Goal: Task Accomplishment & Management: Manage account settings

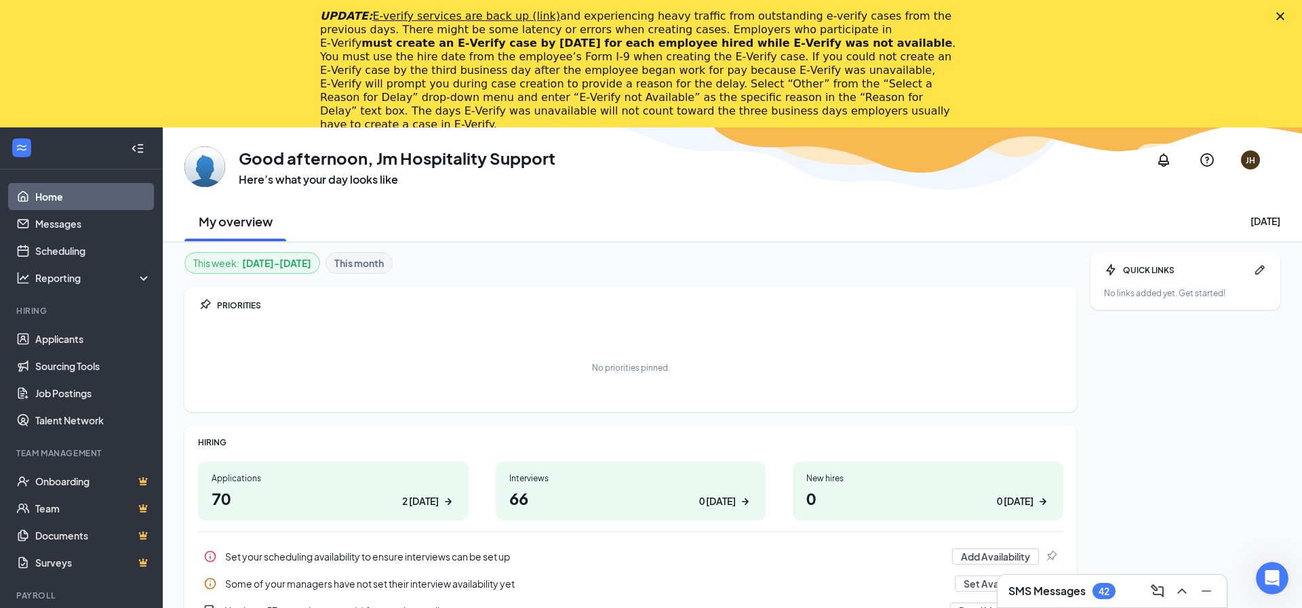
click at [1279, 12] on icon "Close" at bounding box center [1280, 16] width 8 height 8
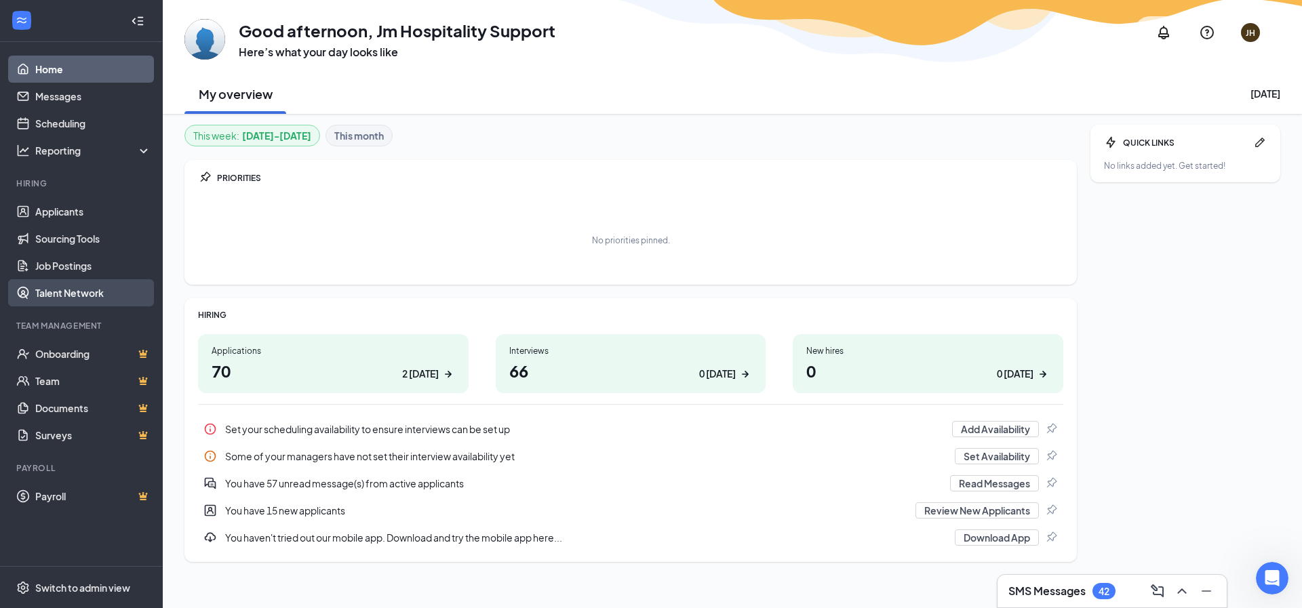
click at [94, 296] on link "Talent Network" at bounding box center [93, 292] width 116 height 27
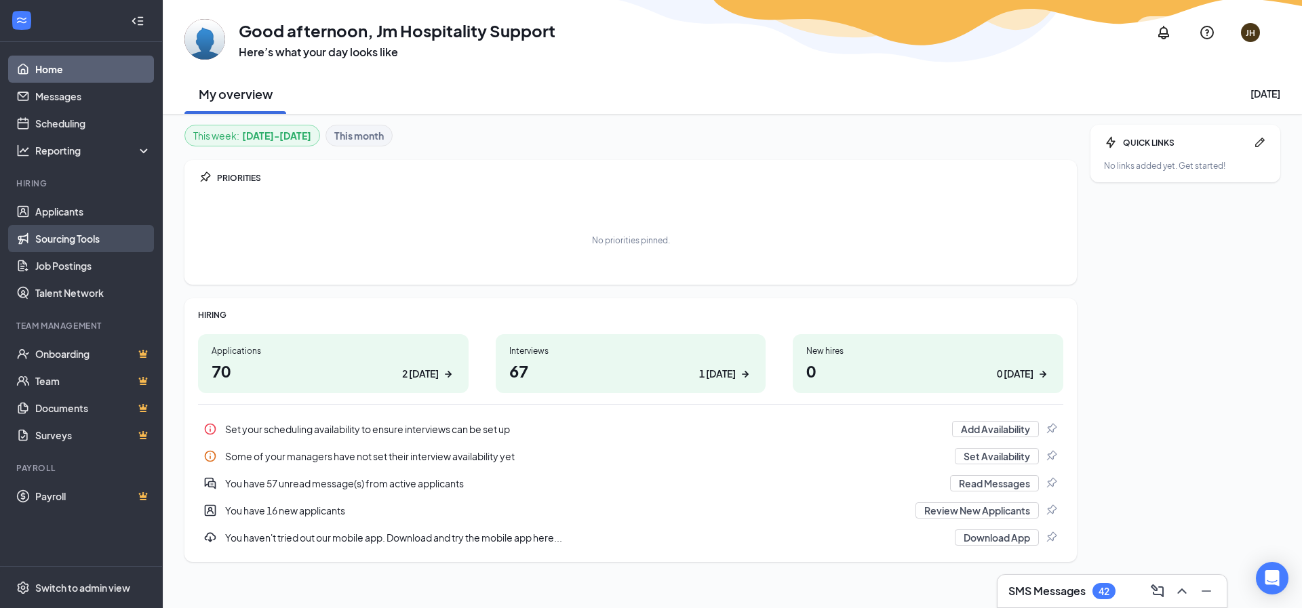
click at [72, 245] on link "Sourcing Tools" at bounding box center [93, 238] width 116 height 27
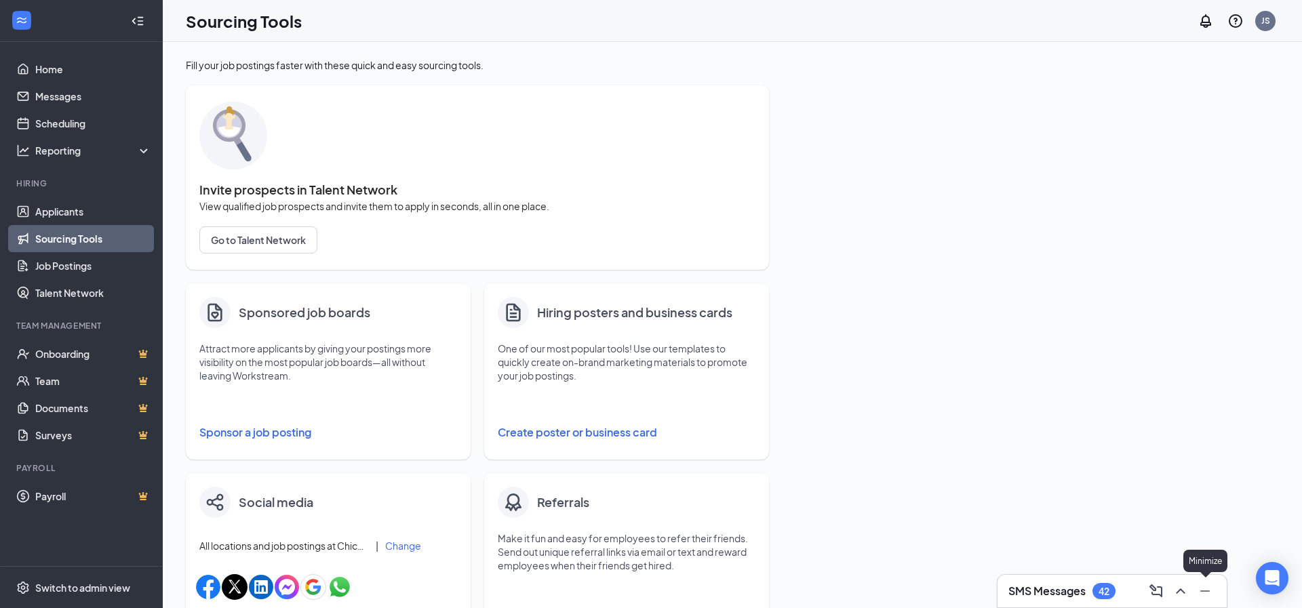
click at [1203, 593] on icon "Minimize" at bounding box center [1205, 591] width 16 height 16
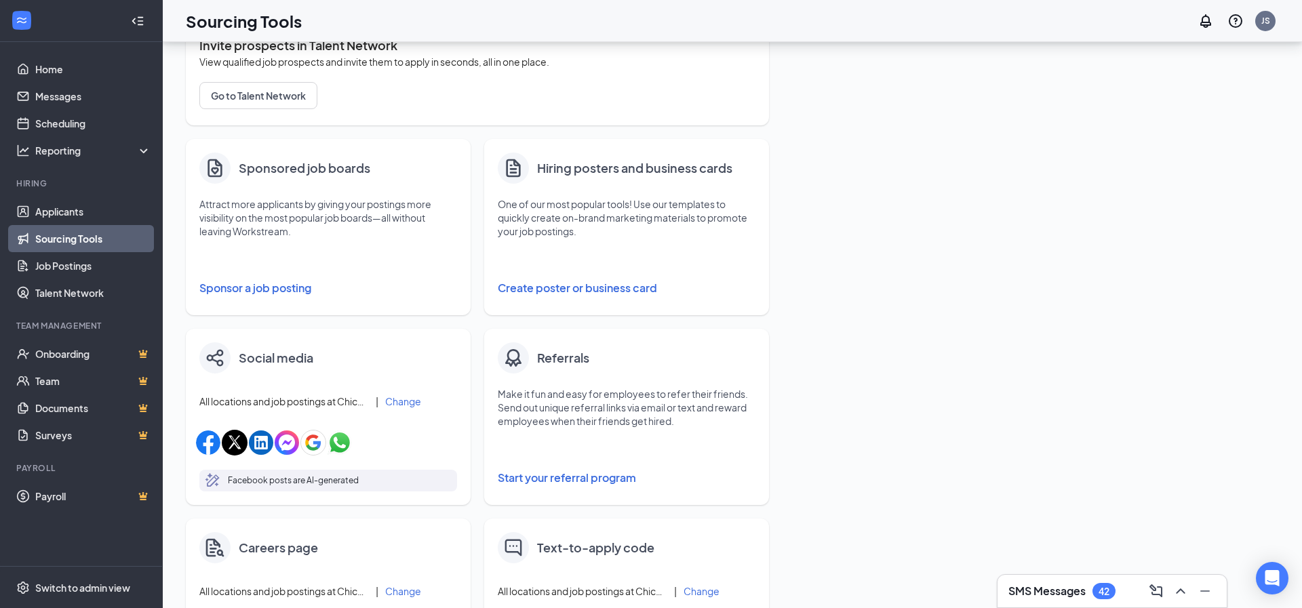
scroll to position [144, 0]
click at [277, 285] on button "Sponsor a job posting" at bounding box center [328, 288] width 258 height 27
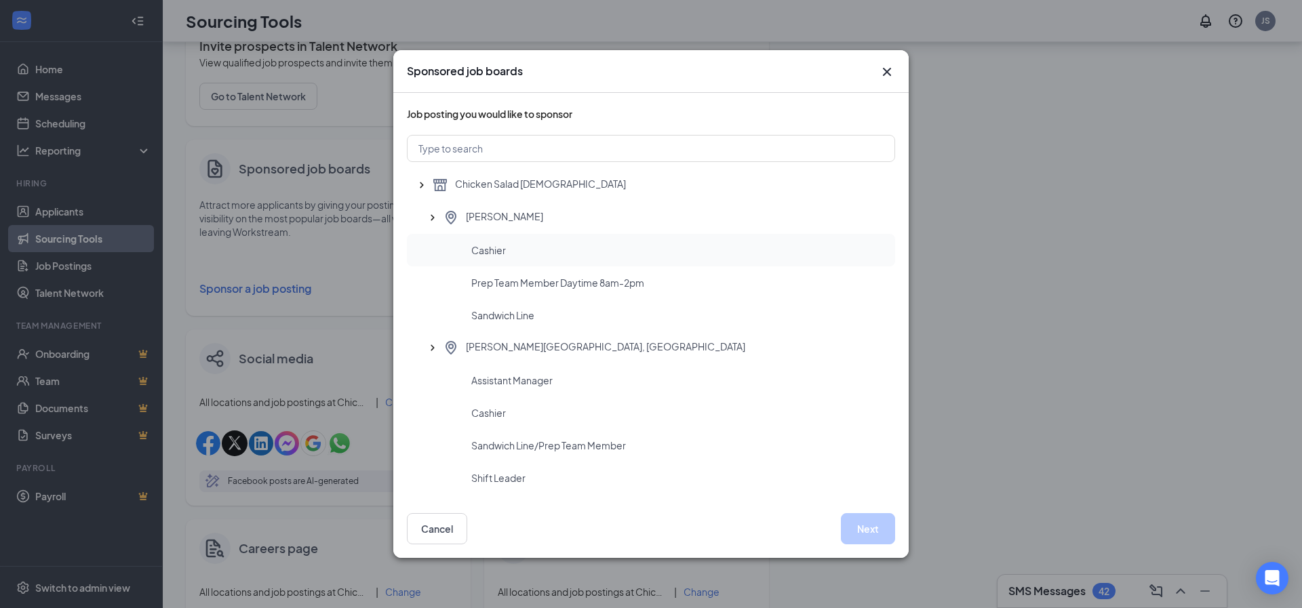
click at [514, 247] on div "Cashier" at bounding box center [677, 250] width 413 height 14
click at [863, 536] on button "Next" at bounding box center [868, 528] width 54 height 31
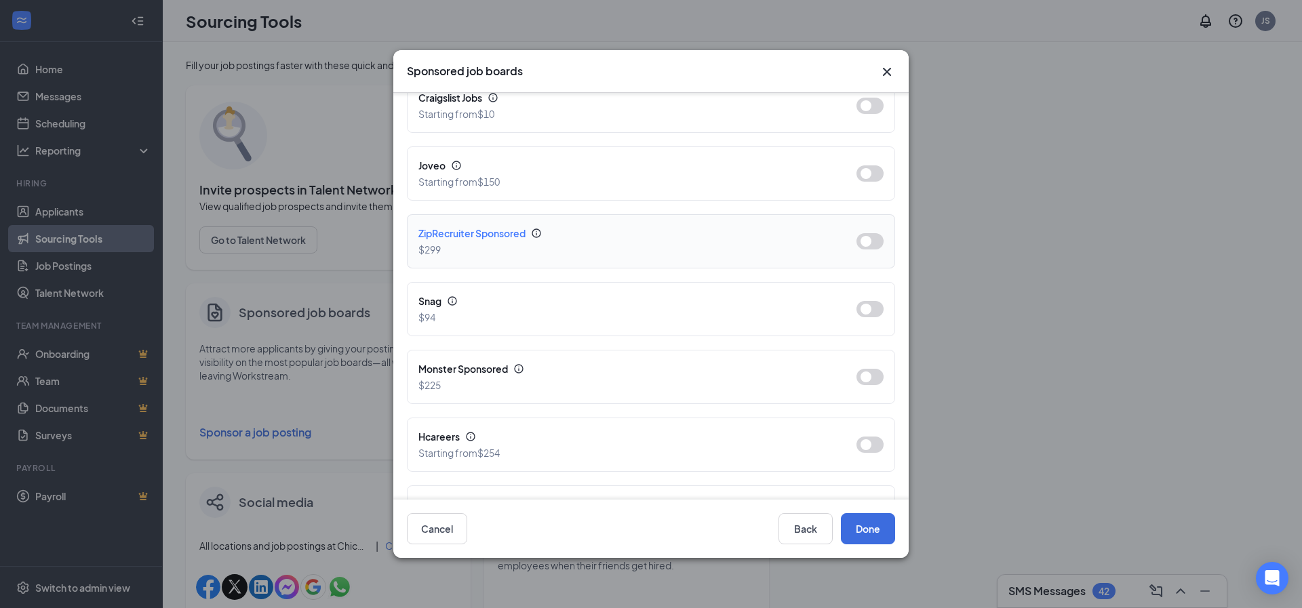
scroll to position [409, 0]
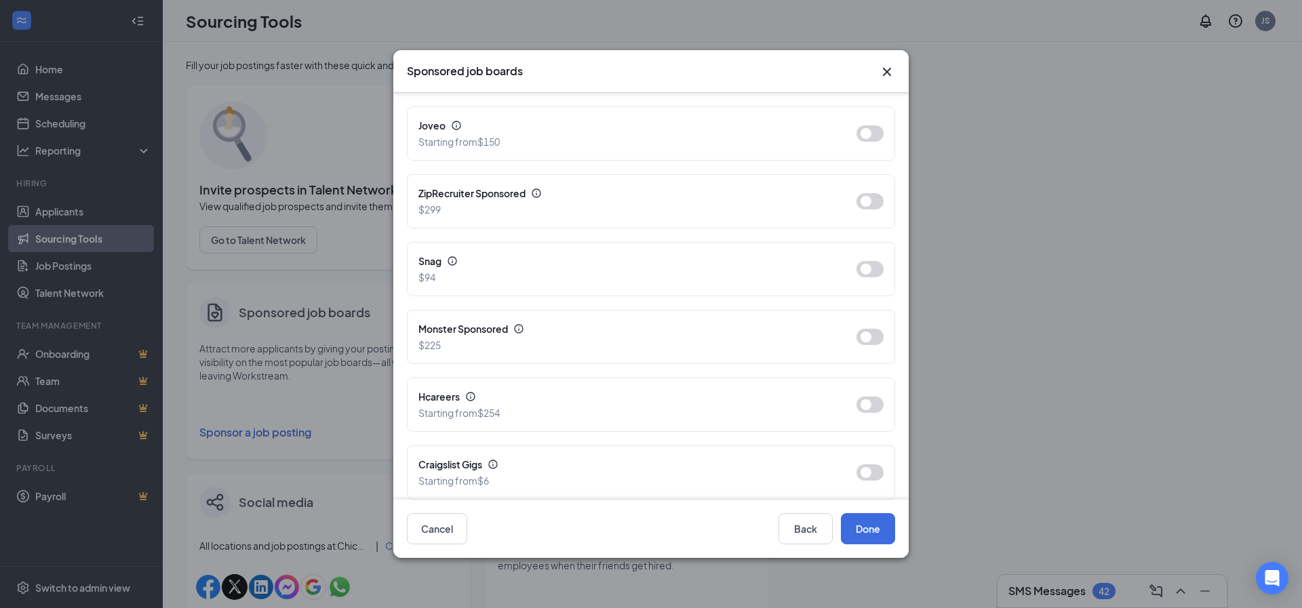
click at [887, 71] on icon "Cross" at bounding box center [887, 72] width 8 height 8
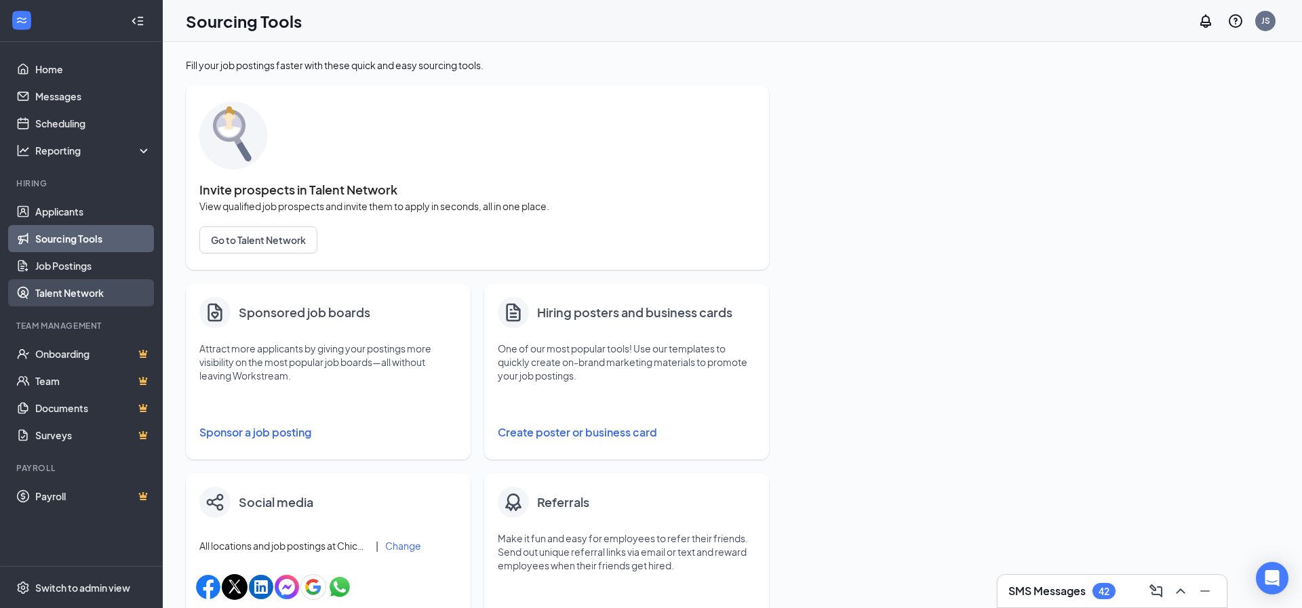
click at [83, 297] on link "Talent Network" at bounding box center [93, 292] width 116 height 27
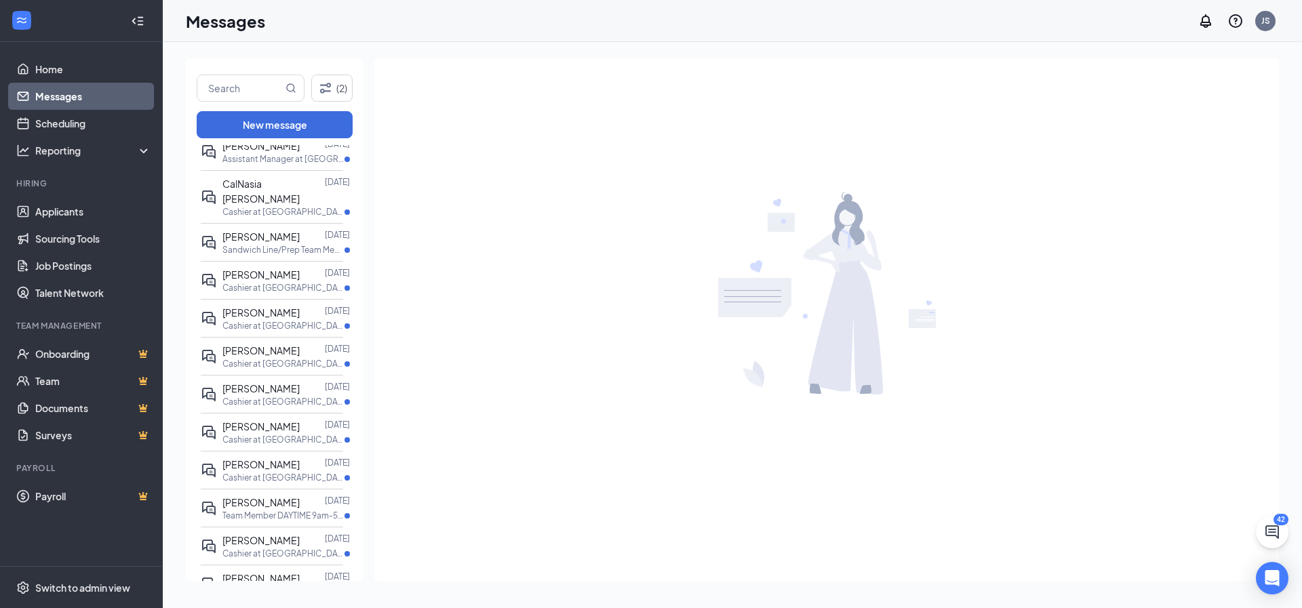
scroll to position [925, 0]
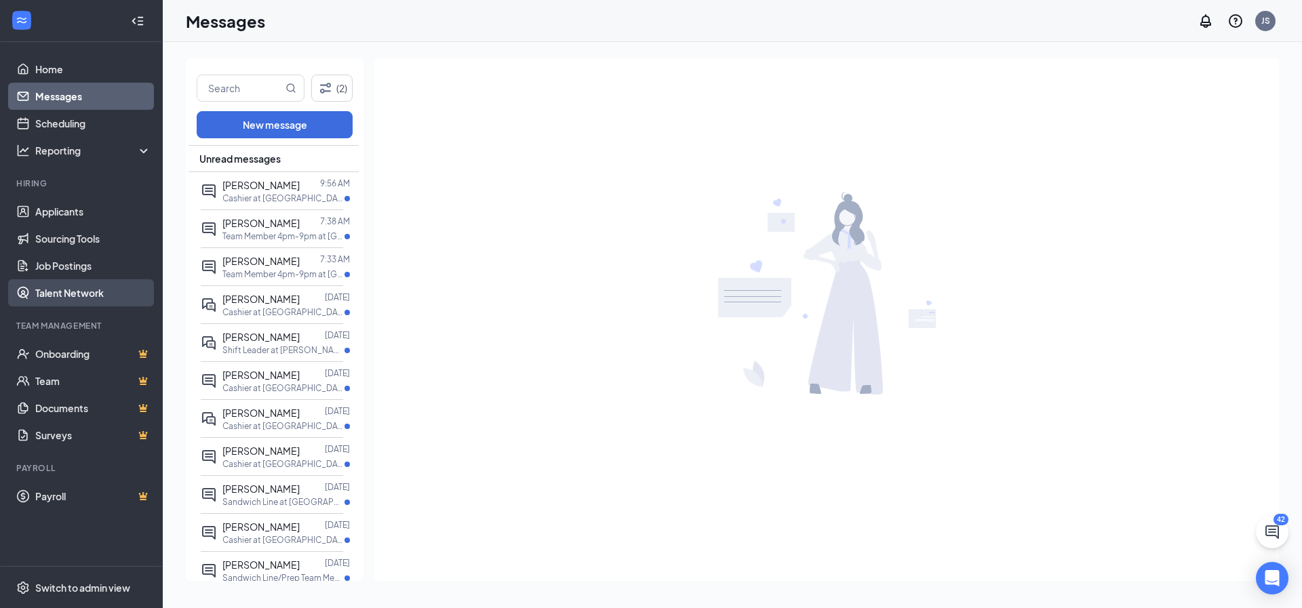
click at [70, 297] on link "Talent Network" at bounding box center [93, 292] width 116 height 27
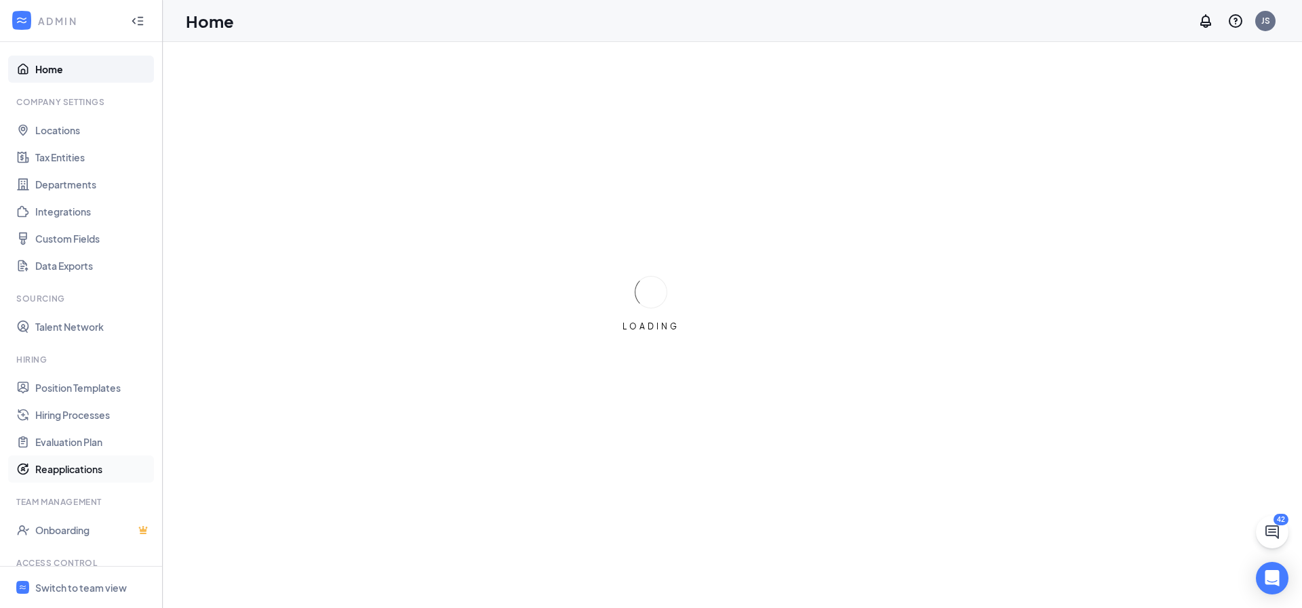
scroll to position [71, 0]
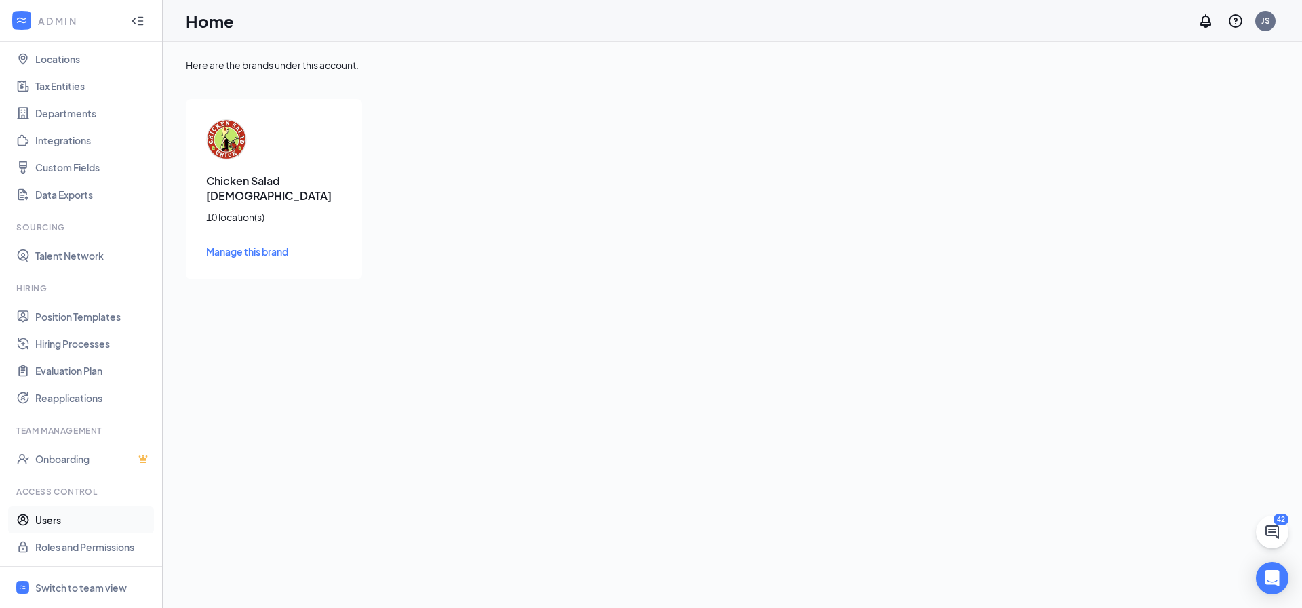
click at [59, 521] on link "Users" at bounding box center [93, 519] width 116 height 27
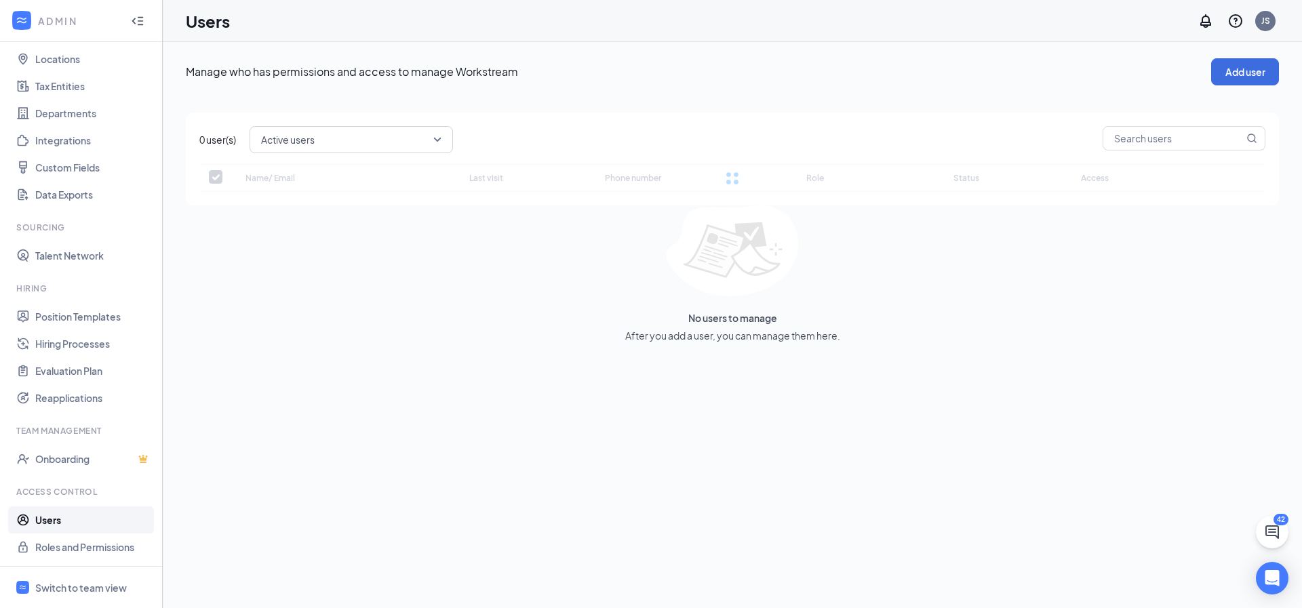
checkbox input "false"
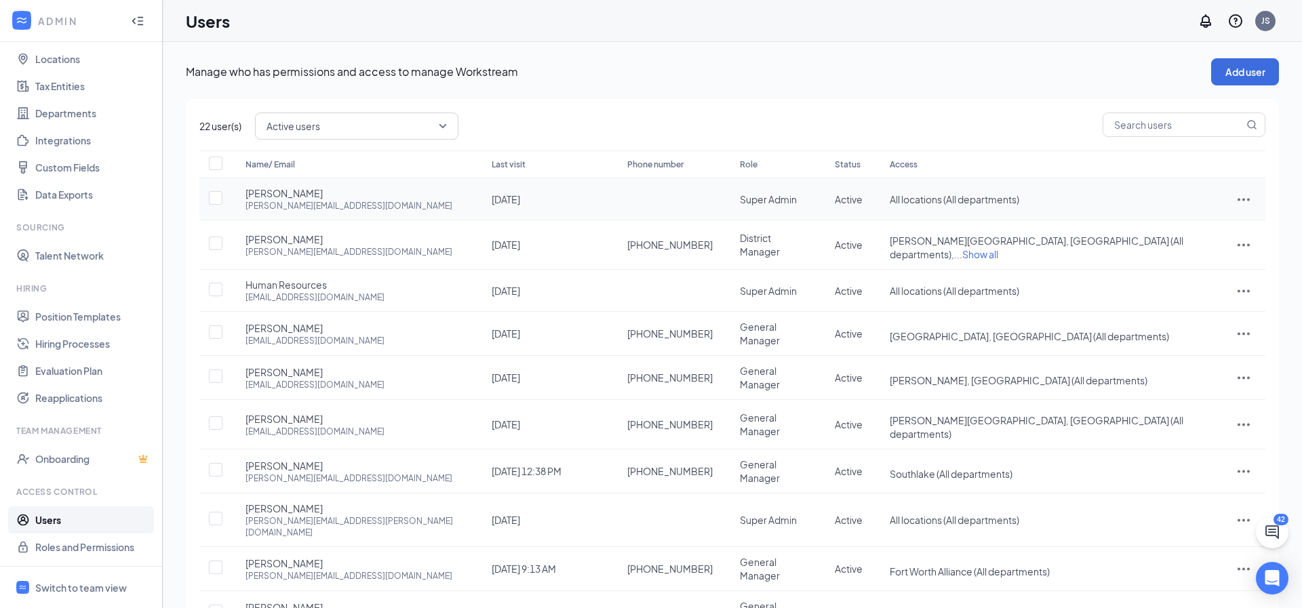
click at [1239, 197] on icon "ActionsIcon" at bounding box center [1243, 199] width 16 height 16
click at [1188, 226] on span "Edit user" at bounding box center [1175, 228] width 39 height 12
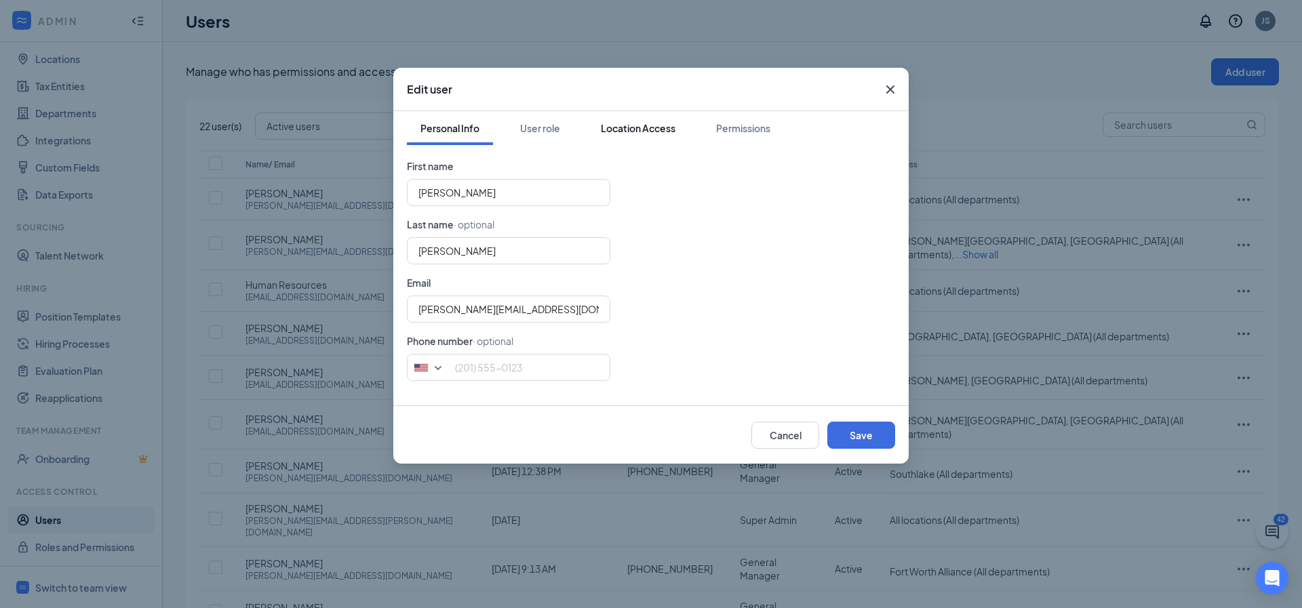
click at [626, 133] on div "Location Access" at bounding box center [638, 128] width 75 height 14
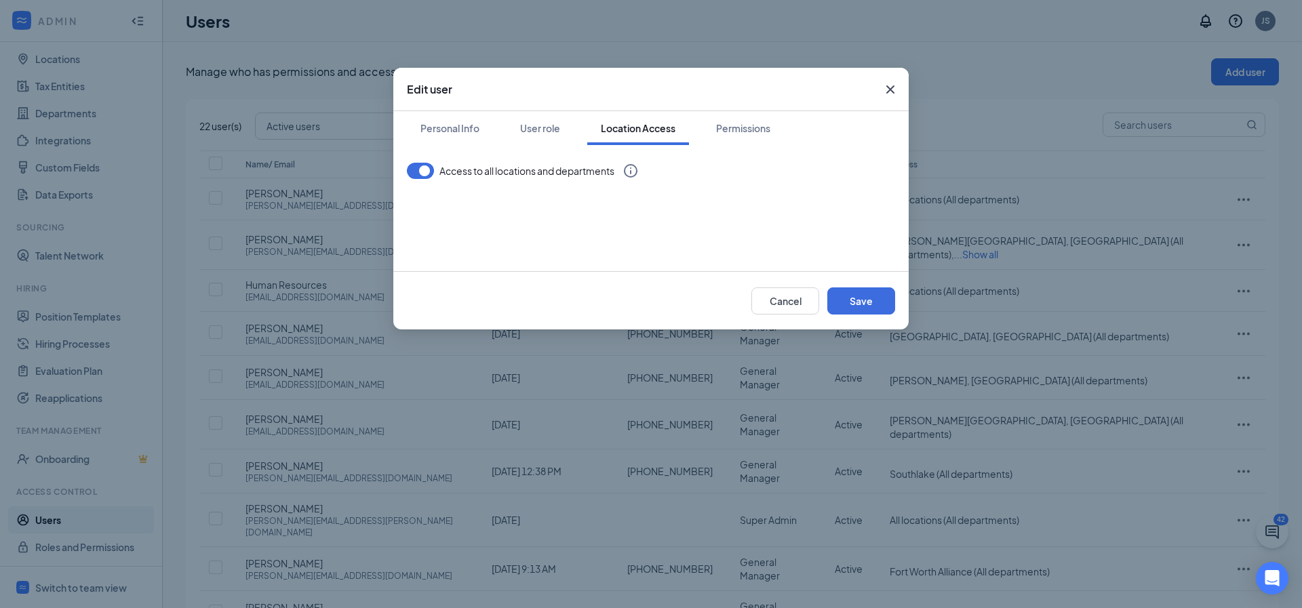
click at [425, 171] on button "button" at bounding box center [420, 171] width 27 height 16
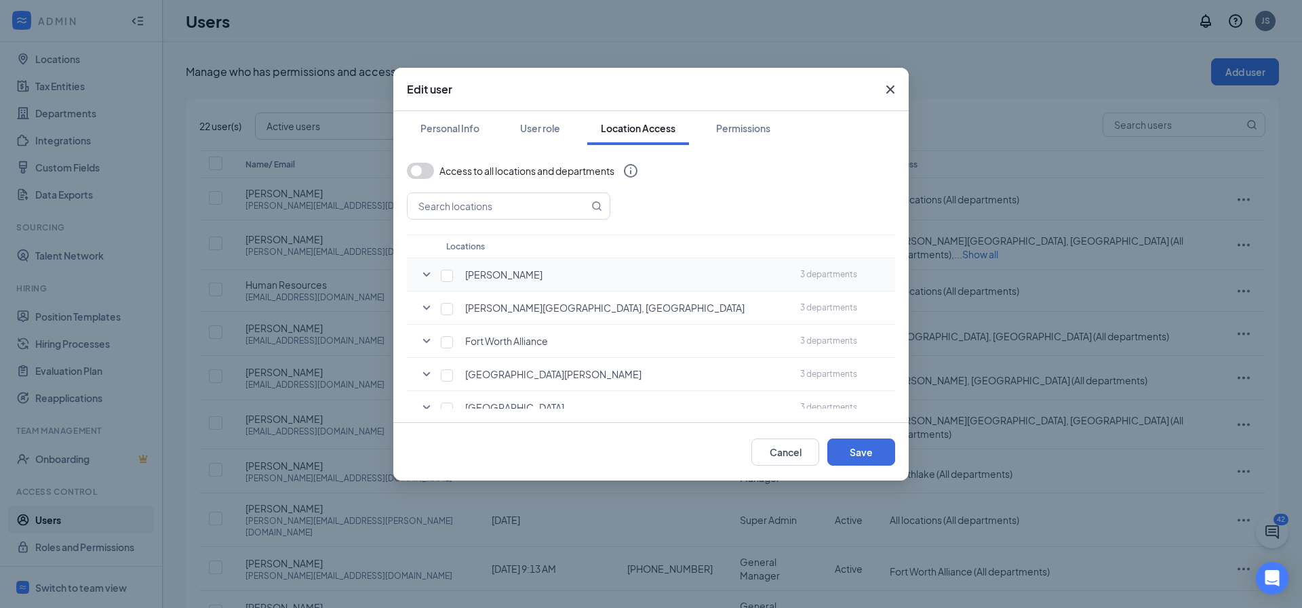
click at [426, 273] on icon "SmallChevronDown" at bounding box center [426, 274] width 16 height 16
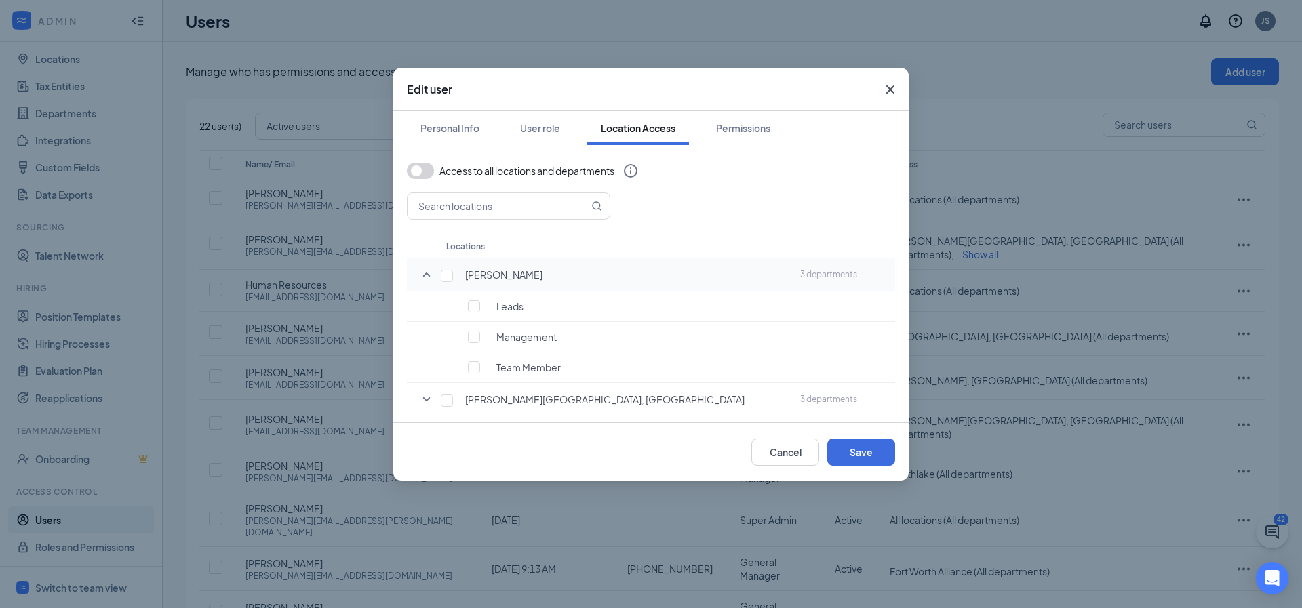
click at [426, 274] on icon "SmallChevronUp" at bounding box center [426, 275] width 7 height 4
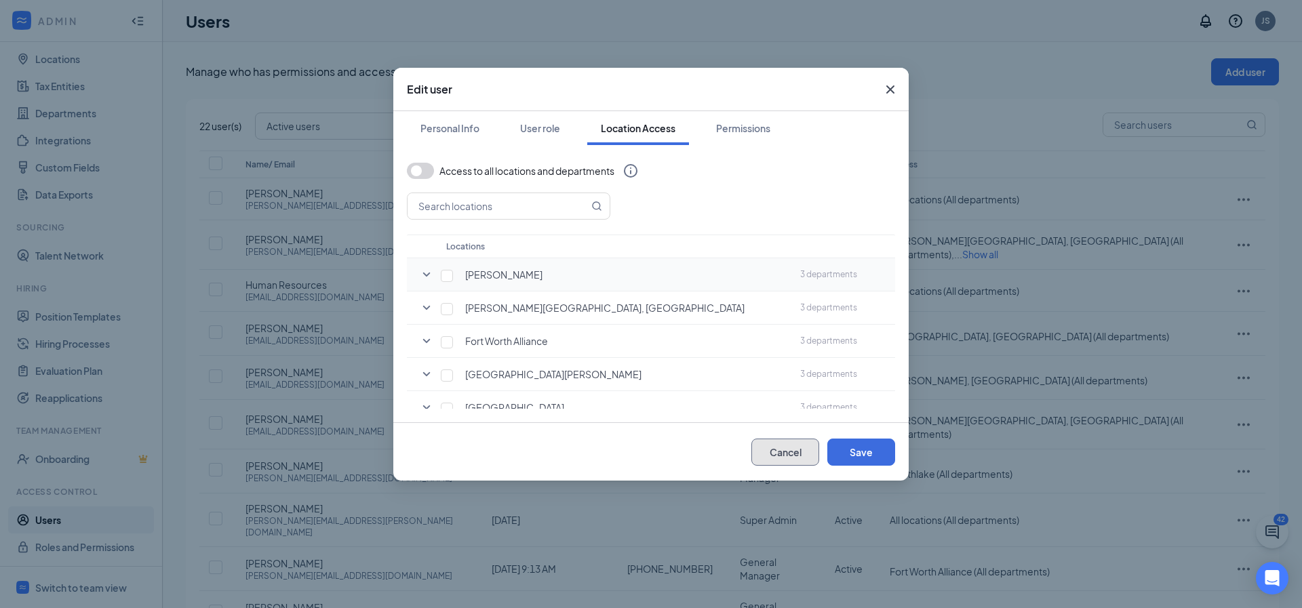
click at [783, 454] on button "Cancel" at bounding box center [785, 452] width 68 height 27
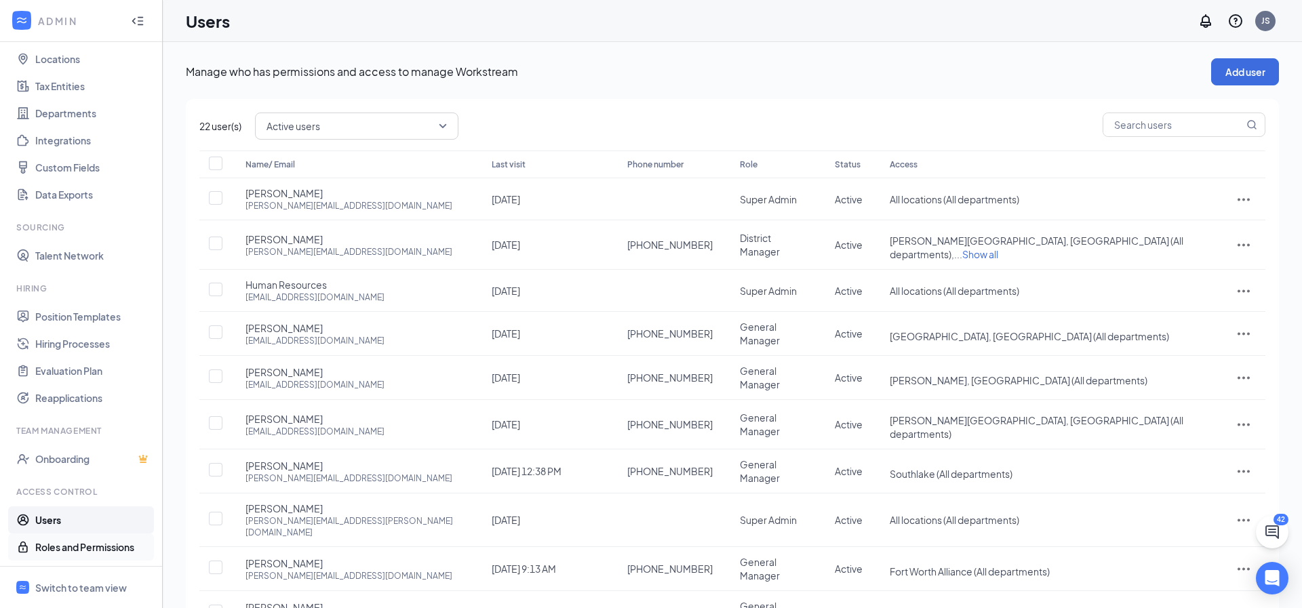
click at [79, 553] on link "Roles and Permissions" at bounding box center [93, 547] width 116 height 27
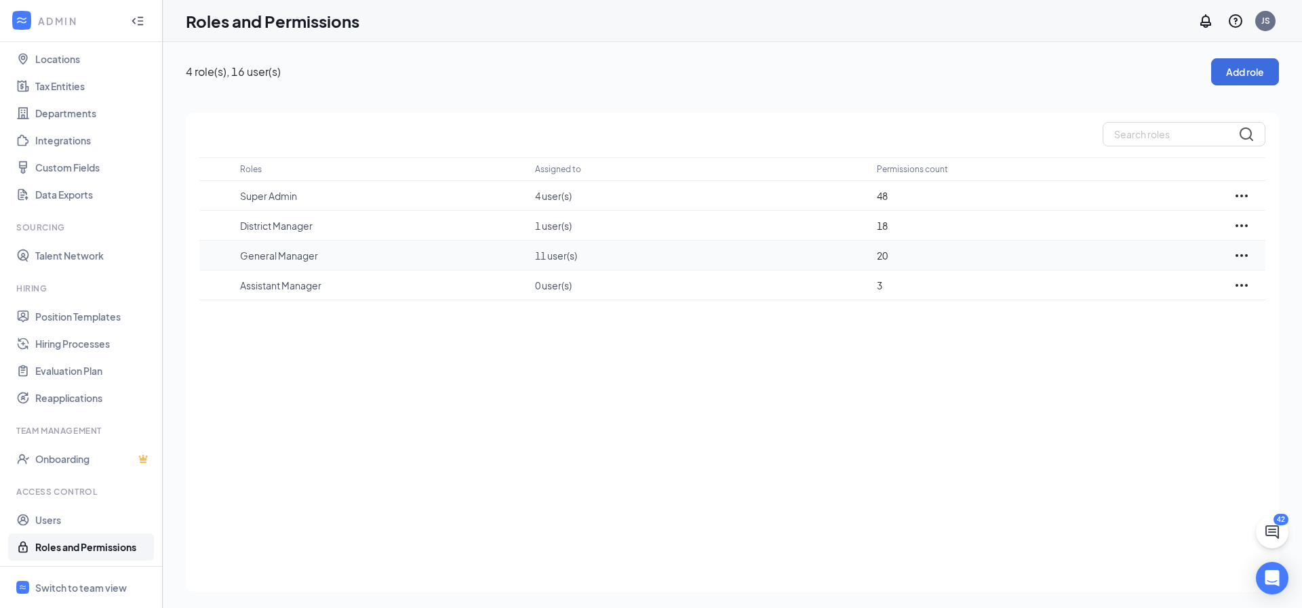
click at [1241, 255] on icon "Ellipses" at bounding box center [1241, 255] width 12 height 3
click at [1151, 296] on p "Edit" at bounding box center [1182, 296] width 114 height 14
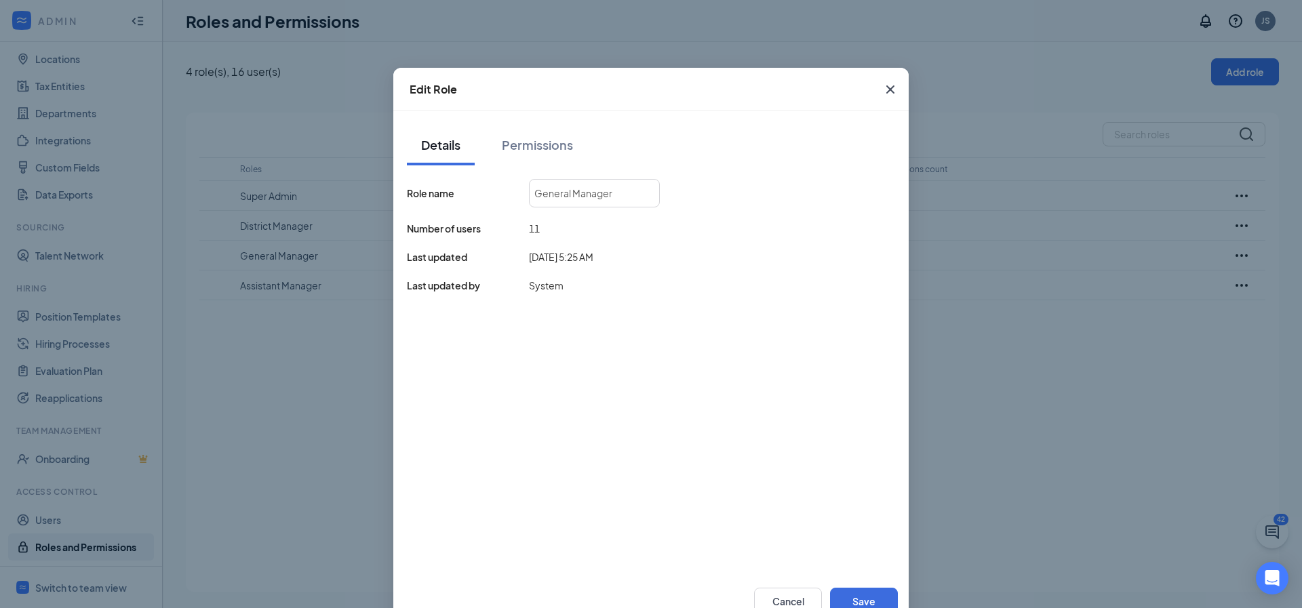
scroll to position [39, 0]
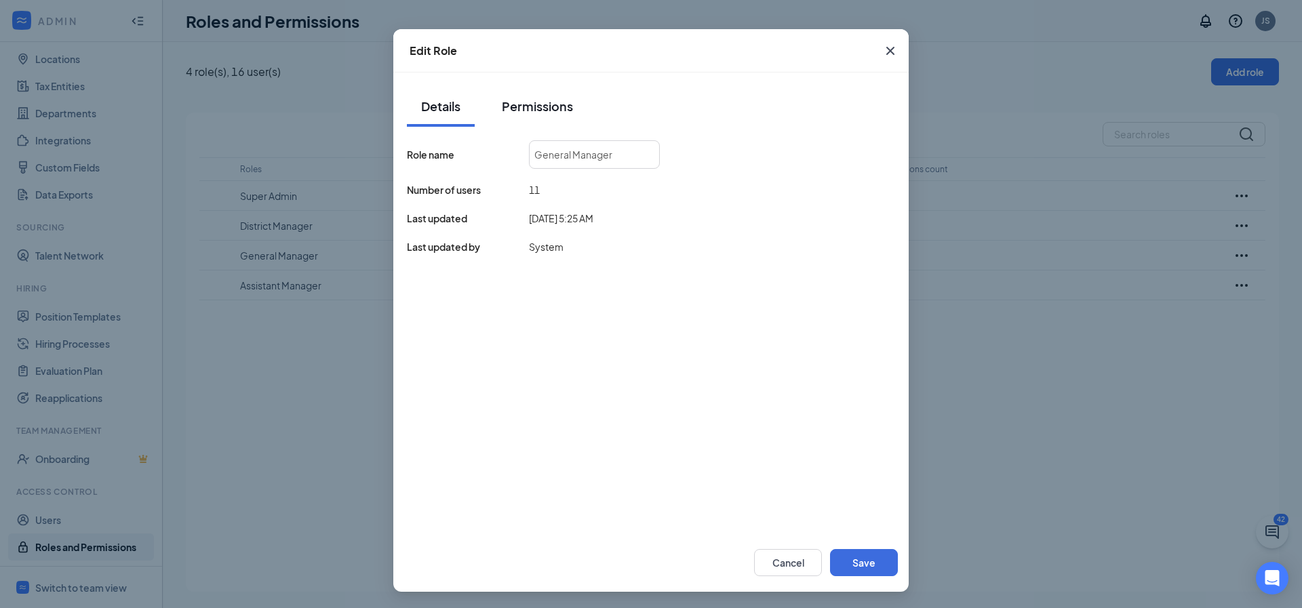
click at [550, 96] on button "Permissions" at bounding box center [537, 106] width 98 height 41
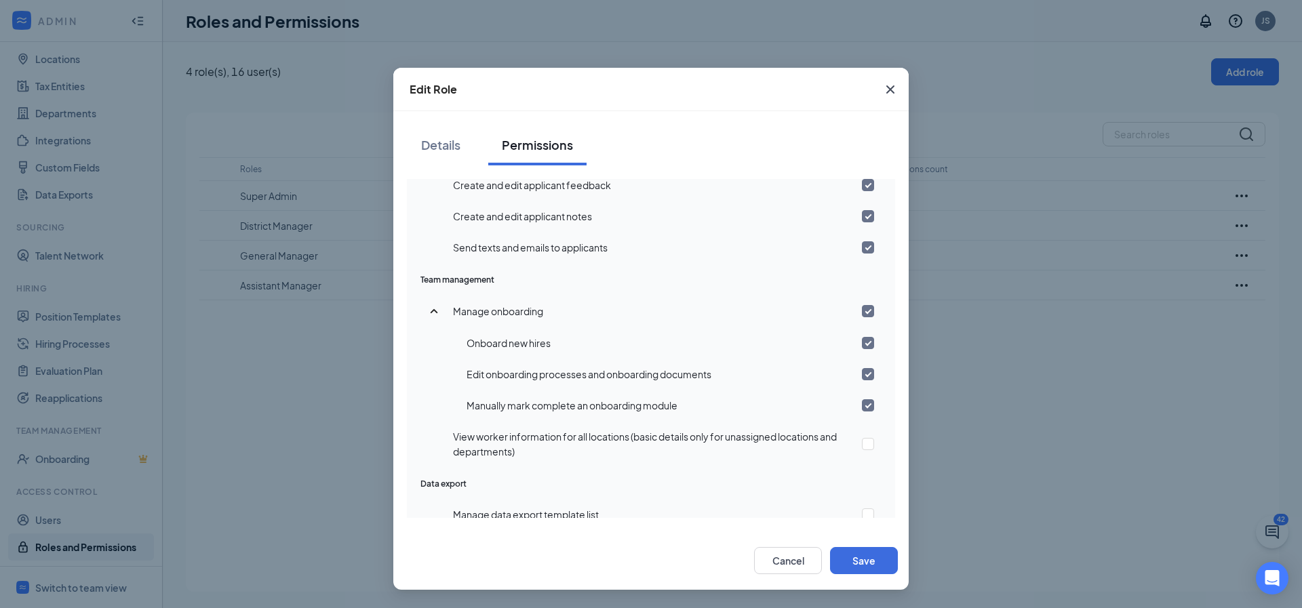
scroll to position [742, 0]
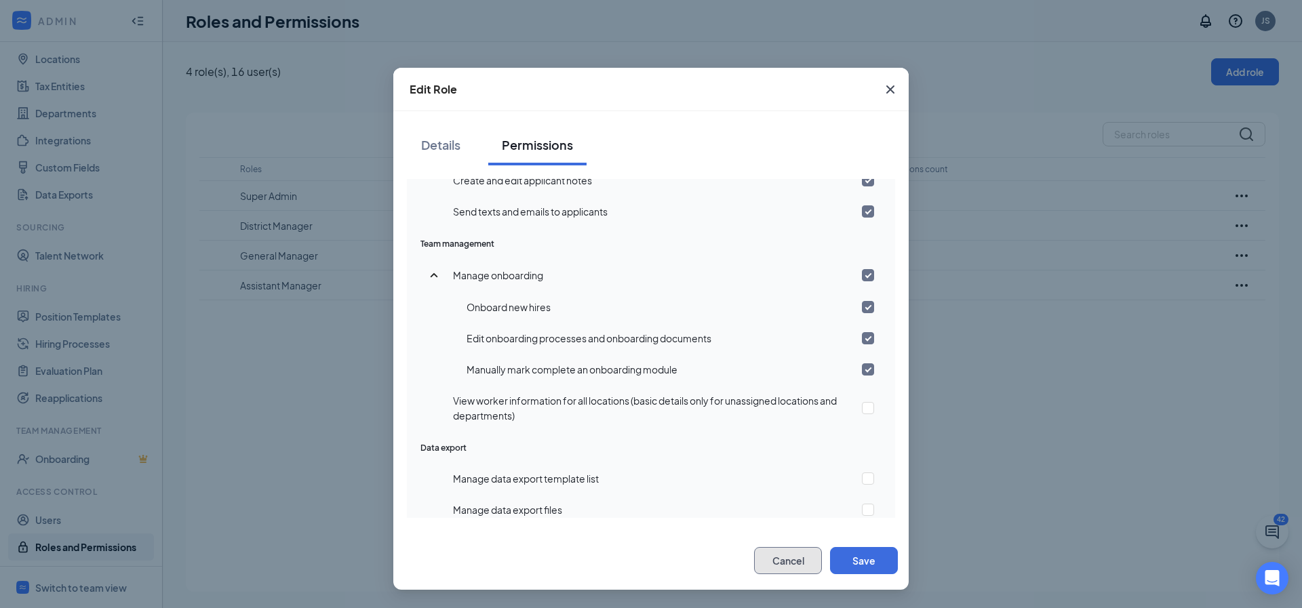
click at [773, 560] on button "Cancel" at bounding box center [788, 560] width 68 height 27
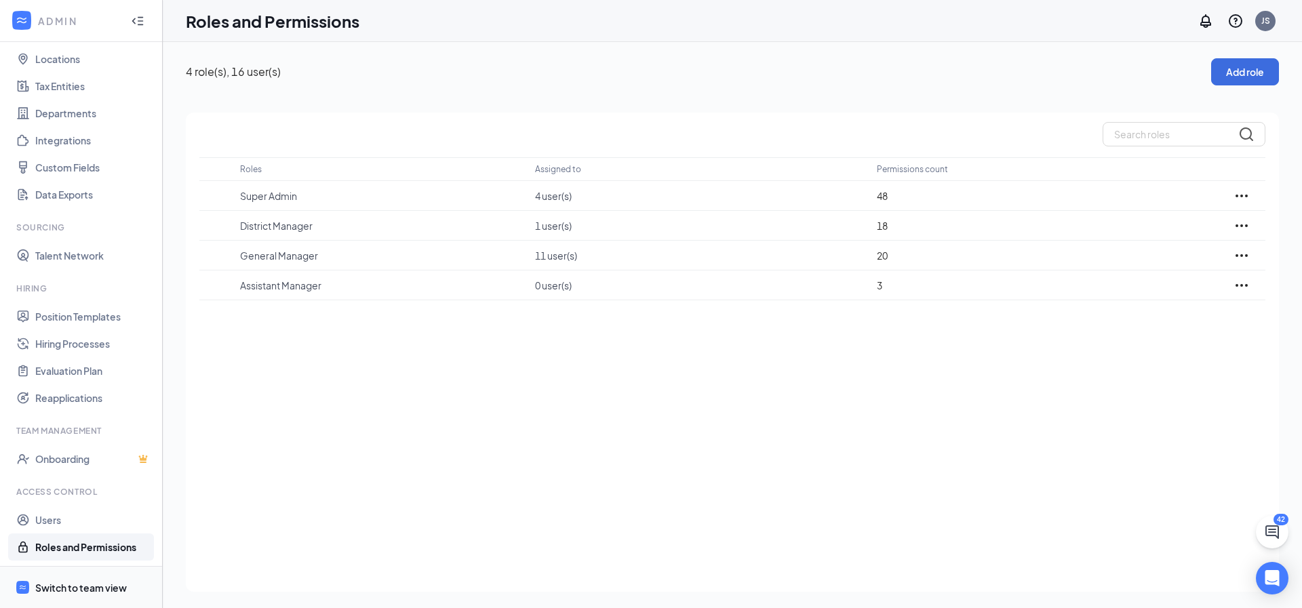
click at [99, 584] on div "Switch to team view" at bounding box center [81, 588] width 92 height 14
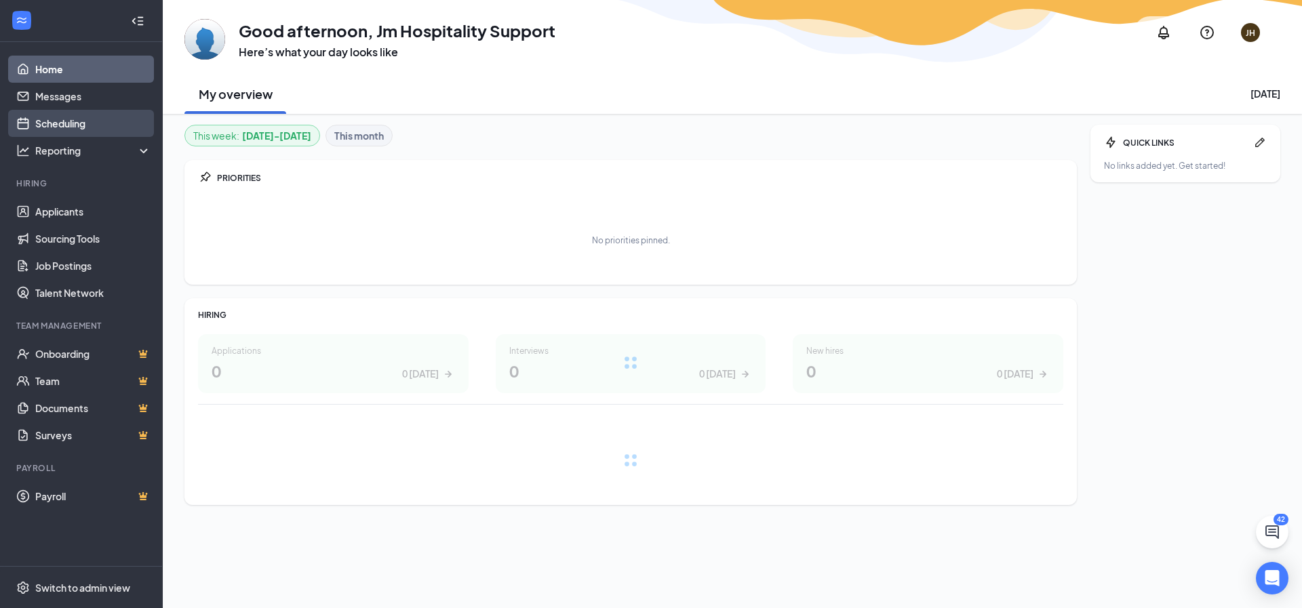
click at [76, 121] on link "Scheduling" at bounding box center [93, 123] width 116 height 27
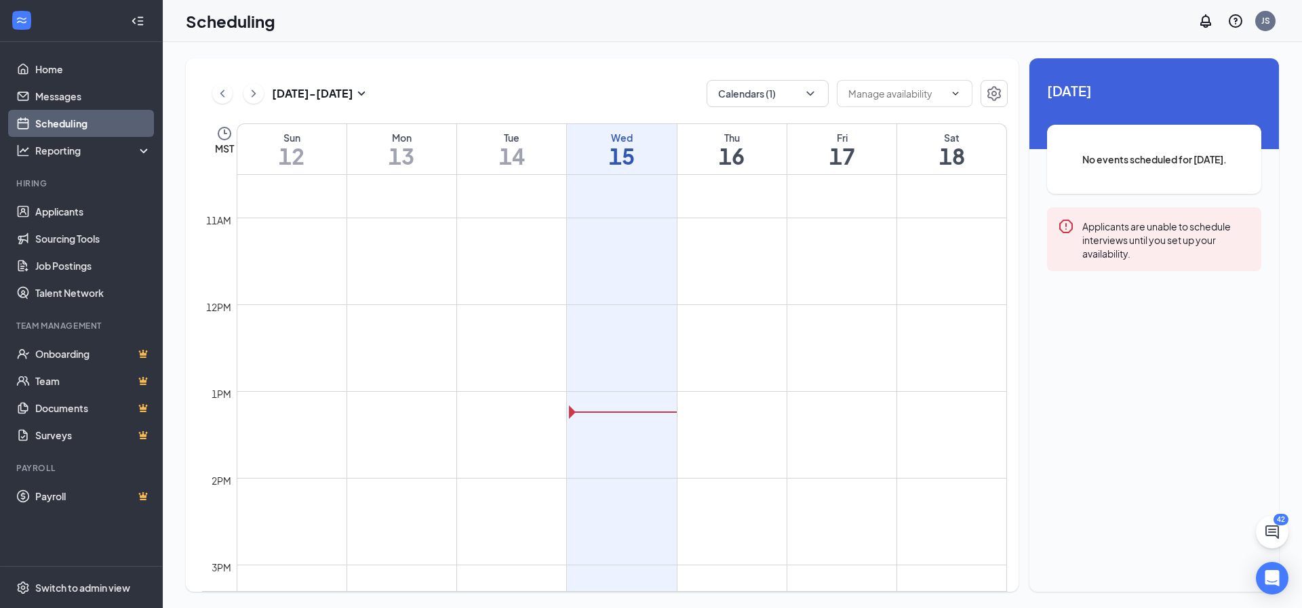
scroll to position [913, 0]
click at [64, 218] on link "Applicants" at bounding box center [93, 211] width 116 height 27
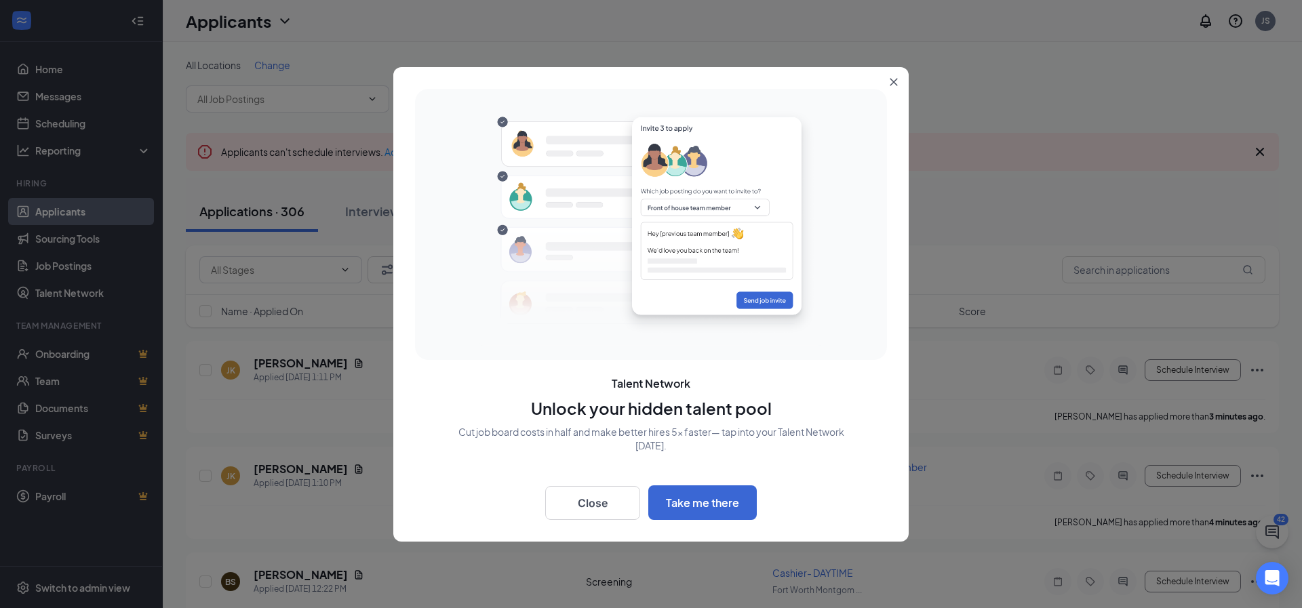
click at [894, 81] on icon "Close" at bounding box center [893, 81] width 7 height 7
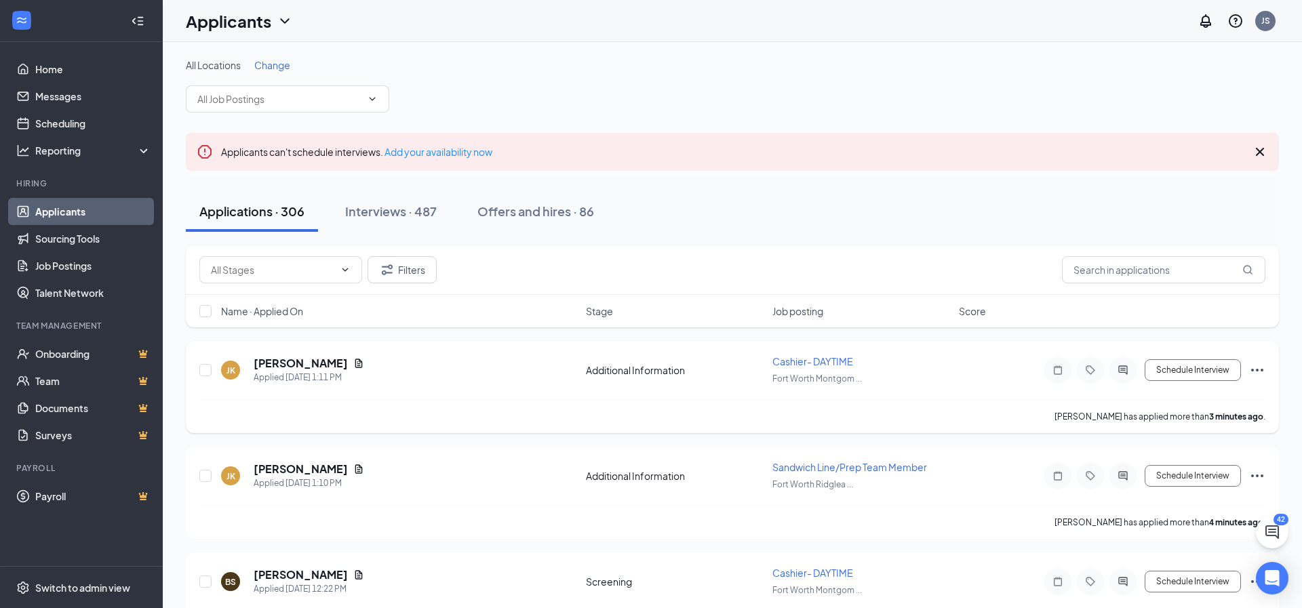
scroll to position [15, 0]
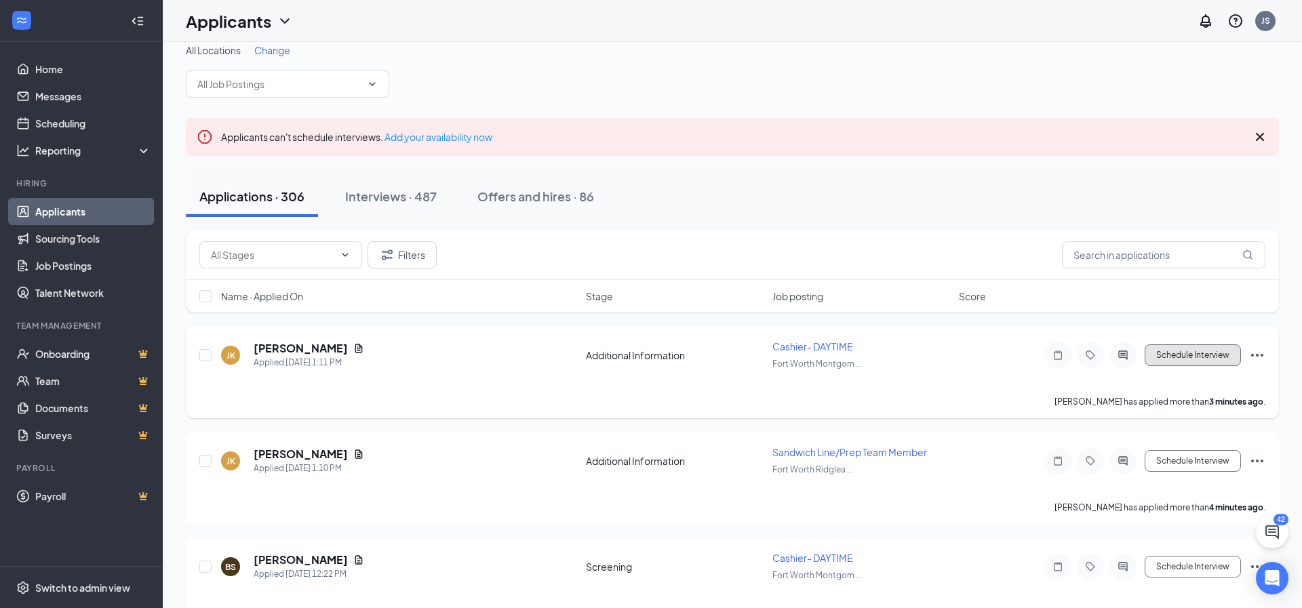
click at [1179, 357] on button "Schedule Interview" at bounding box center [1192, 355] width 96 height 22
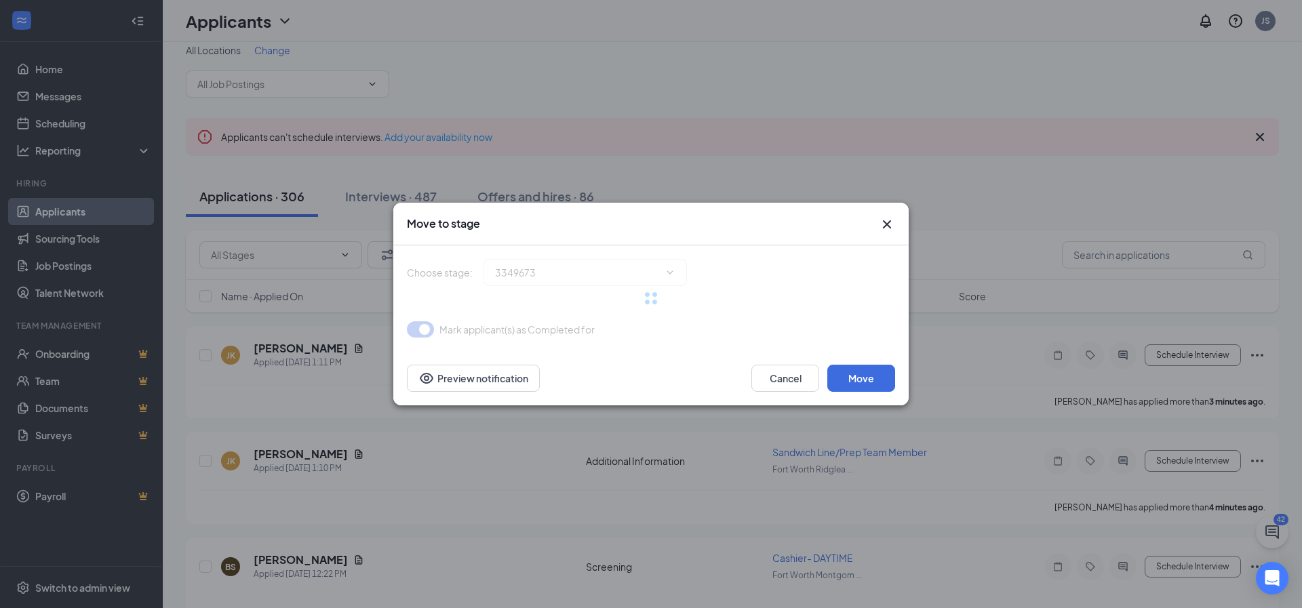
type input "Screening (next stage)"
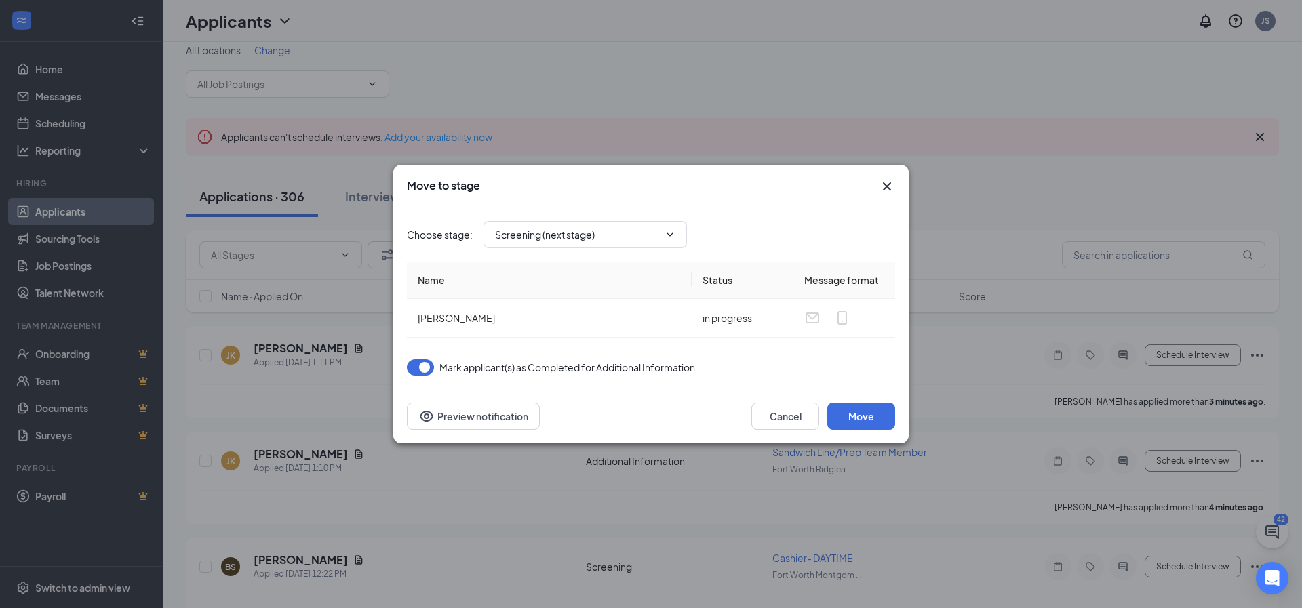
click at [888, 186] on icon "Cross" at bounding box center [887, 186] width 16 height 16
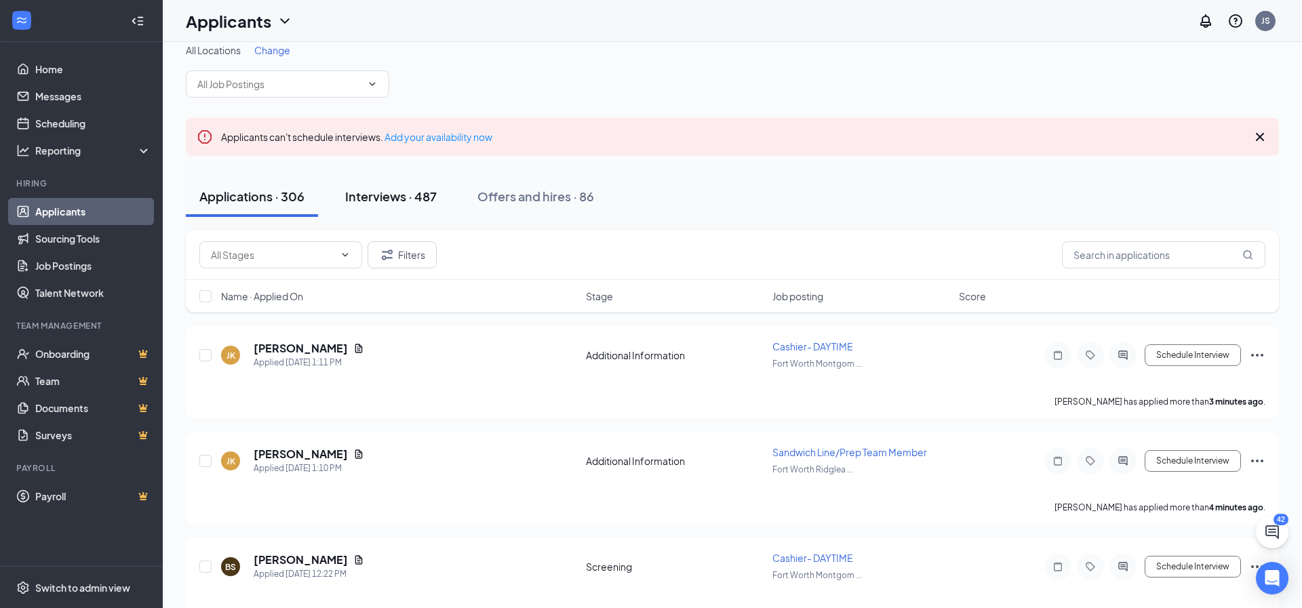
click at [382, 209] on button "Interviews · 487" at bounding box center [391, 196] width 119 height 41
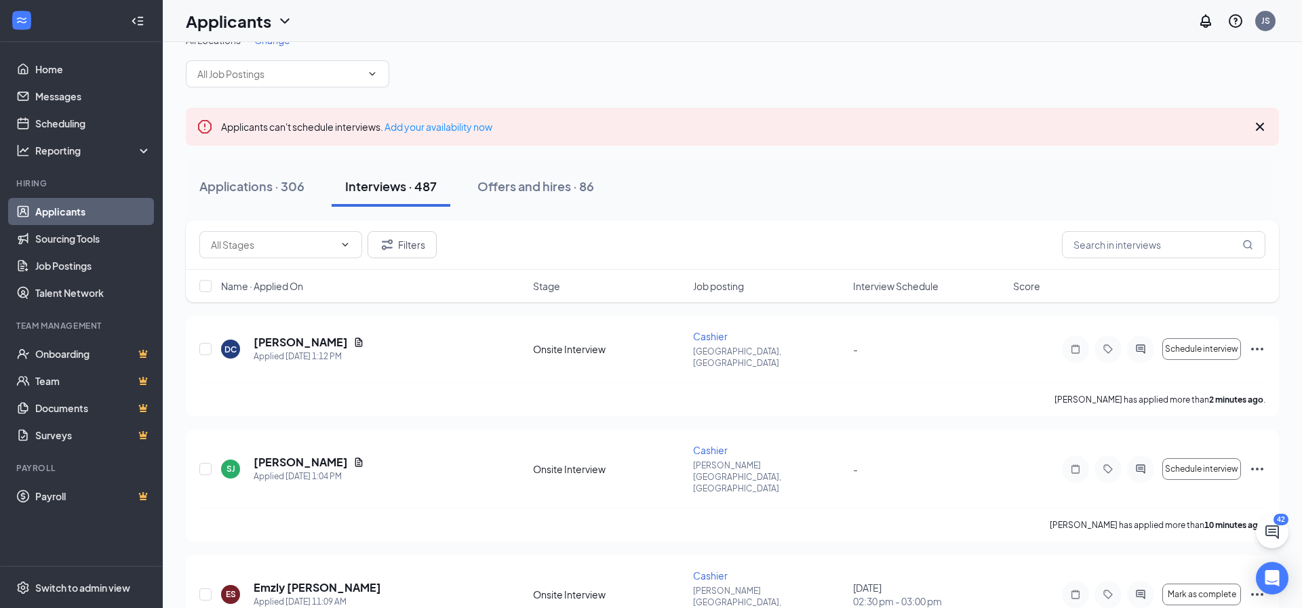
scroll to position [27, 0]
click at [1192, 349] on button "Schedule interview" at bounding box center [1201, 347] width 79 height 22
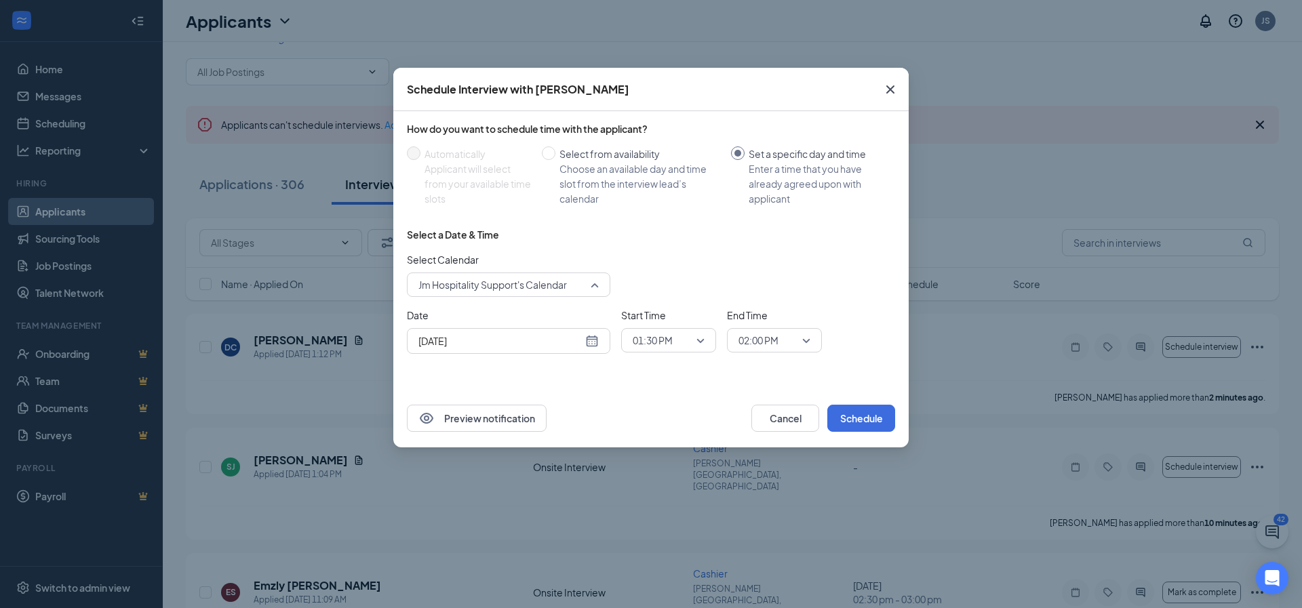
click at [506, 292] on span "Jm Hospitality Support's Calendar" at bounding box center [492, 285] width 148 height 20
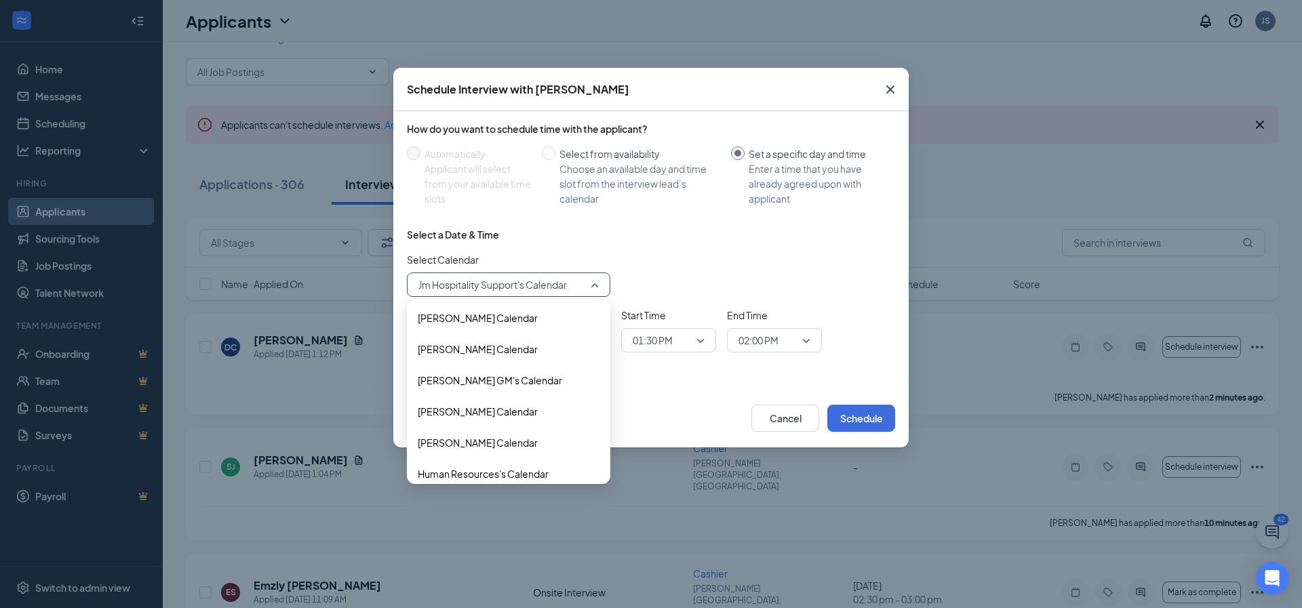
scroll to position [0, 0]
click at [708, 392] on div "Preview notification Cancel Schedule" at bounding box center [650, 418] width 515 height 58
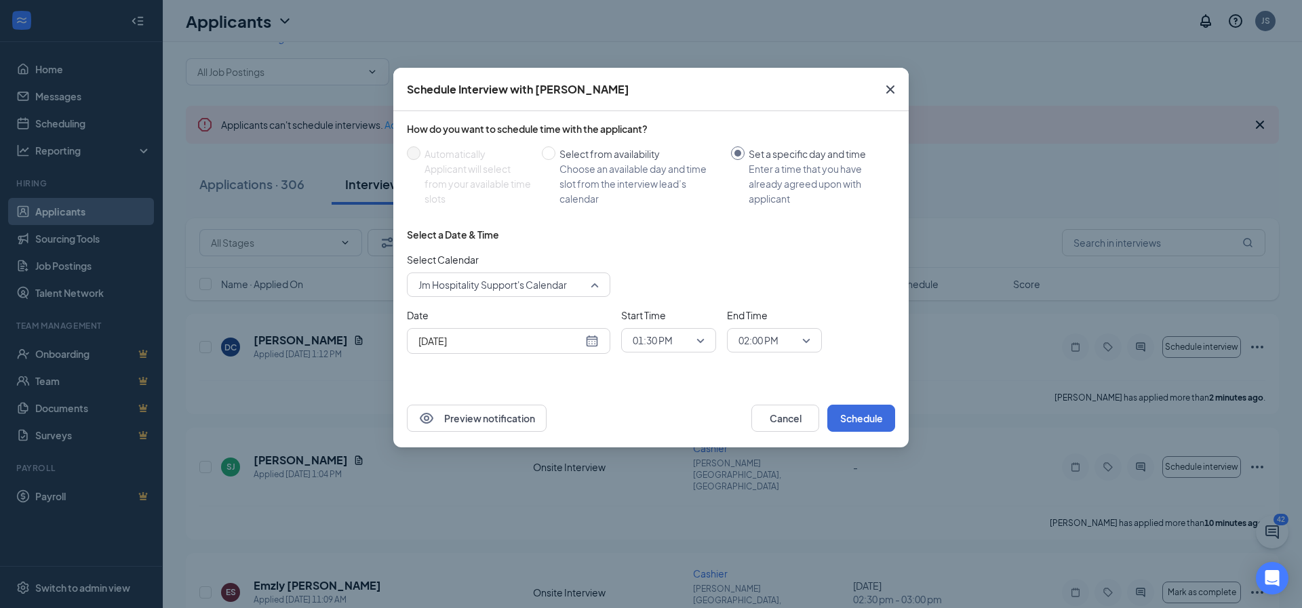
scroll to position [77, 0]
click at [591, 286] on span "Jm Hospitality Support's Calendar" at bounding box center [508, 285] width 180 height 20
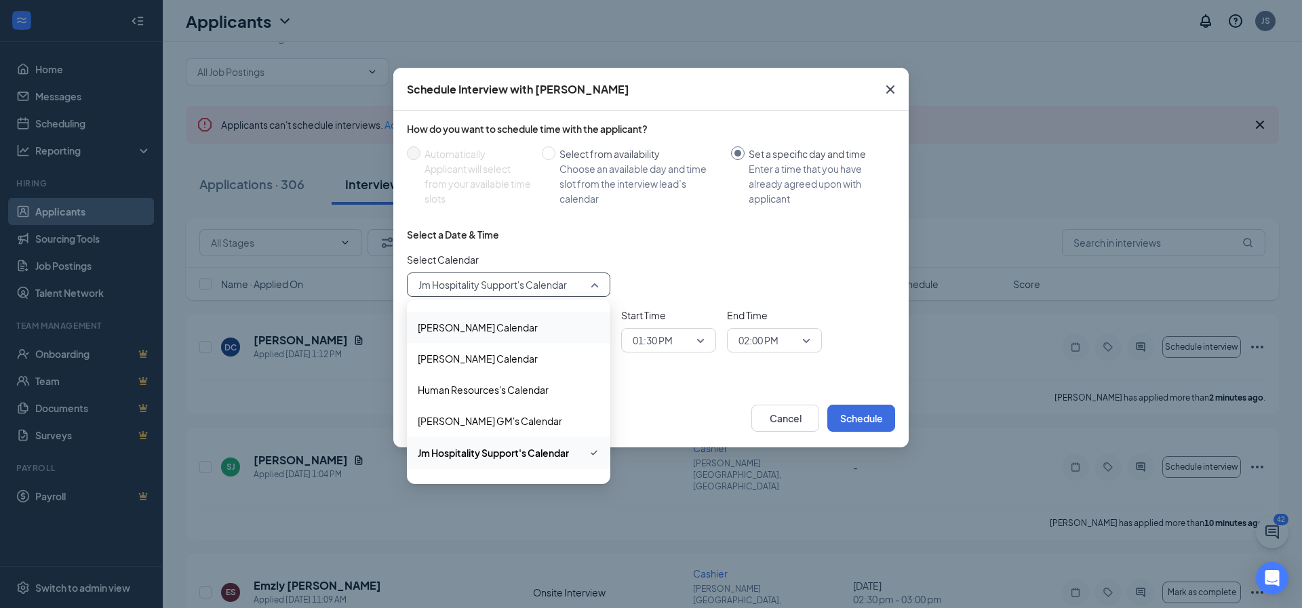
scroll to position [87, 0]
click at [663, 391] on div "Preview notification Cancel Schedule" at bounding box center [650, 418] width 515 height 58
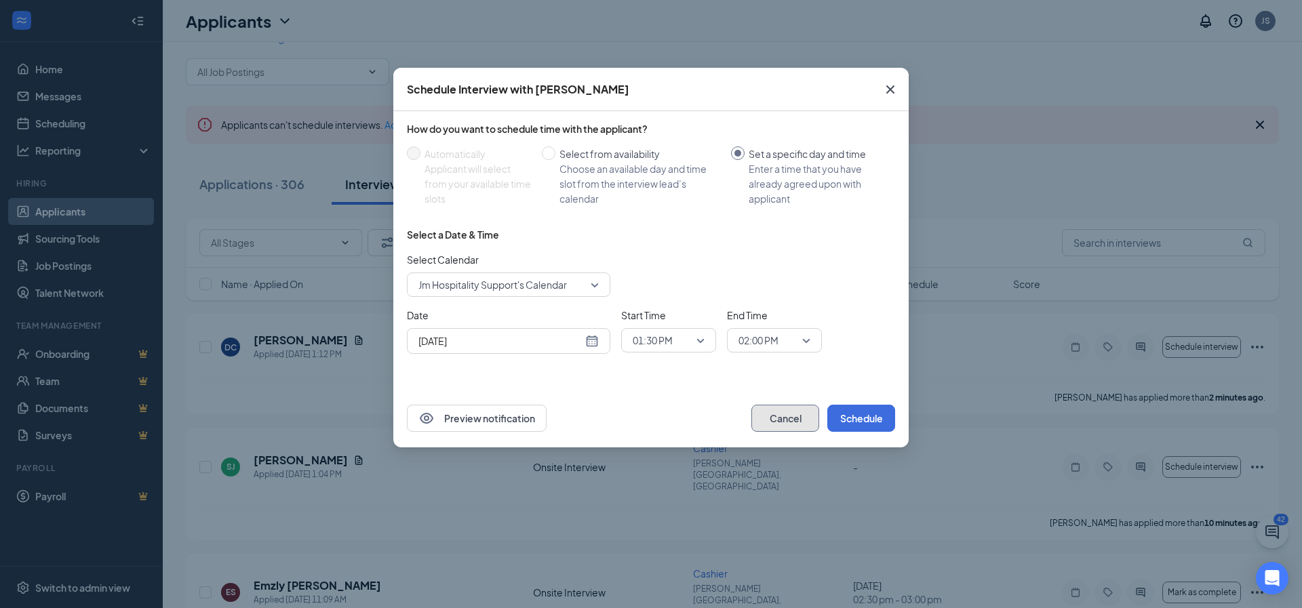
click at [779, 420] on button "Cancel" at bounding box center [785, 418] width 68 height 27
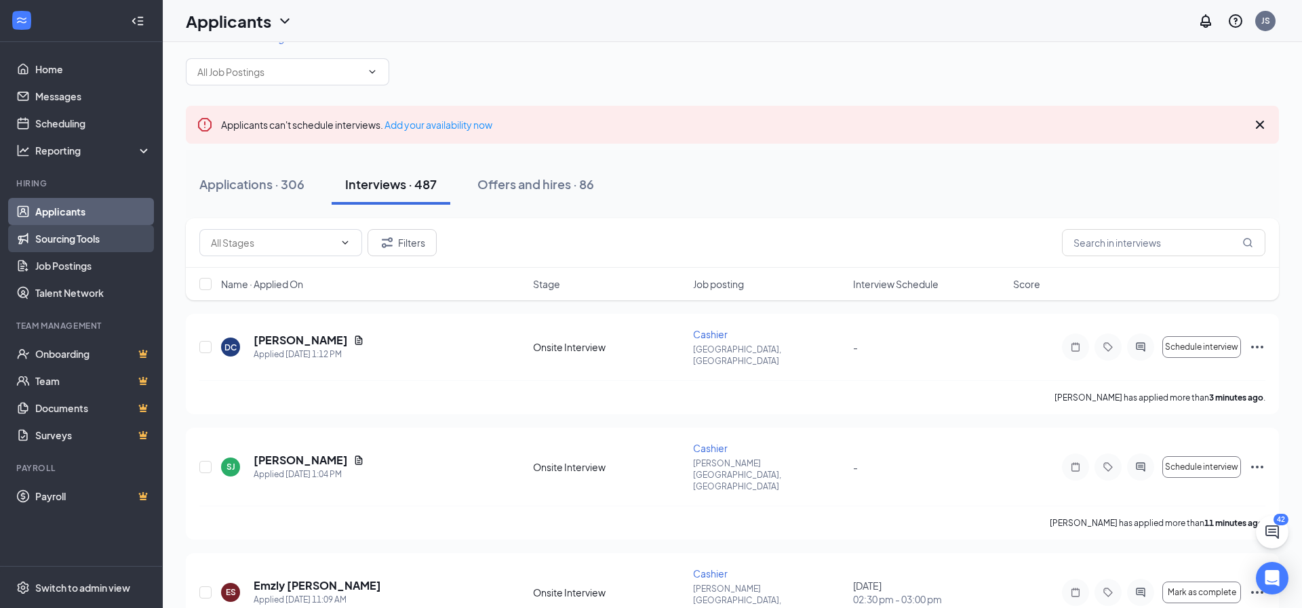
click at [82, 236] on link "Sourcing Tools" at bounding box center [93, 238] width 116 height 27
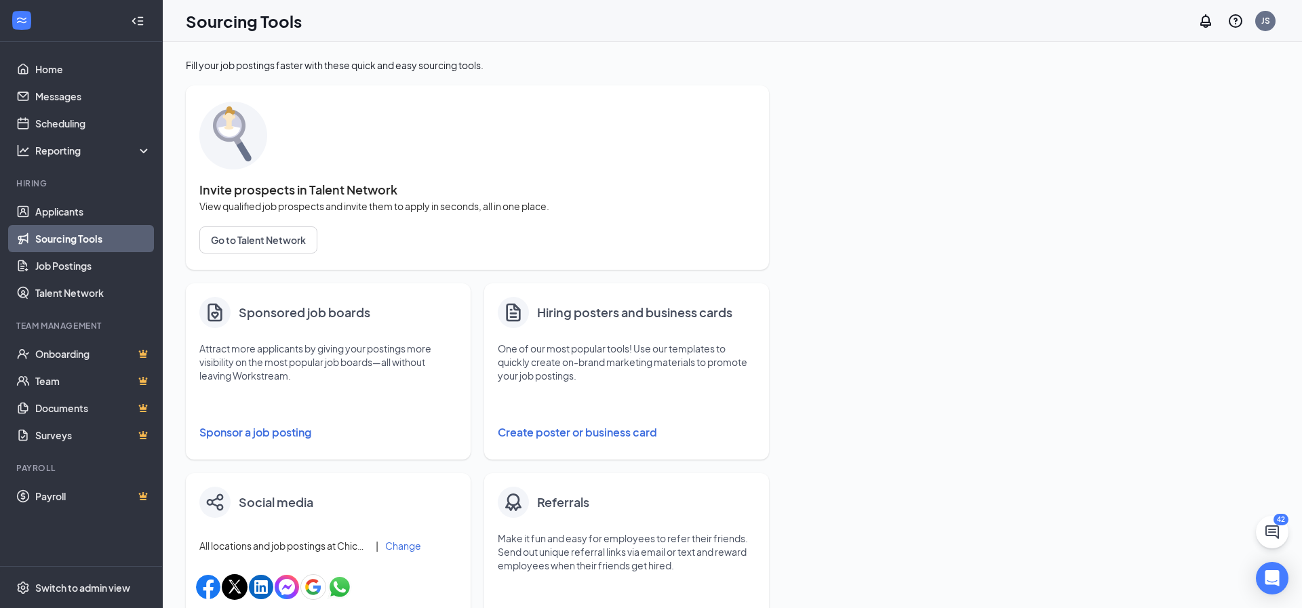
click at [563, 436] on button "Create poster or business card" at bounding box center [627, 432] width 258 height 27
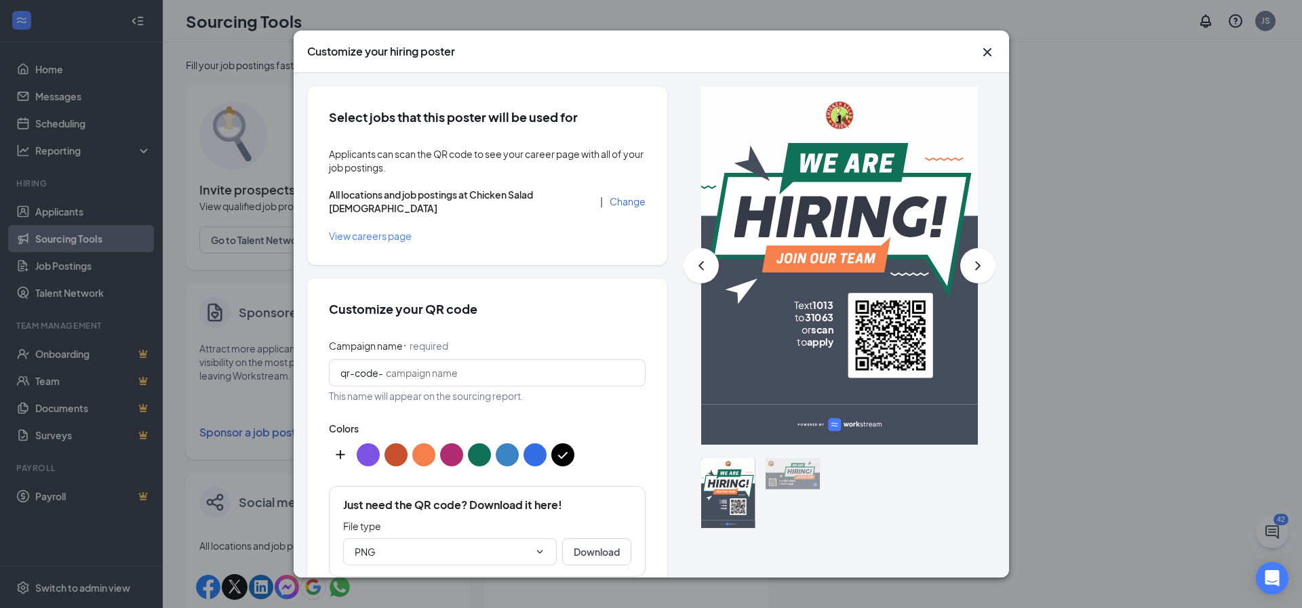
click at [985, 49] on icon "Cross" at bounding box center [987, 52] width 16 height 16
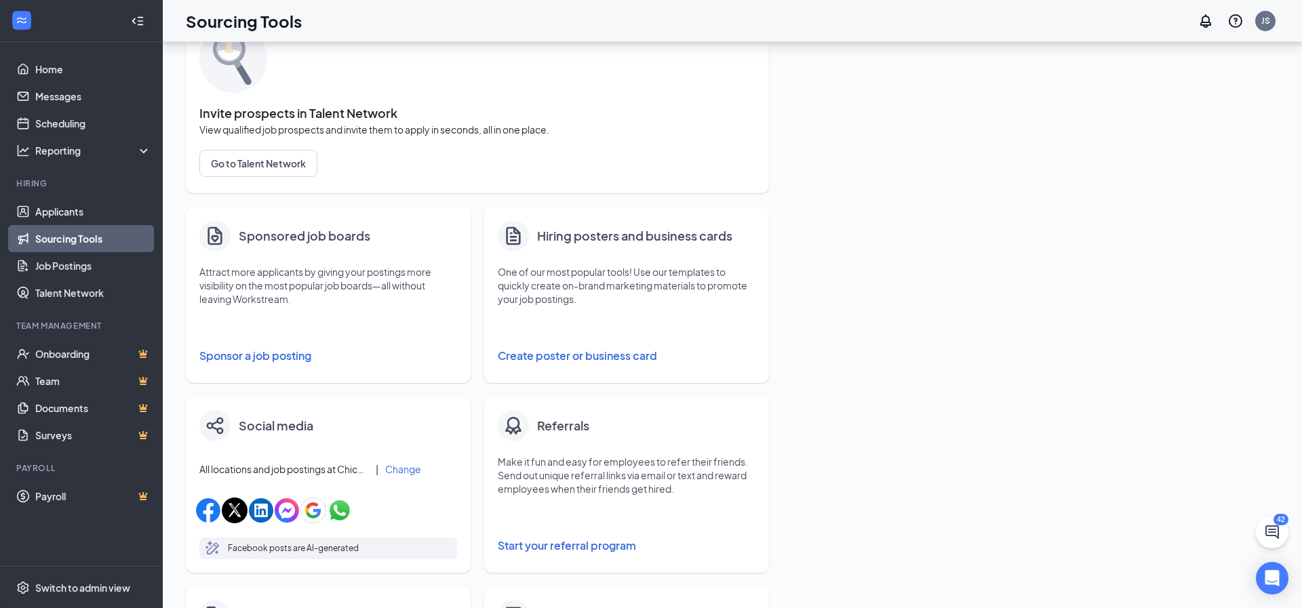
scroll to position [54, 0]
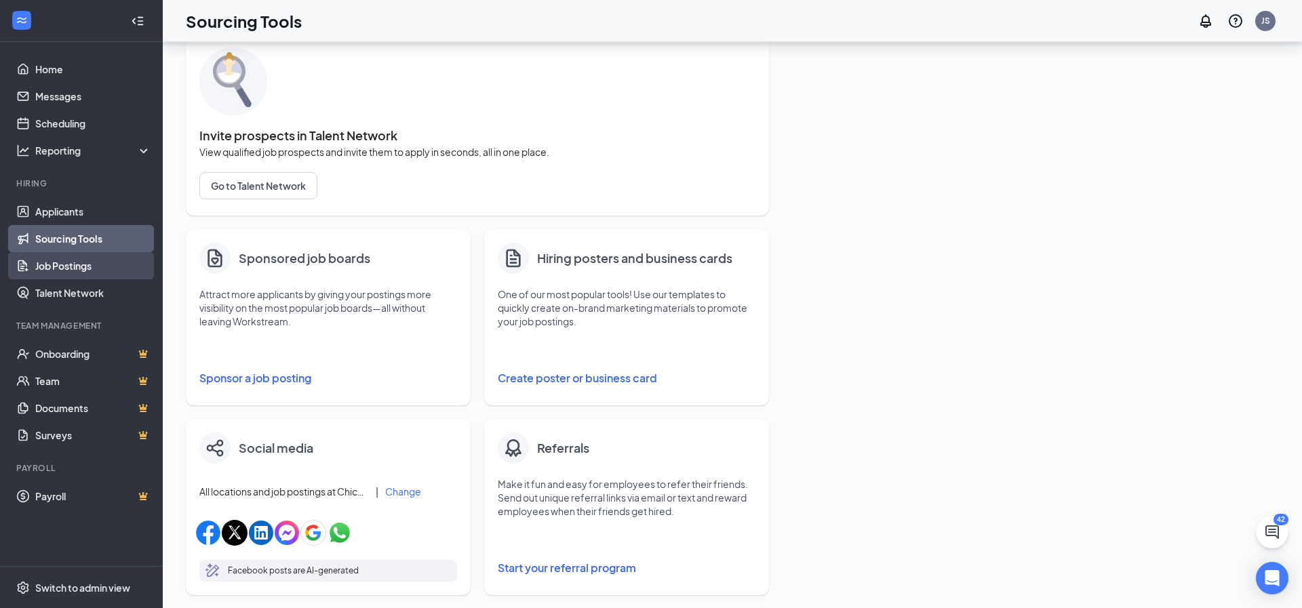
click at [111, 268] on link "Job Postings" at bounding box center [93, 265] width 116 height 27
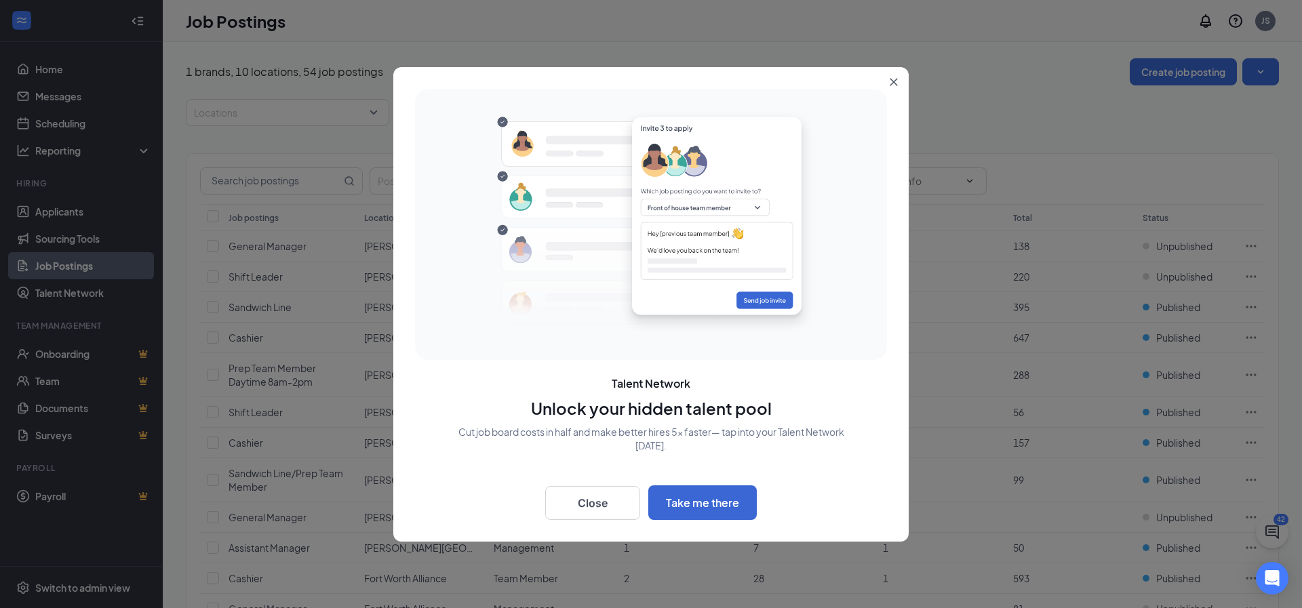
click at [892, 72] on button "Close" at bounding box center [896, 79] width 24 height 24
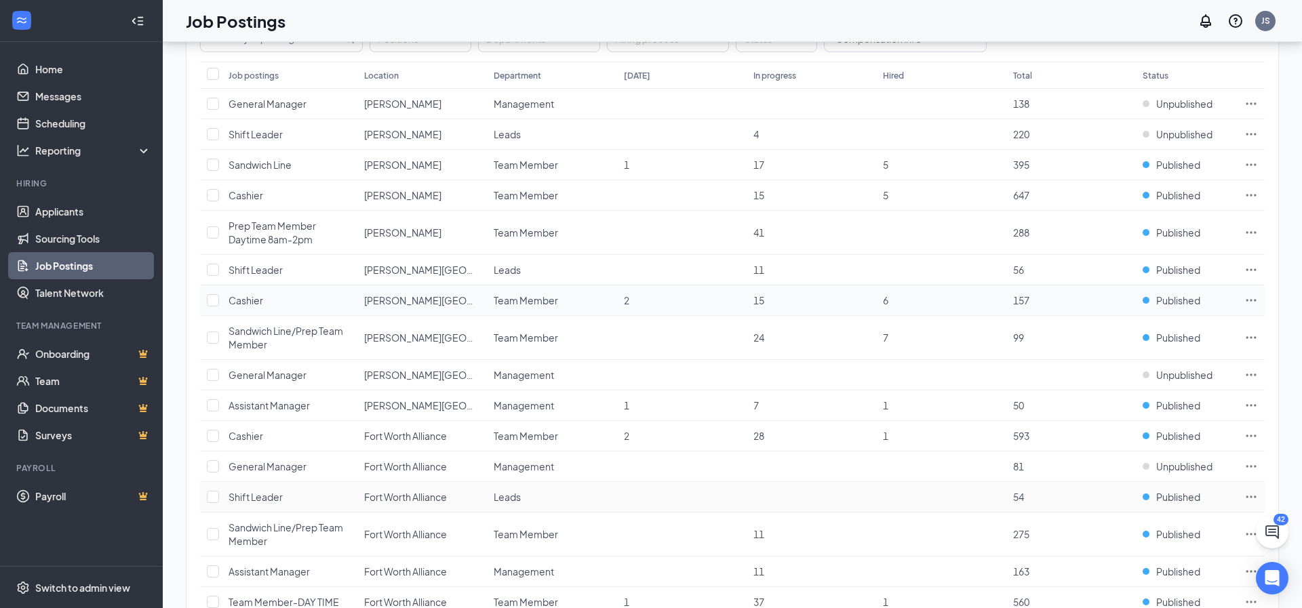
scroll to position [144, 0]
click at [1255, 162] on icon "Ellipses" at bounding box center [1251, 163] width 10 height 2
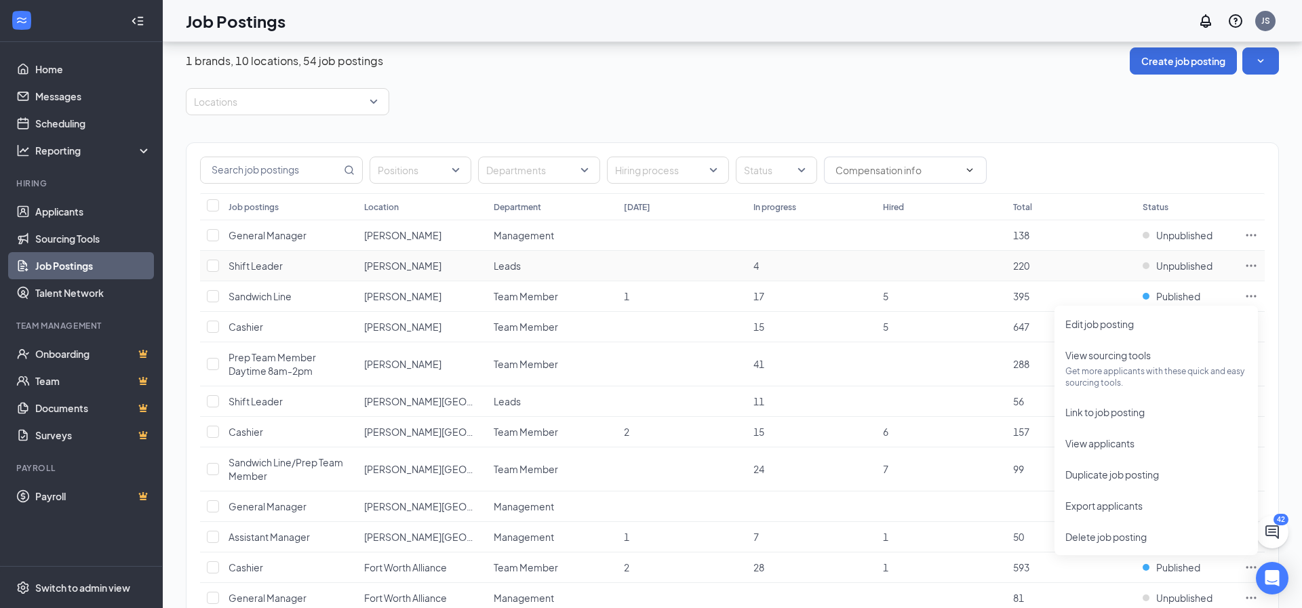
scroll to position [0, 0]
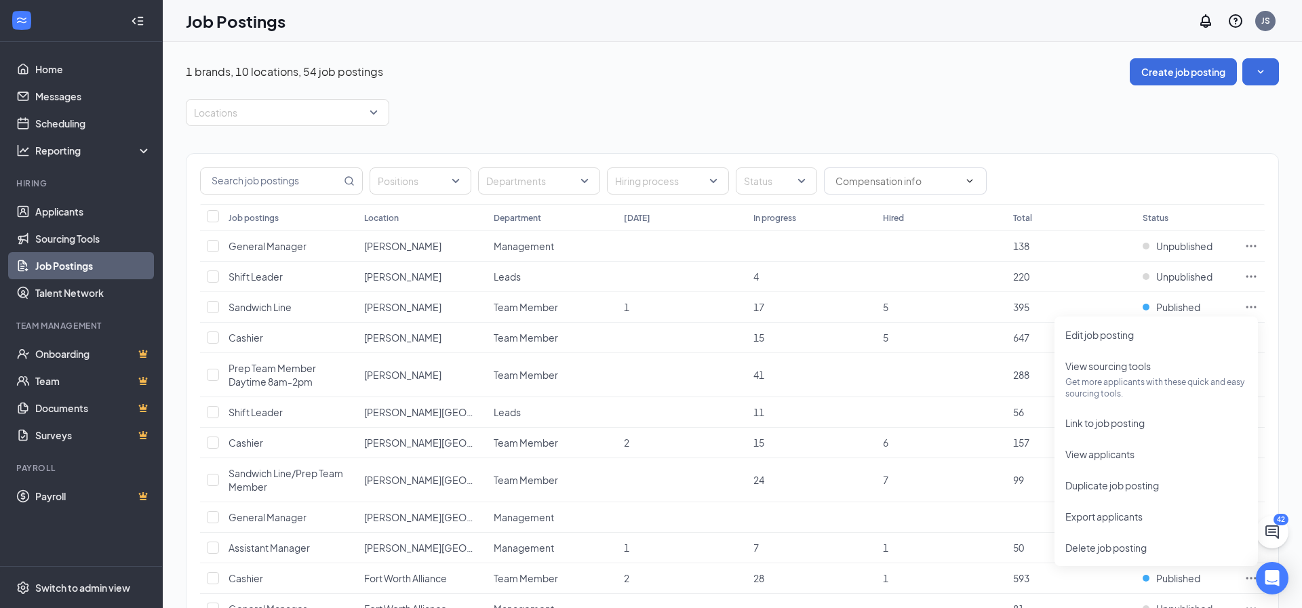
click at [1032, 184] on div "Positions Departments Hiring process Status" at bounding box center [732, 180] width 1064 height 27
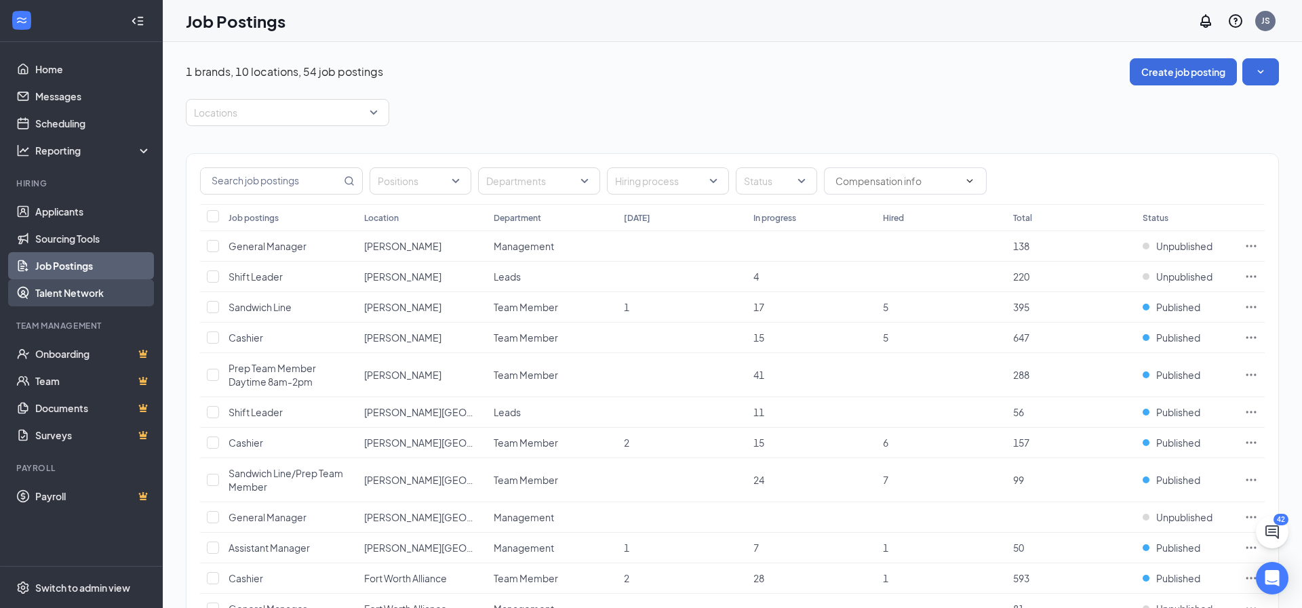
click at [68, 298] on link "Talent Network" at bounding box center [93, 292] width 116 height 27
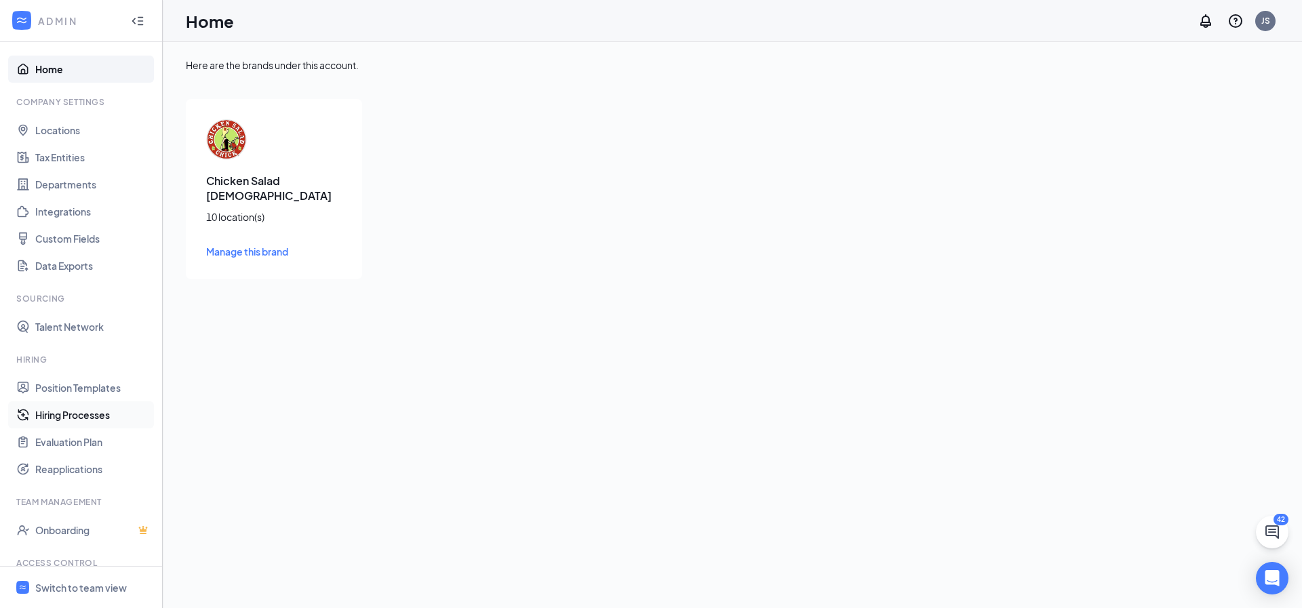
click at [92, 420] on link "Hiring Processes" at bounding box center [93, 414] width 116 height 27
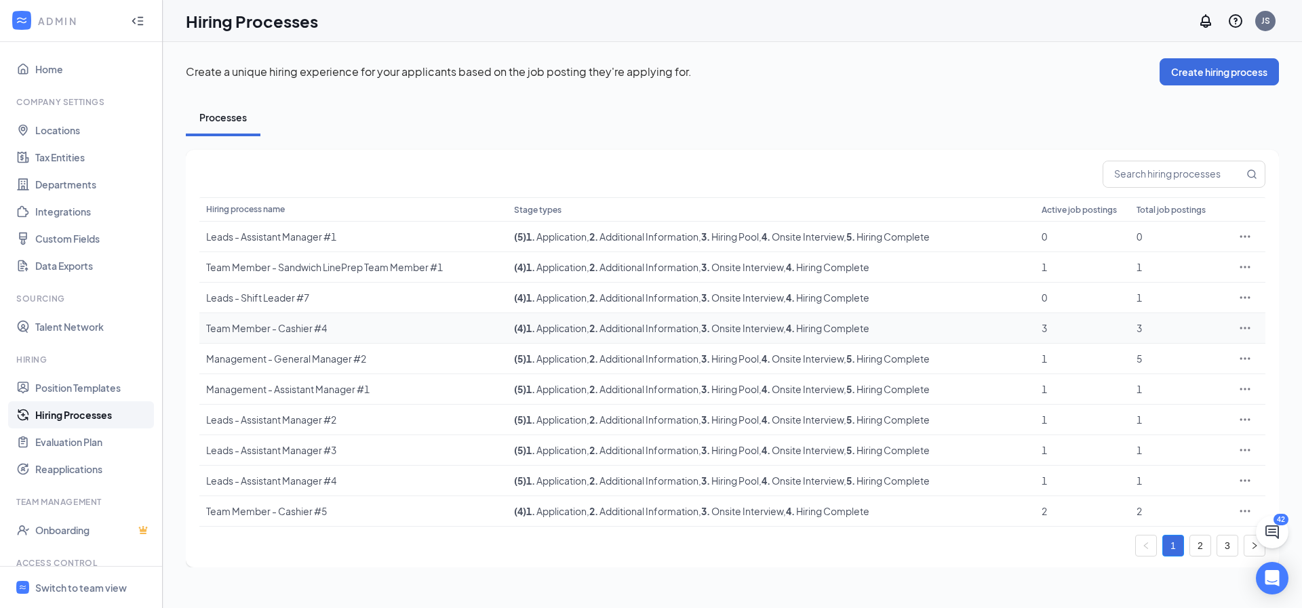
click at [1244, 328] on icon "Ellipses" at bounding box center [1245, 328] width 14 height 14
click at [1159, 357] on span "Edit" at bounding box center [1182, 355] width 117 height 15
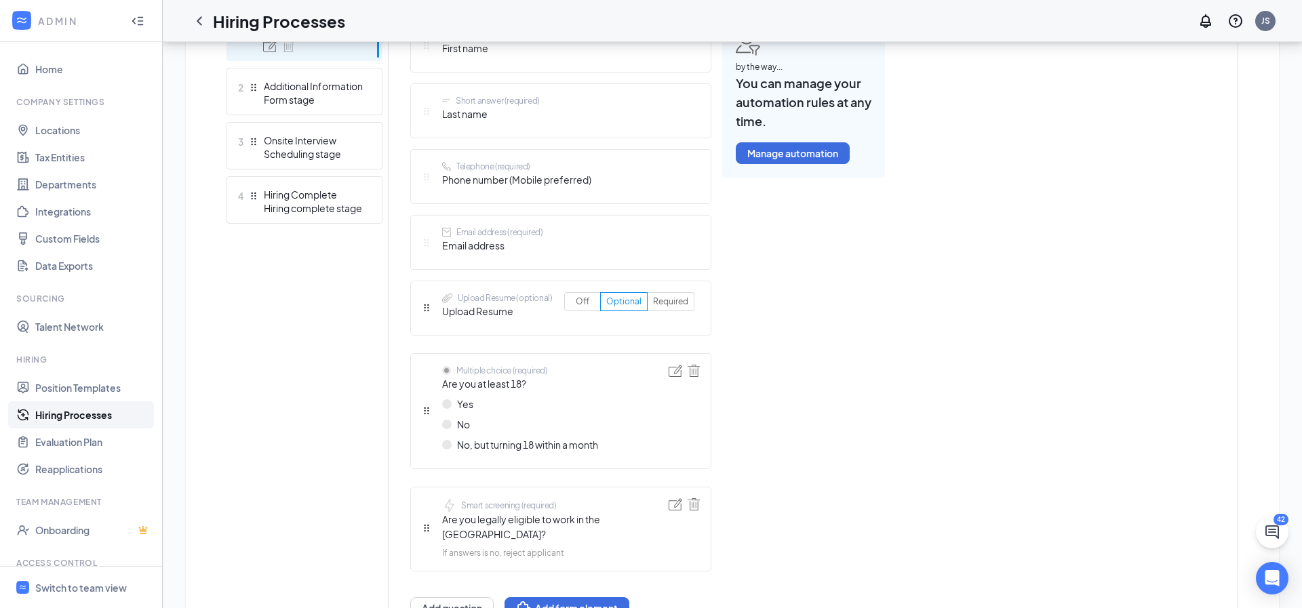
scroll to position [427, 0]
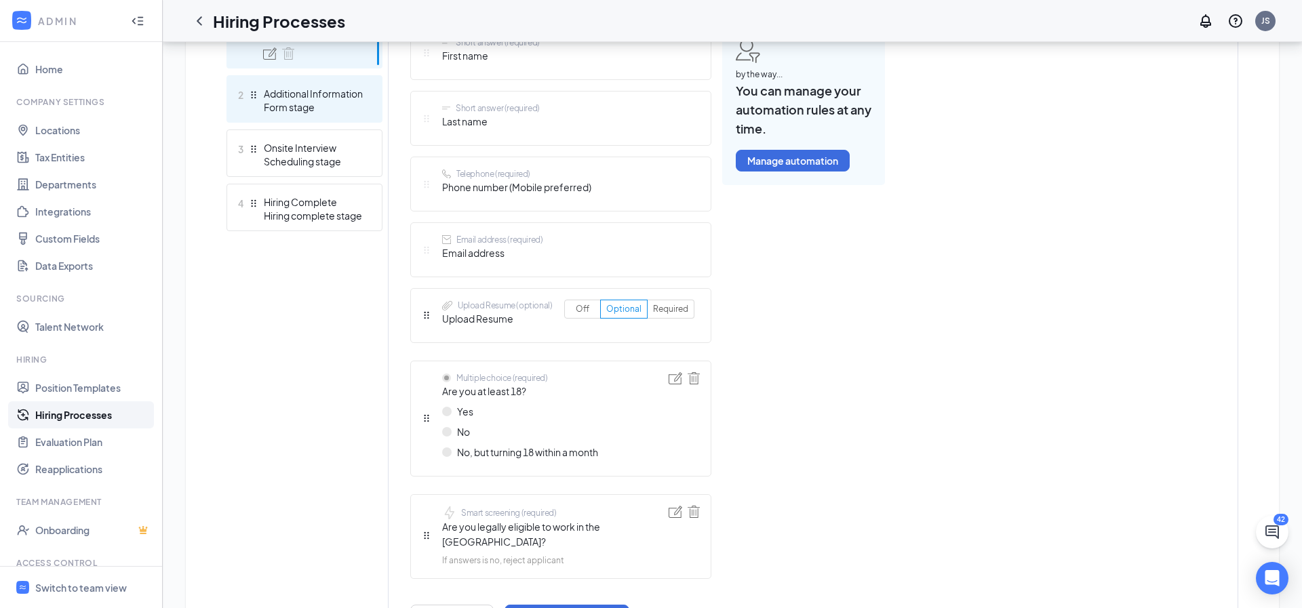
click at [302, 92] on div "Additional Information" at bounding box center [313, 94] width 99 height 14
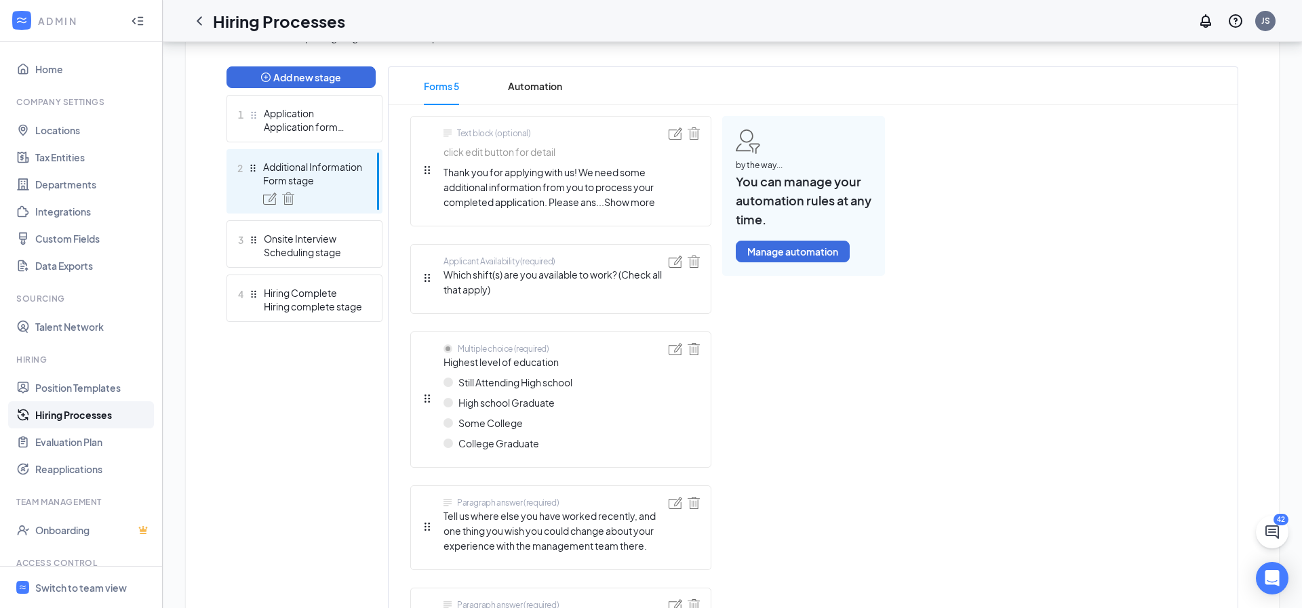
scroll to position [237, 0]
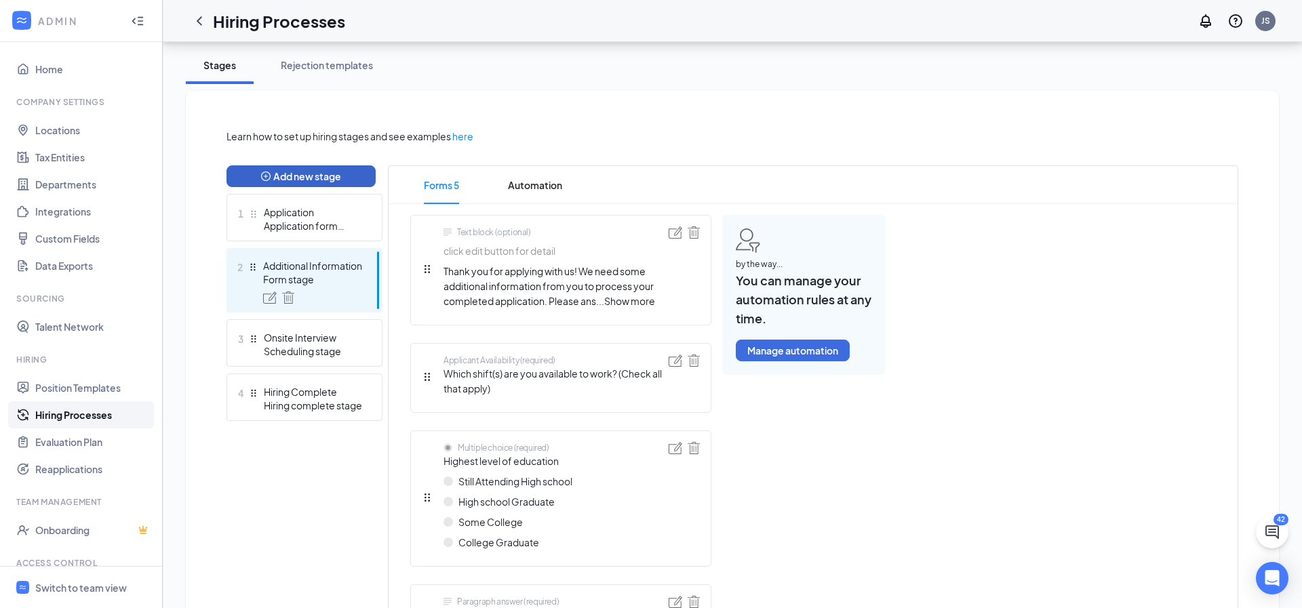
click at [310, 176] on button "Add new stage" at bounding box center [300, 176] width 149 height 22
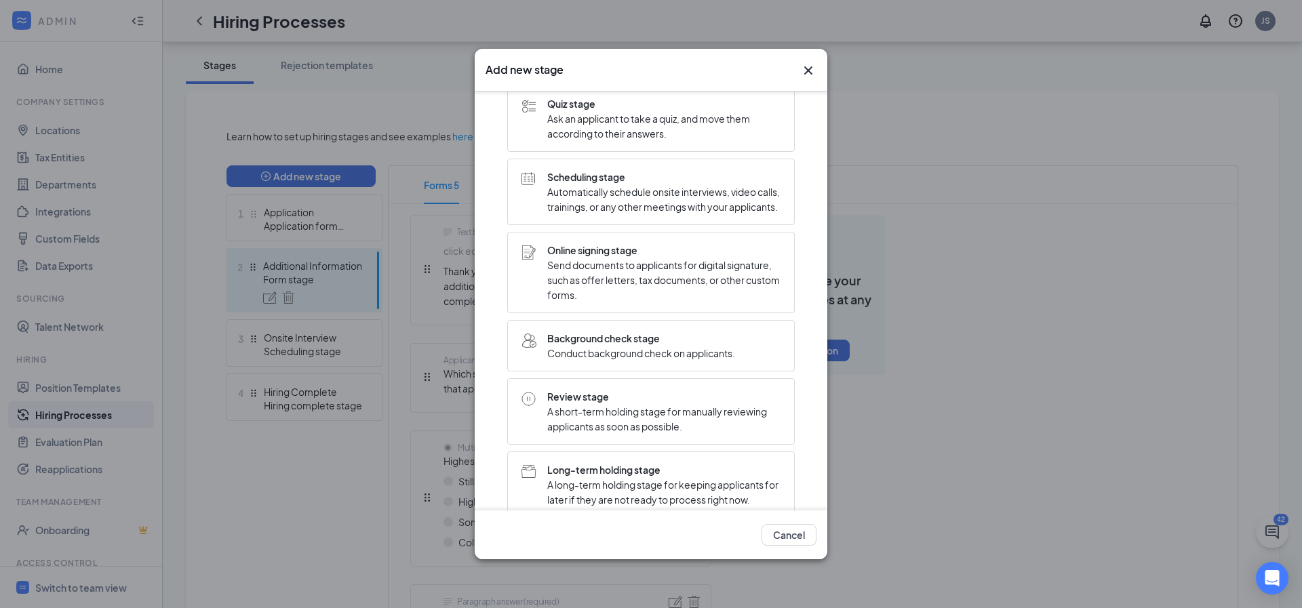
scroll to position [245, 0]
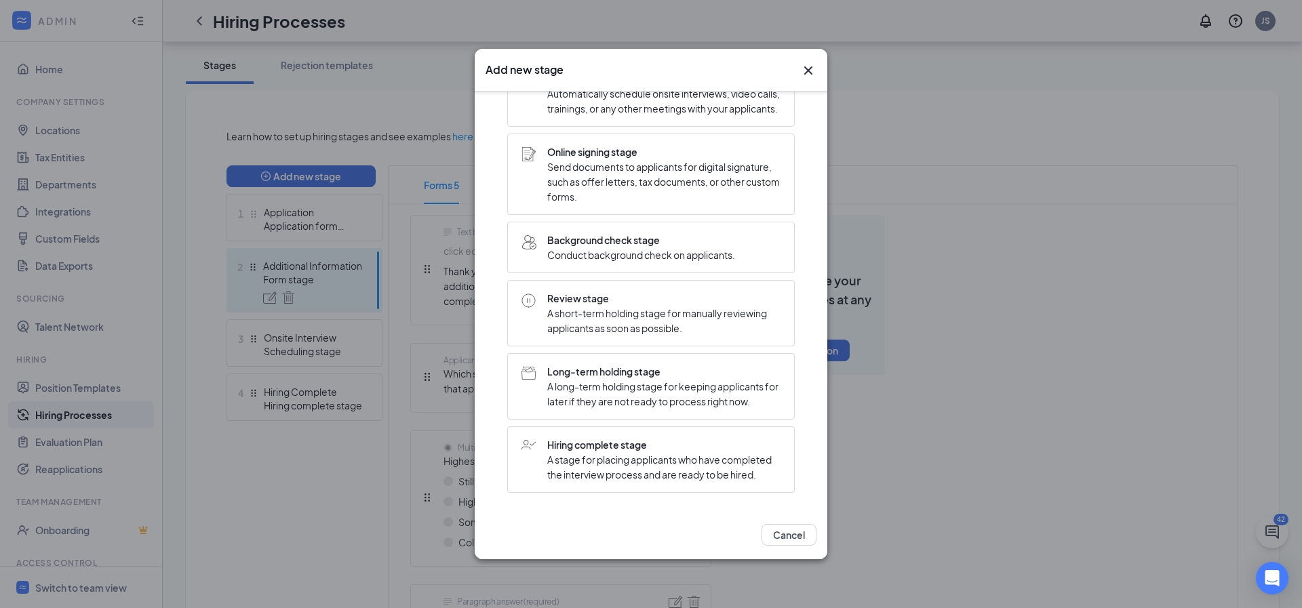
click at [810, 68] on icon "Cross" at bounding box center [808, 70] width 8 height 8
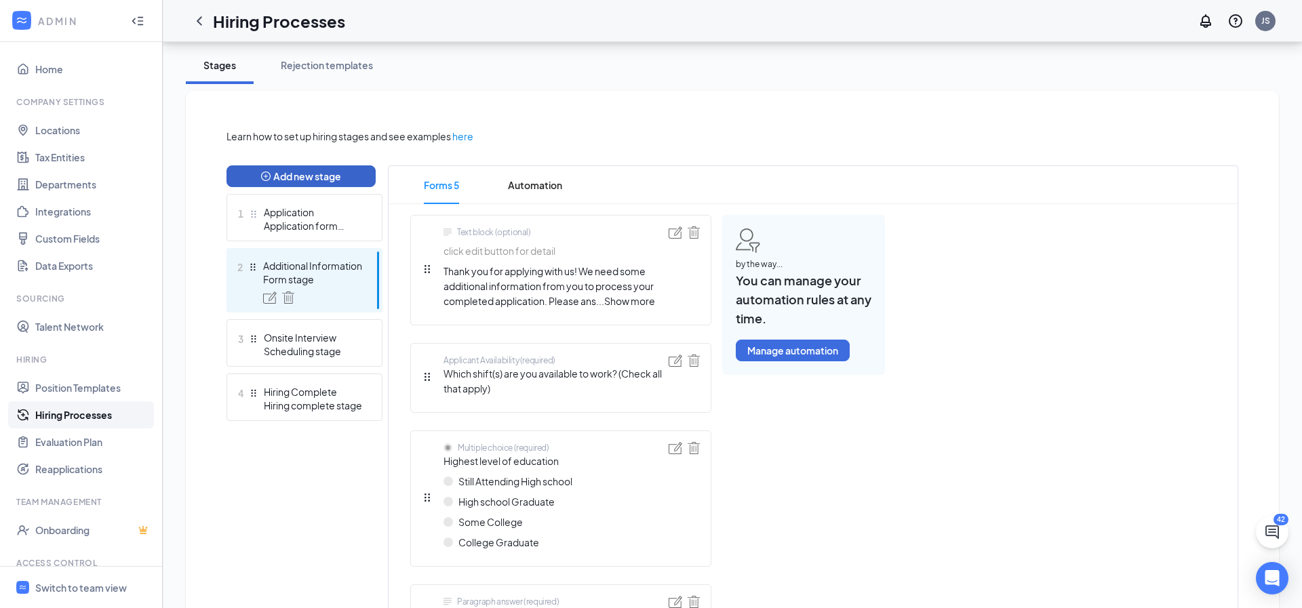
click at [286, 171] on button "Add new stage" at bounding box center [300, 176] width 149 height 22
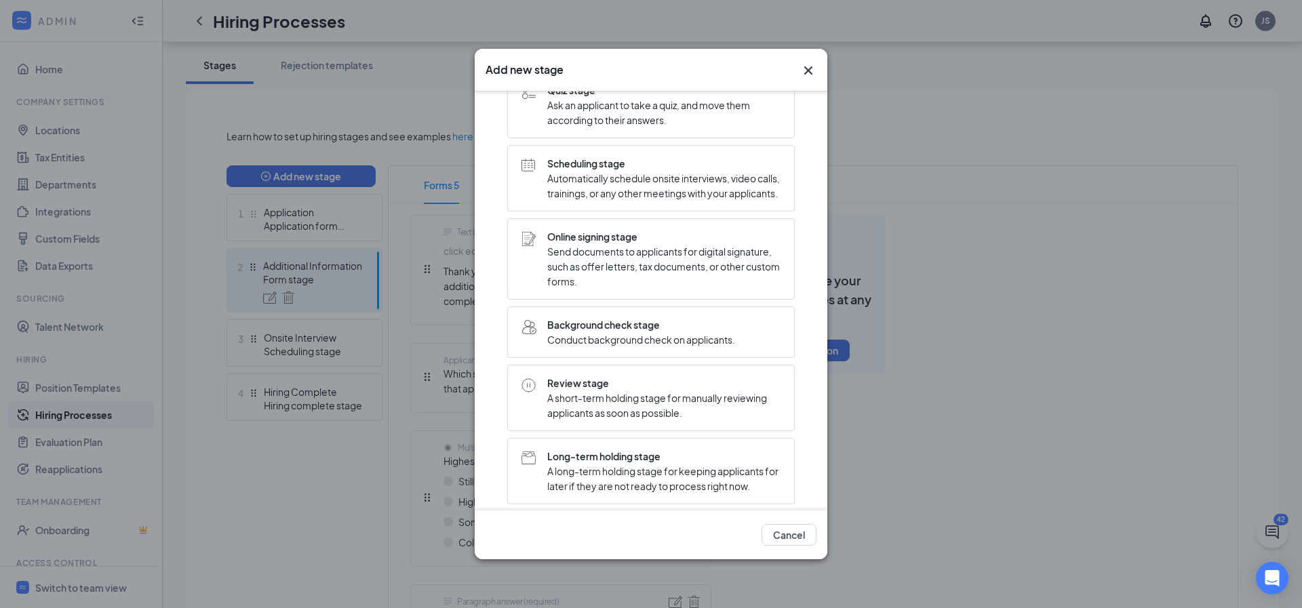
scroll to position [156, 0]
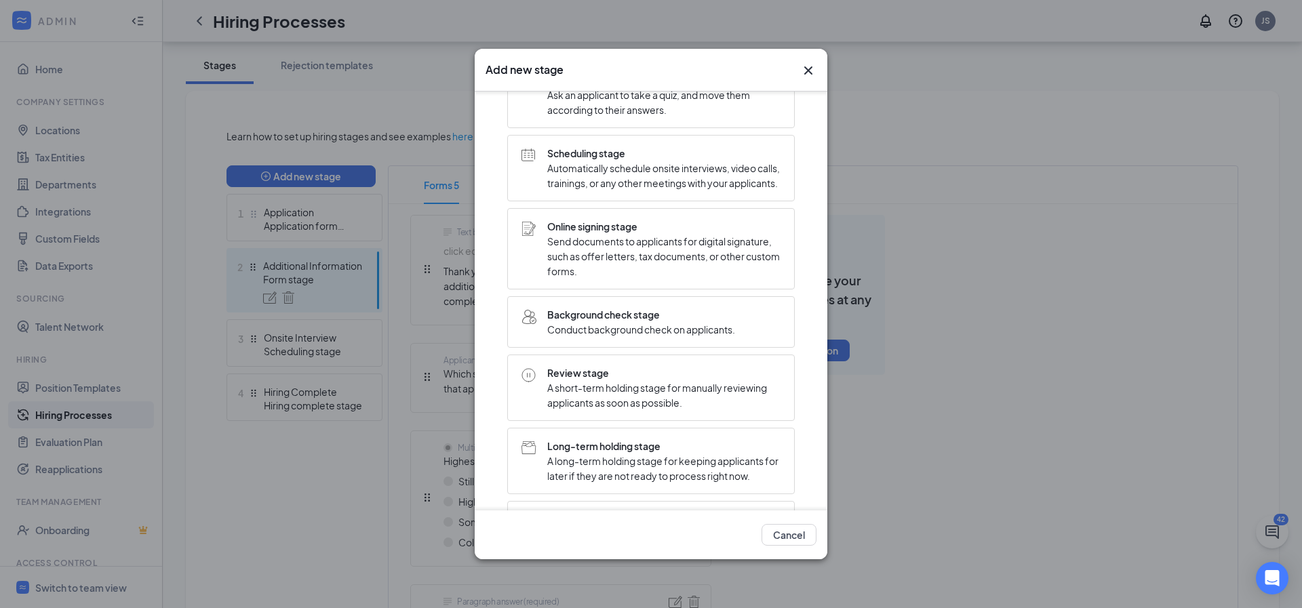
click at [555, 395] on span "A short-term holding stage for manually reviewing applicants as soon as possibl…" at bounding box center [663, 395] width 233 height 30
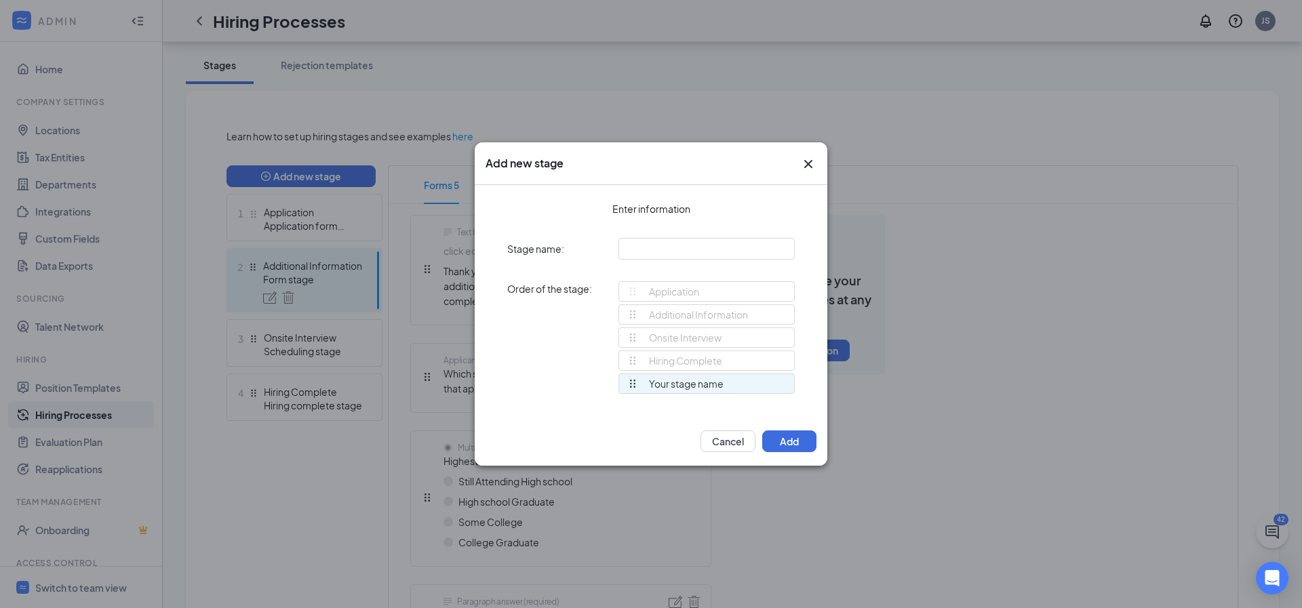
scroll to position [0, 0]
drag, startPoint x: 630, startPoint y: 383, endPoint x: 624, endPoint y: 342, distance: 41.0
click at [626, 342] on div "Application Additional Information Onsite Interview Hiring Complete Your stage …" at bounding box center [706, 343] width 176 height 125
click at [780, 437] on button "Add" at bounding box center [789, 442] width 54 height 22
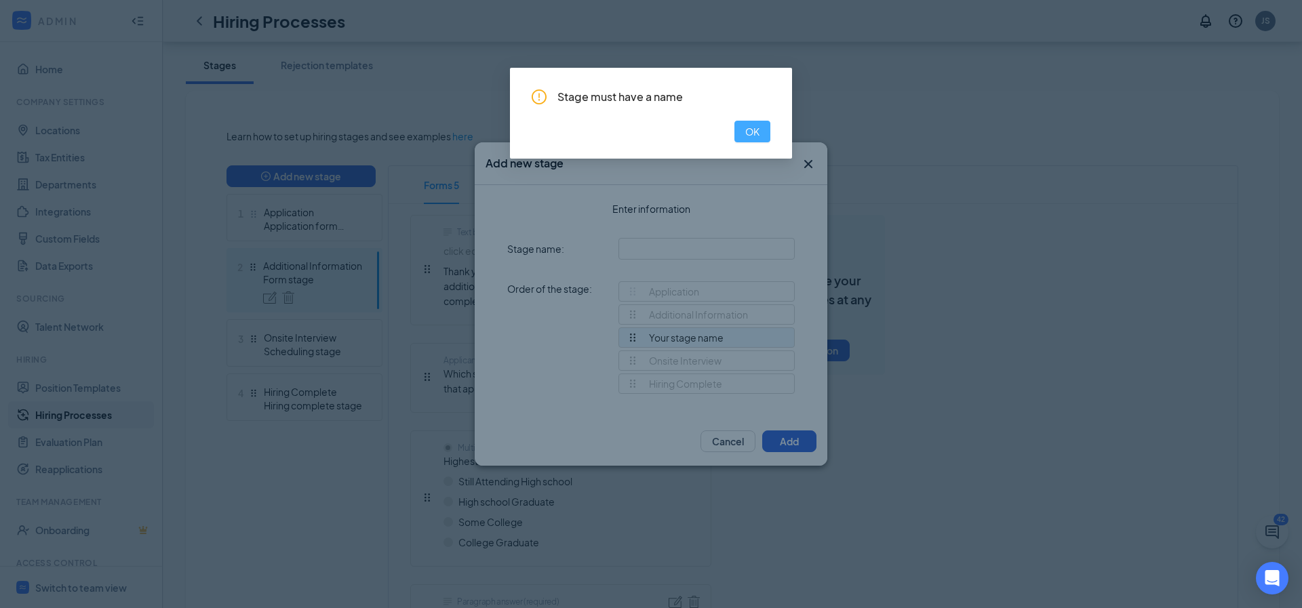
click at [753, 137] on span "OK" at bounding box center [752, 131] width 14 height 15
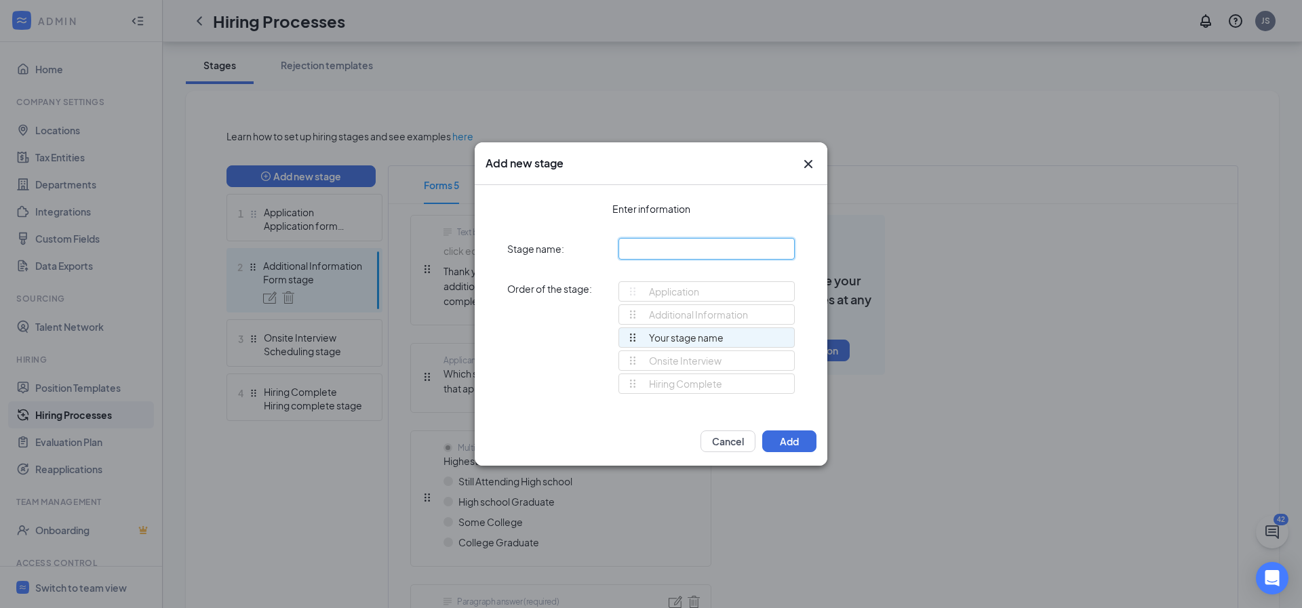
click at [641, 244] on input "text" at bounding box center [706, 249] width 176 height 22
type input "Review"
click at [786, 450] on button "Add" at bounding box center [789, 442] width 54 height 22
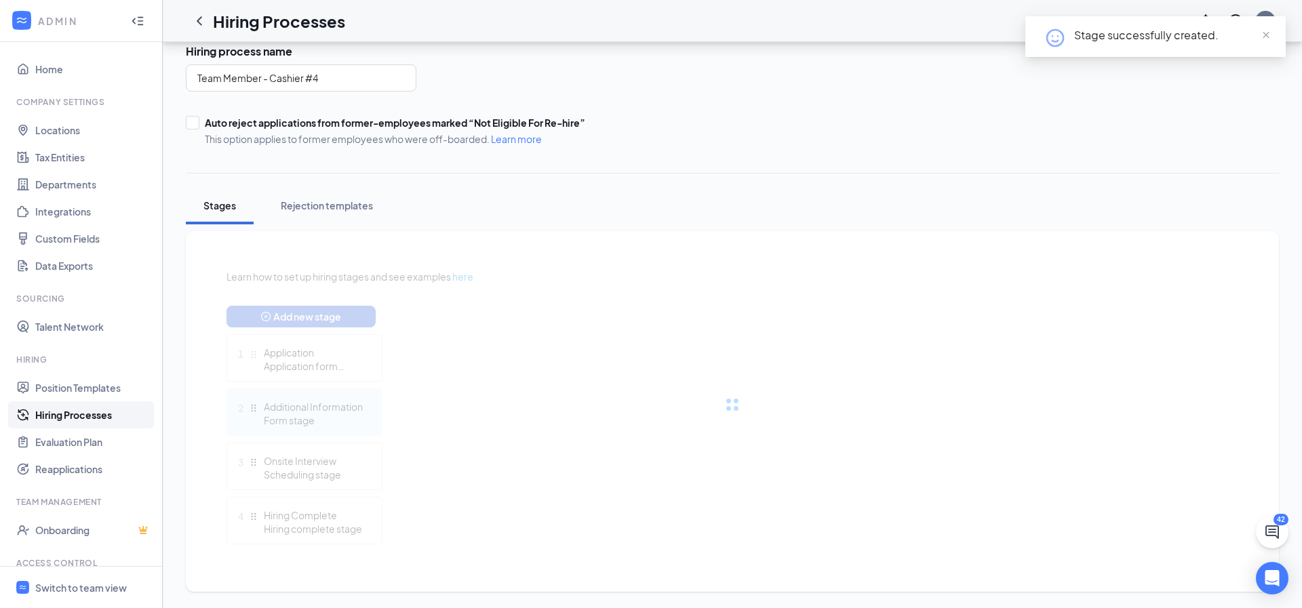
scroll to position [168, 0]
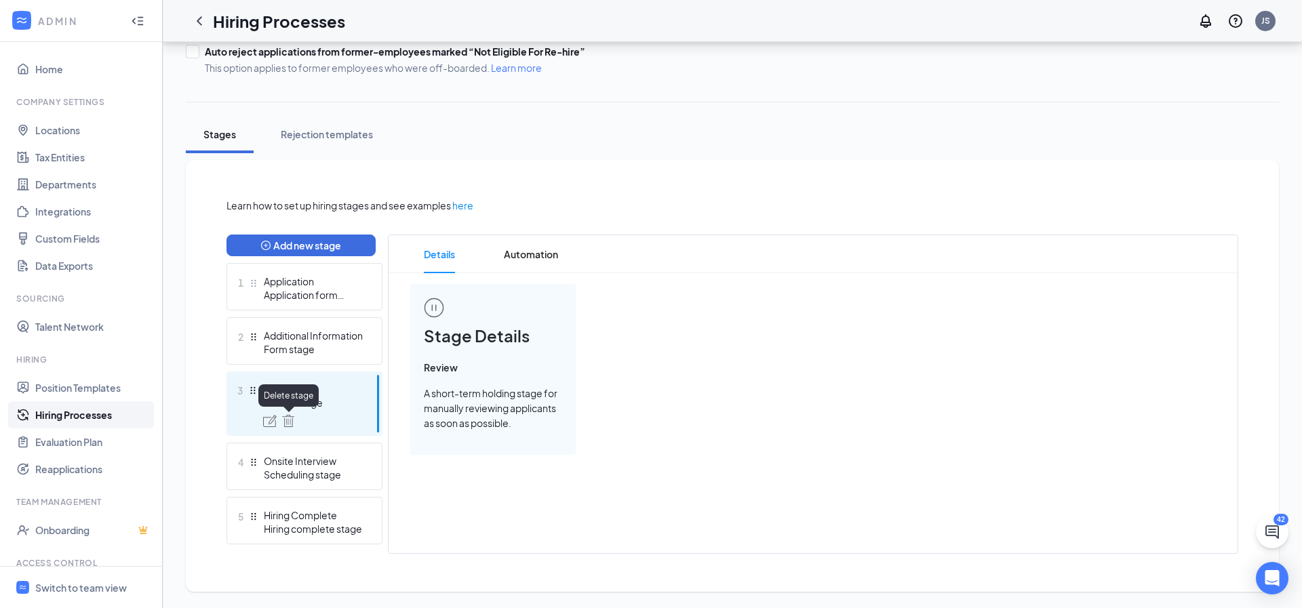
click at [289, 420] on img at bounding box center [288, 421] width 12 height 12
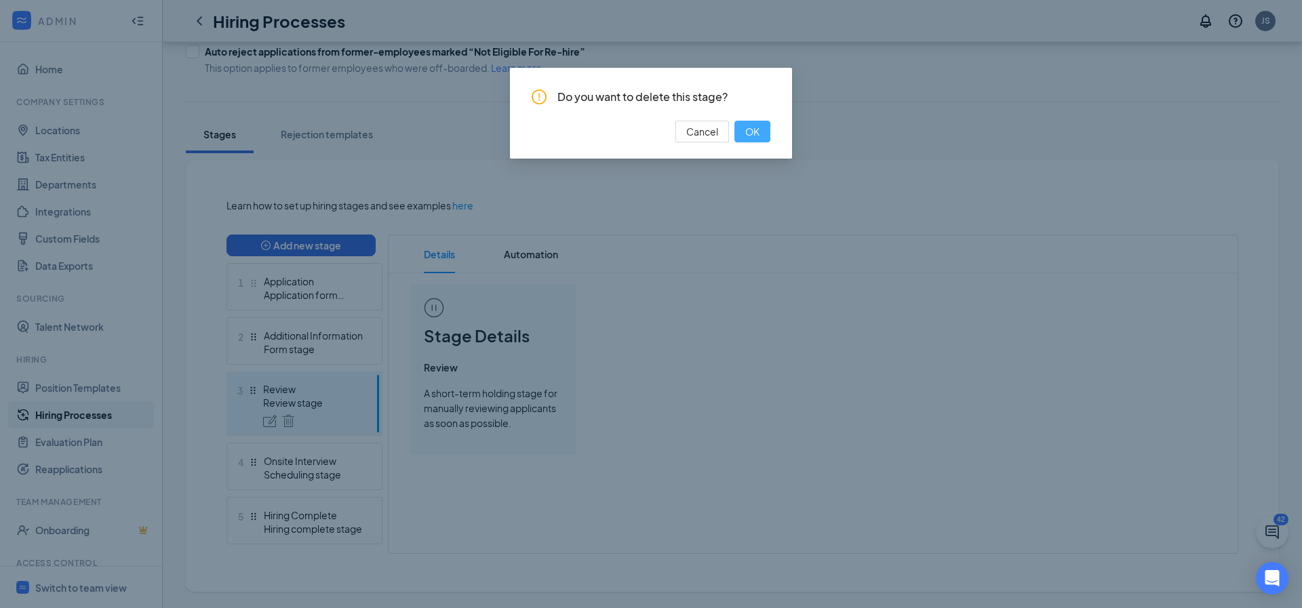
click at [760, 133] on button "OK" at bounding box center [752, 132] width 36 height 22
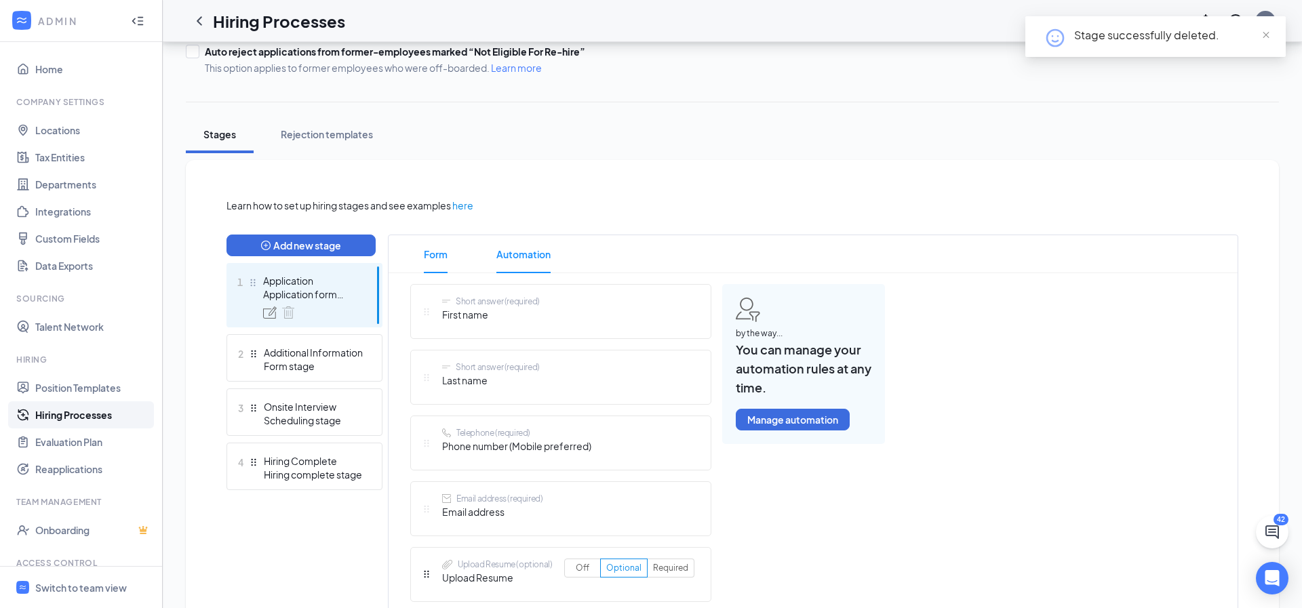
click at [515, 249] on span "Automation" at bounding box center [523, 254] width 54 height 38
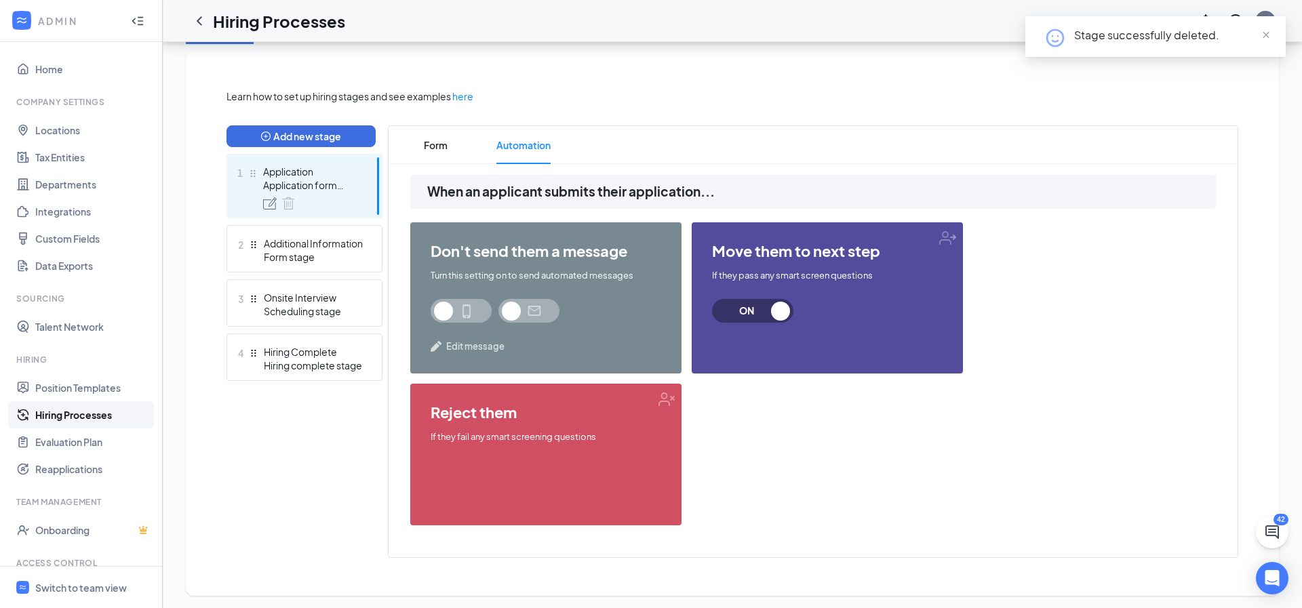
scroll to position [280, 0]
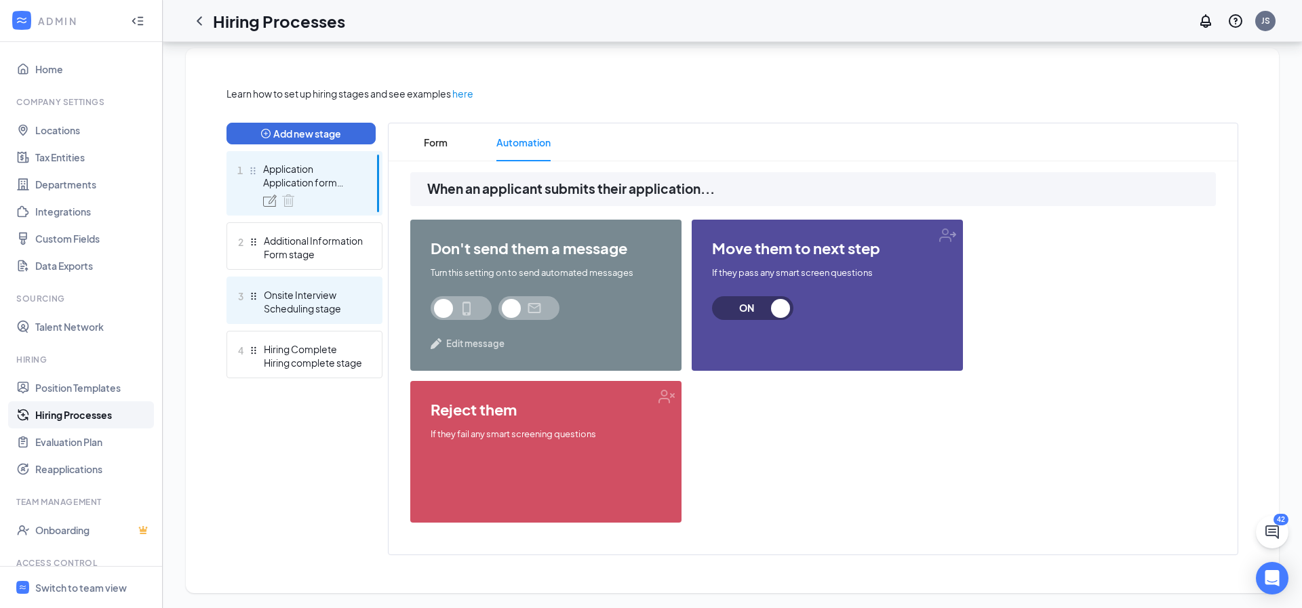
click at [337, 302] on div "Scheduling stage" at bounding box center [313, 309] width 99 height 14
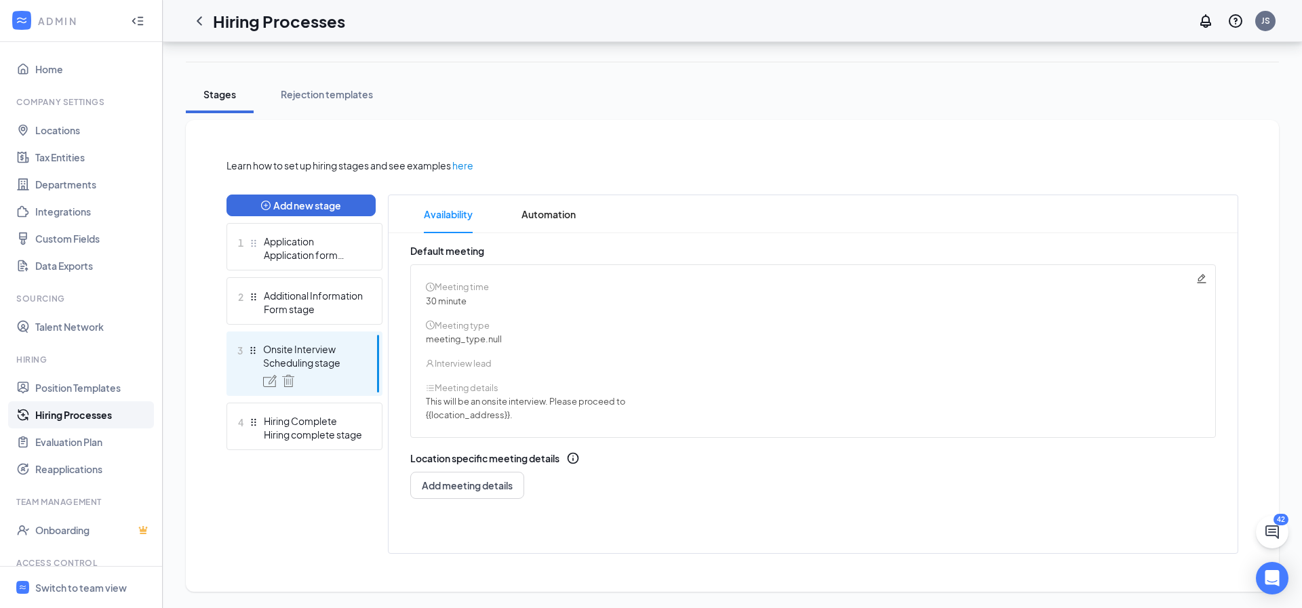
scroll to position [208, 0]
click at [527, 219] on span "Automation" at bounding box center [548, 214] width 54 height 38
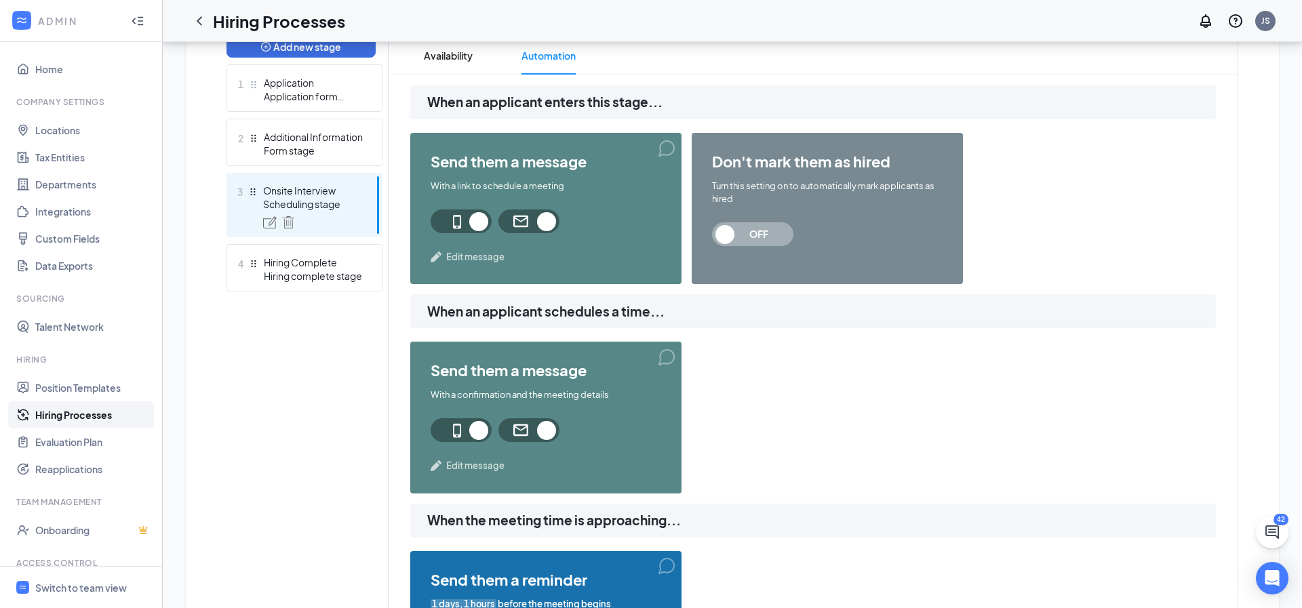
scroll to position [371, 0]
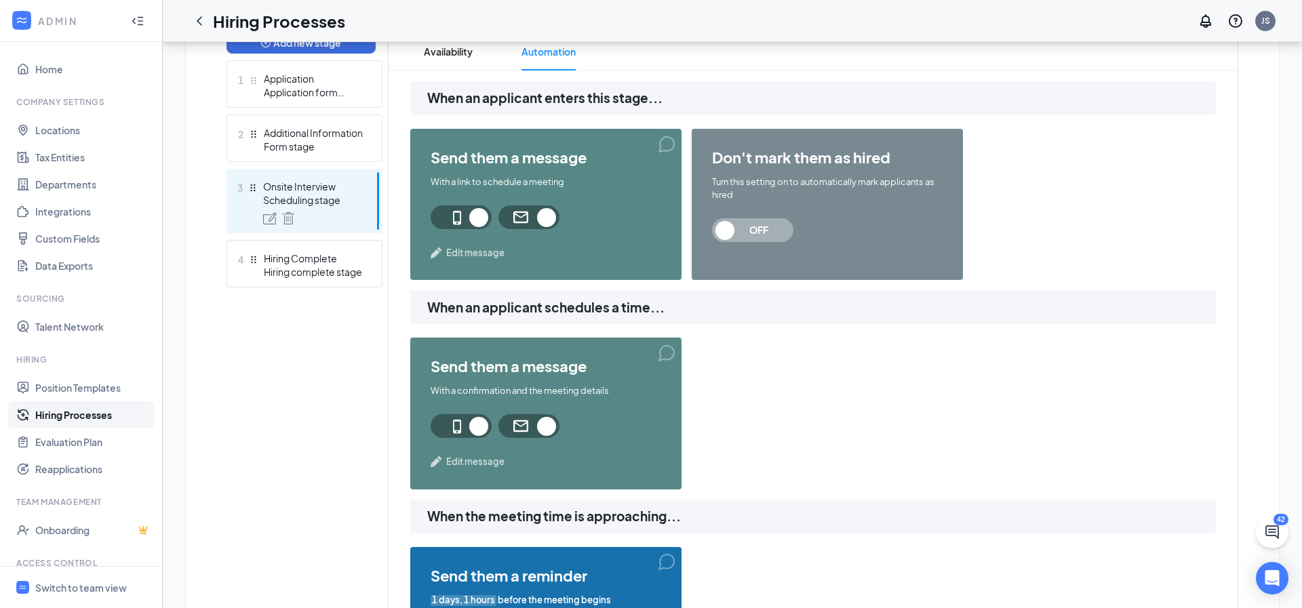
click at [462, 253] on span "Edit message" at bounding box center [475, 253] width 58 height 14
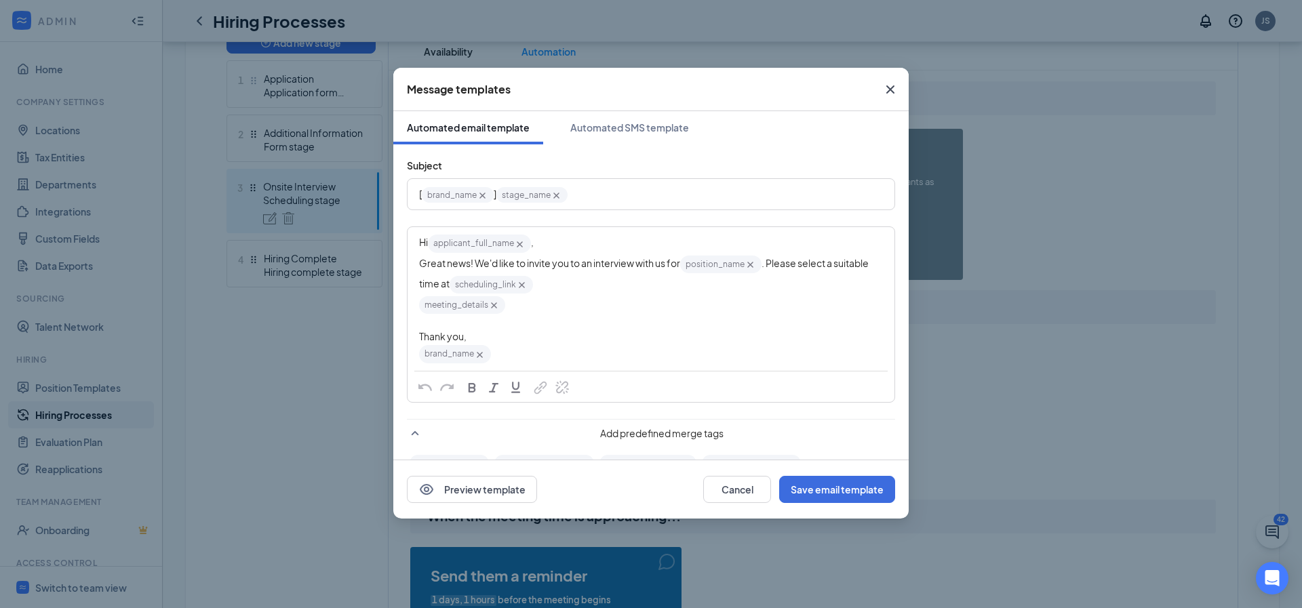
scroll to position [0, 0]
click at [730, 494] on button "Cancel" at bounding box center [737, 489] width 68 height 27
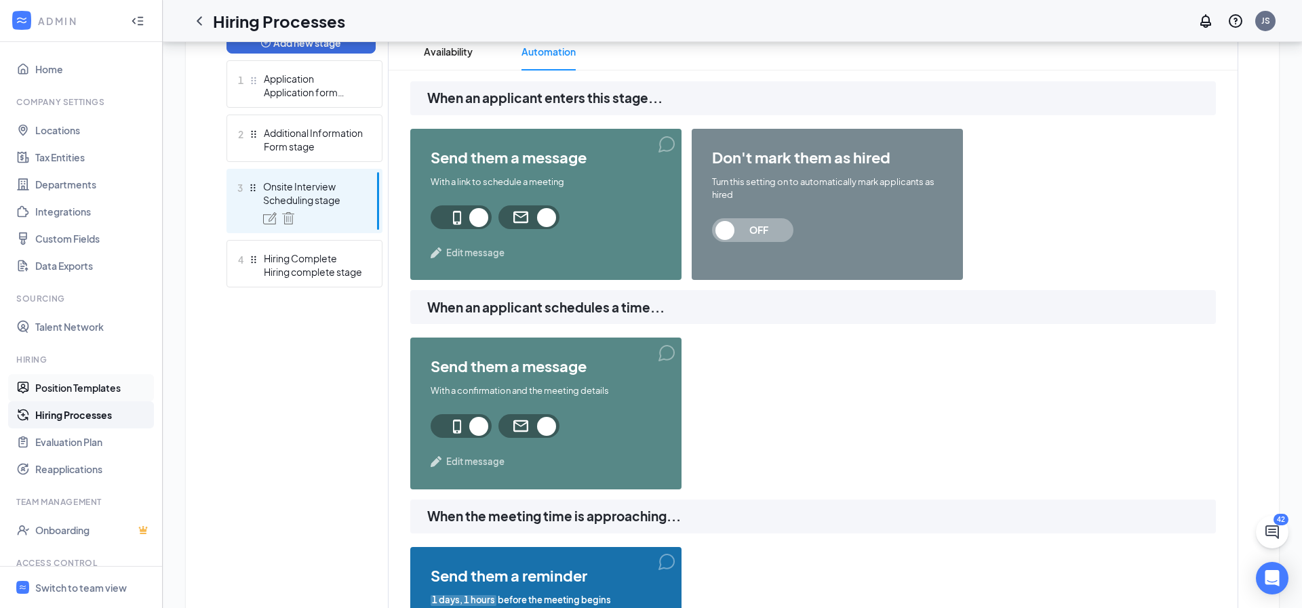
click at [83, 388] on link "Position Templates" at bounding box center [93, 387] width 116 height 27
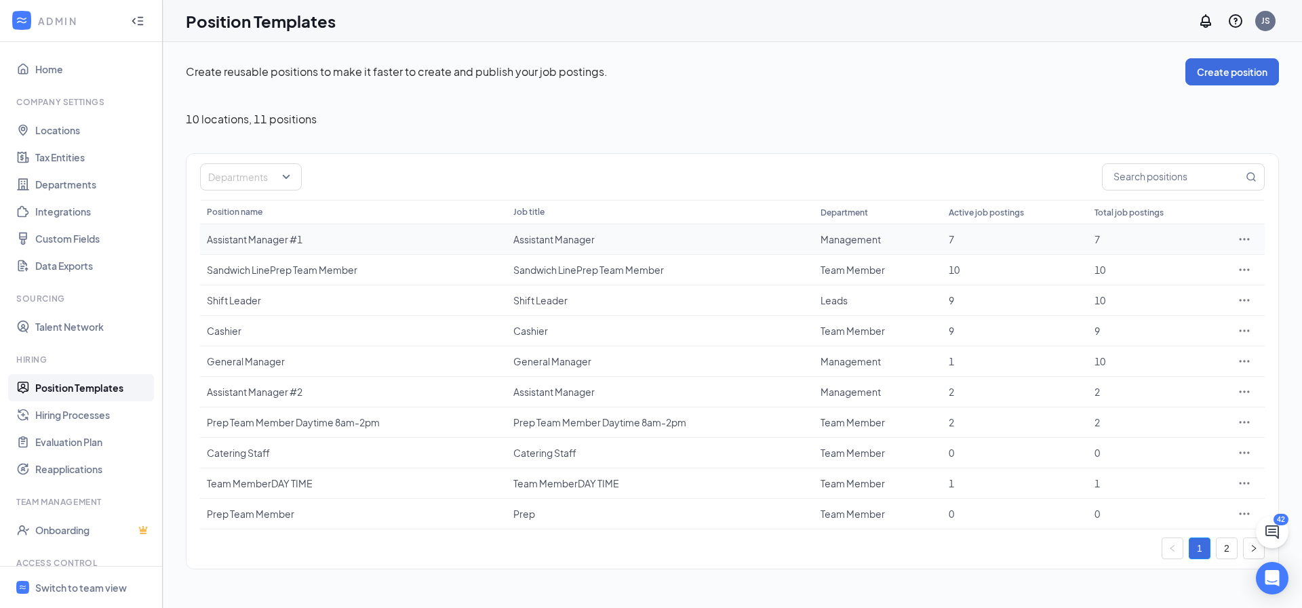
click at [1248, 237] on icon "Ellipses" at bounding box center [1244, 240] width 14 height 14
click at [1144, 266] on span "Edit" at bounding box center [1181, 267] width 117 height 15
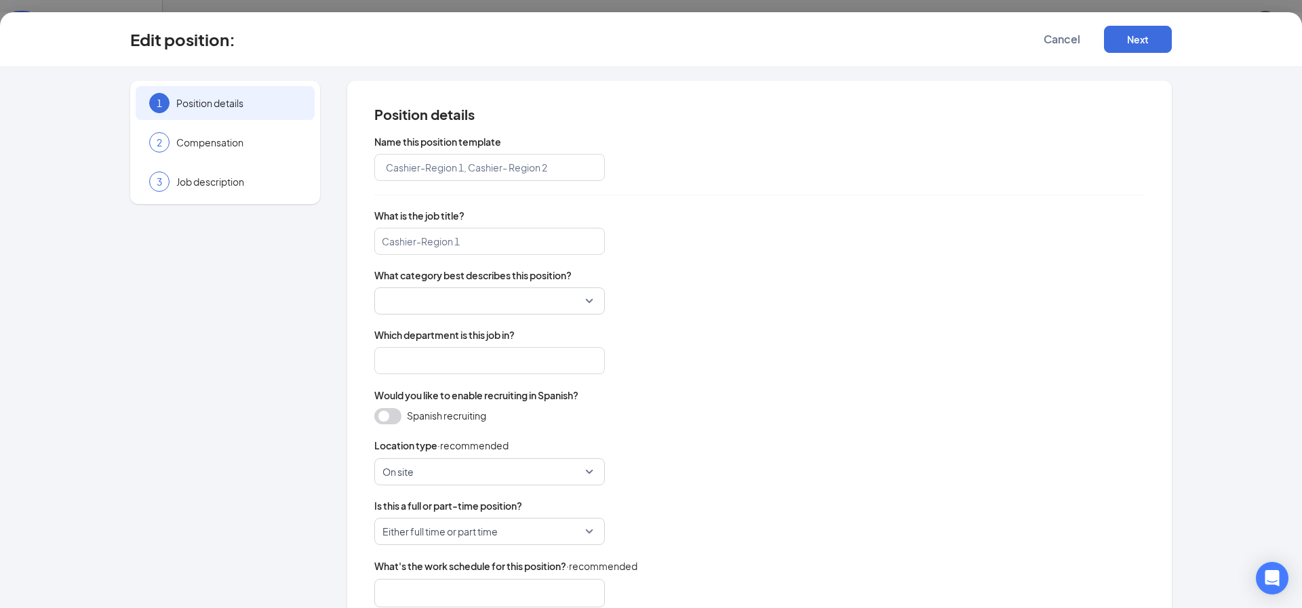
type input "Assistant Manager #1"
type input "Assistant Manager"
type input "Management"
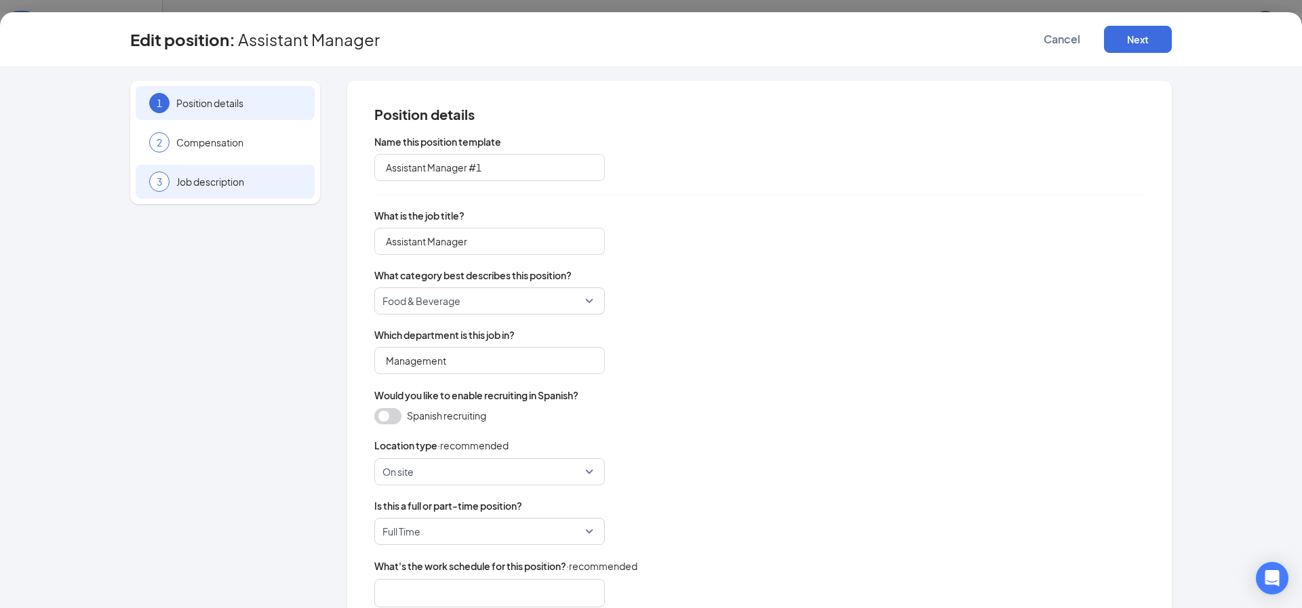
click at [216, 180] on span "Job description" at bounding box center [238, 182] width 125 height 14
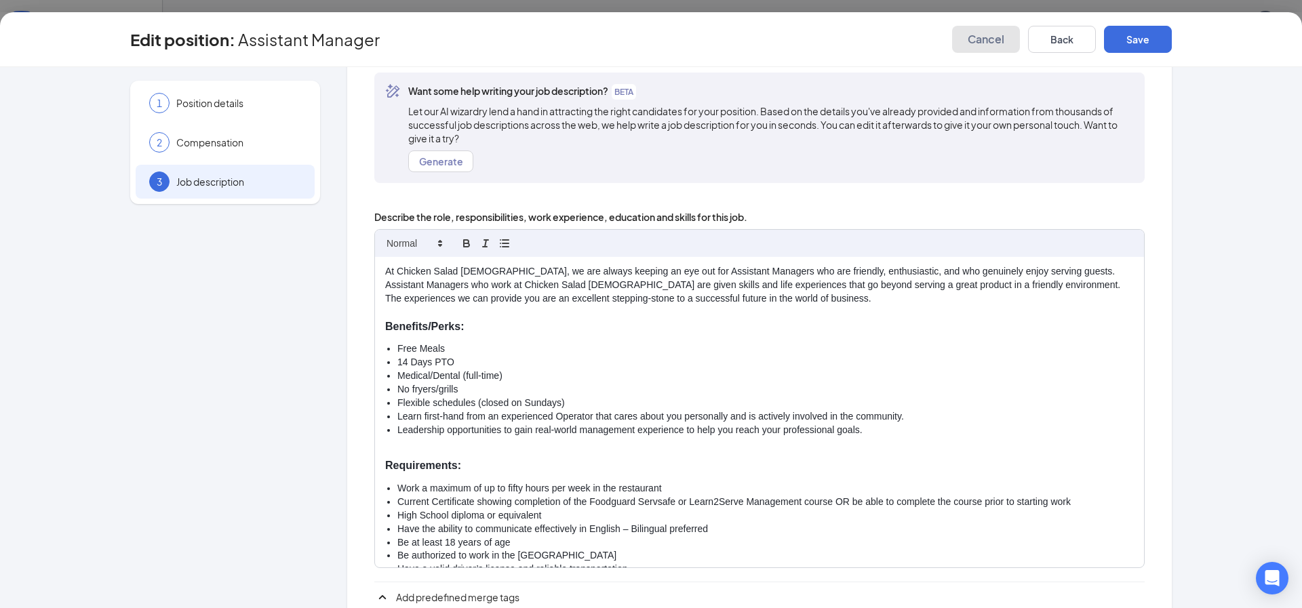
click at [992, 40] on span "Cancel" at bounding box center [985, 40] width 37 height 14
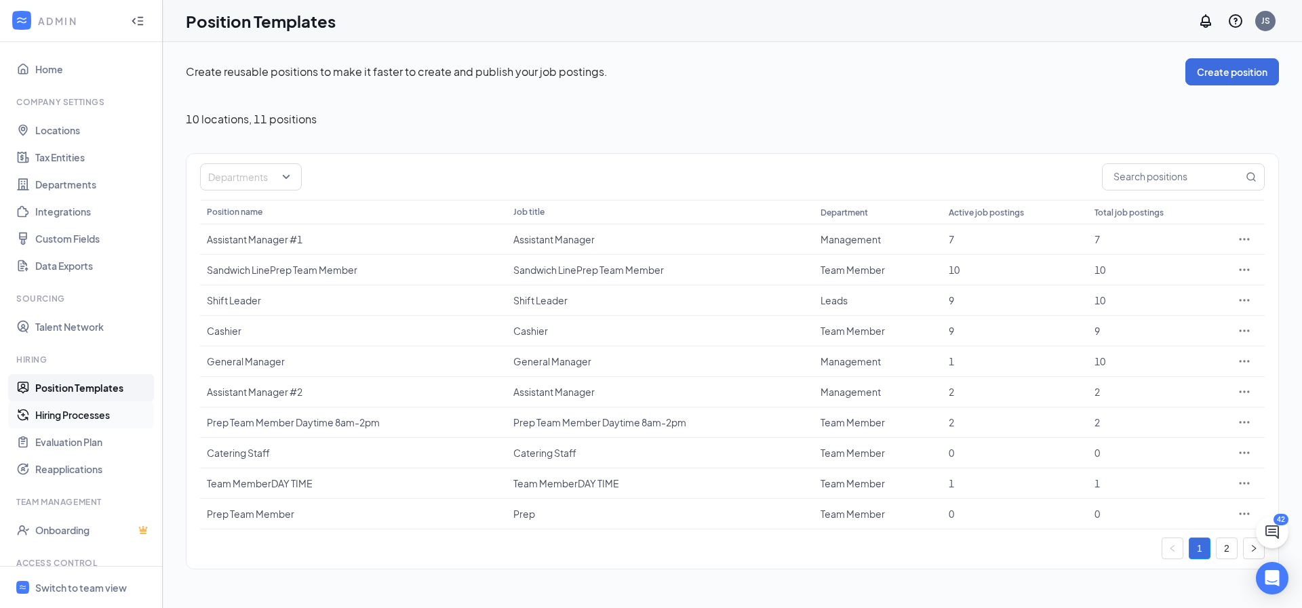
click at [85, 415] on link "Hiring Processes" at bounding box center [93, 414] width 116 height 27
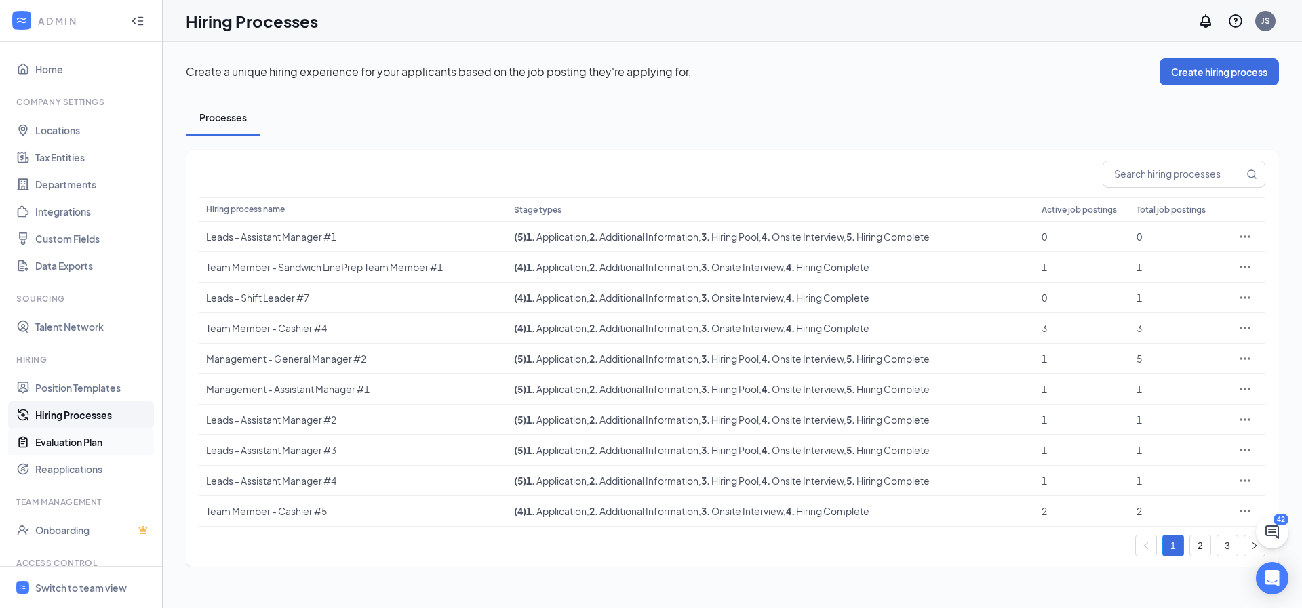
click at [75, 447] on link "Evaluation Plan" at bounding box center [93, 441] width 116 height 27
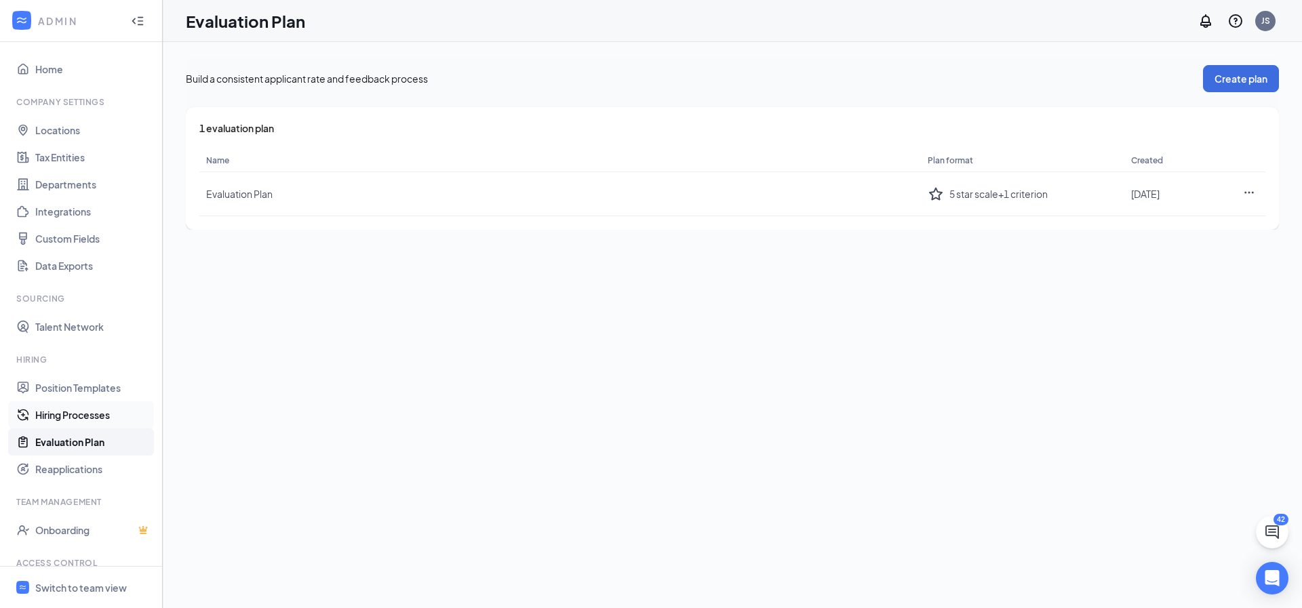
click at [76, 412] on link "Hiring Processes" at bounding box center [93, 414] width 116 height 27
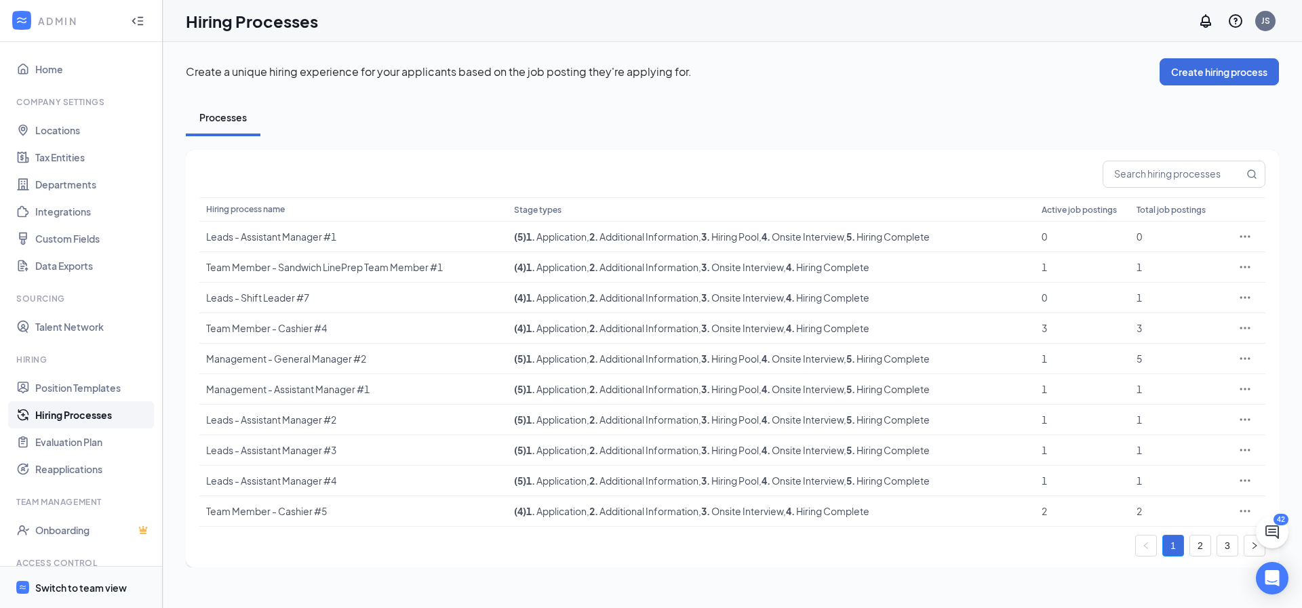
click at [89, 588] on div "Switch to team view" at bounding box center [81, 588] width 92 height 14
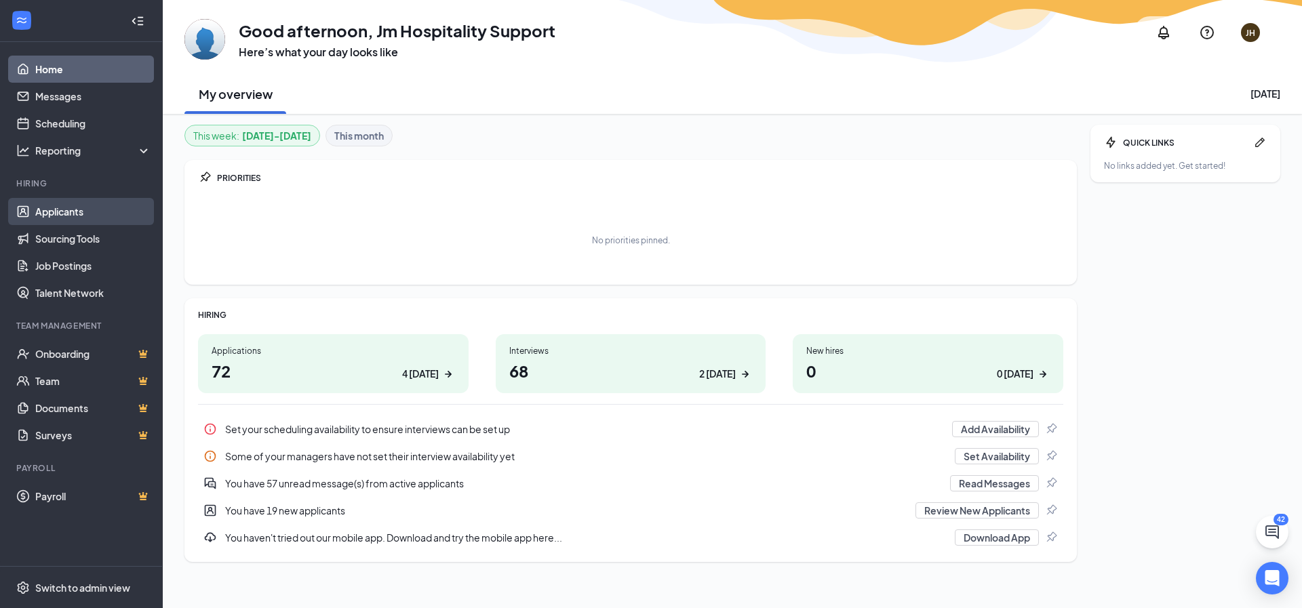
click at [58, 212] on link "Applicants" at bounding box center [93, 211] width 116 height 27
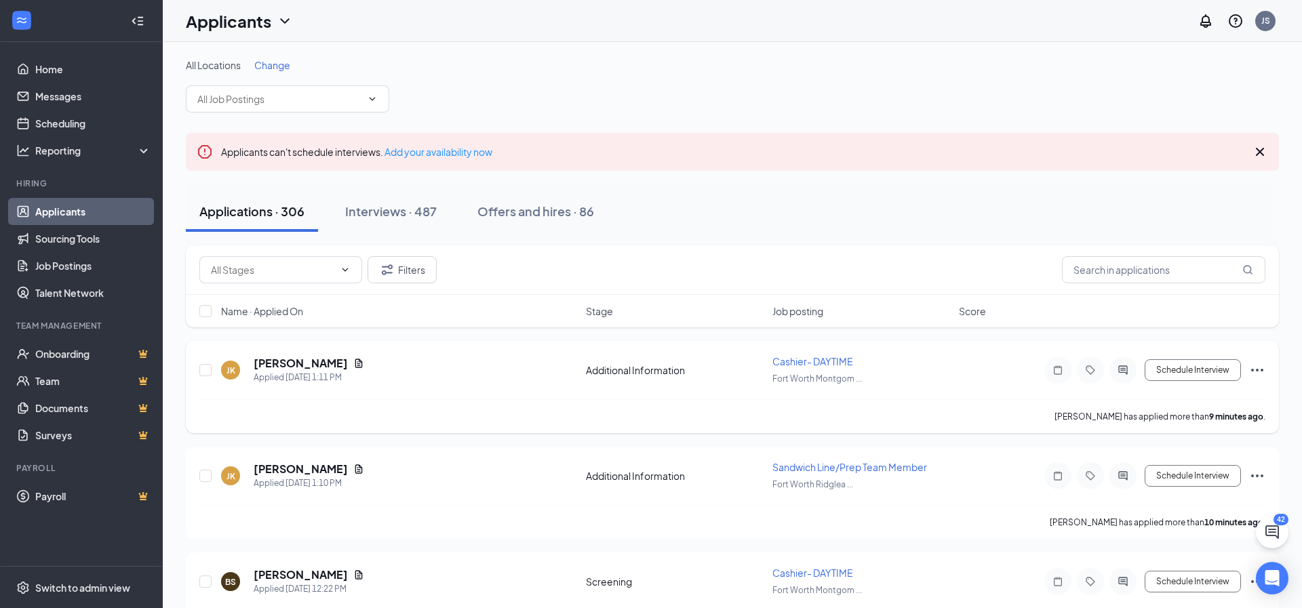
click at [1258, 370] on icon "Ellipses" at bounding box center [1257, 370] width 16 height 16
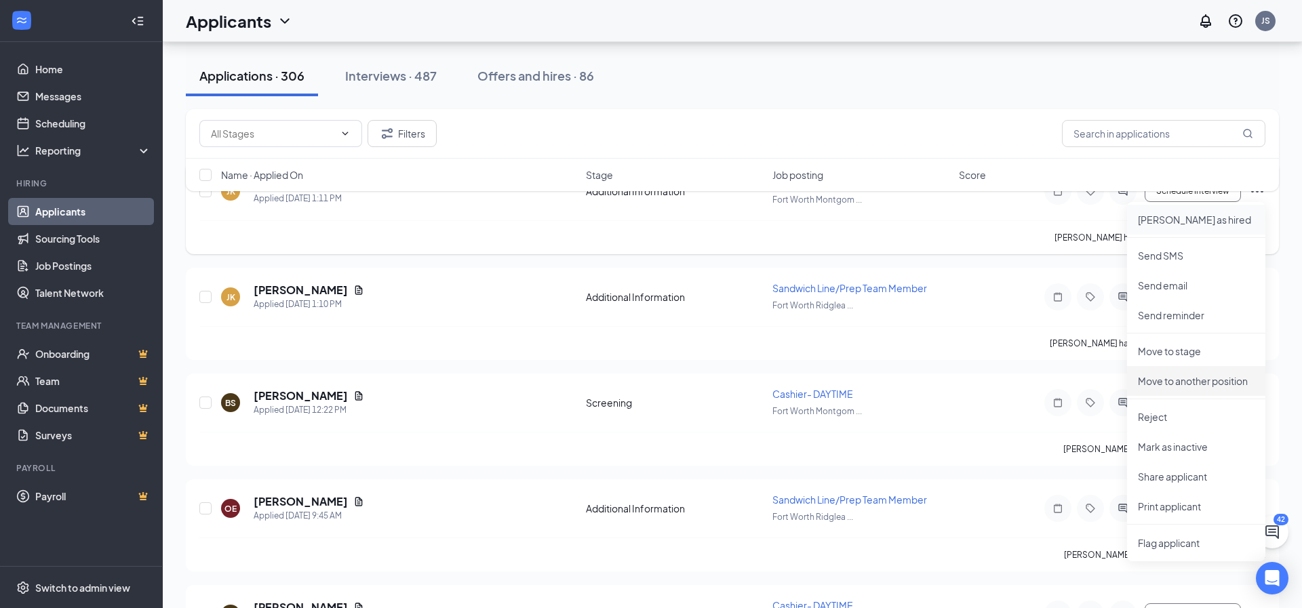
scroll to position [192, 0]
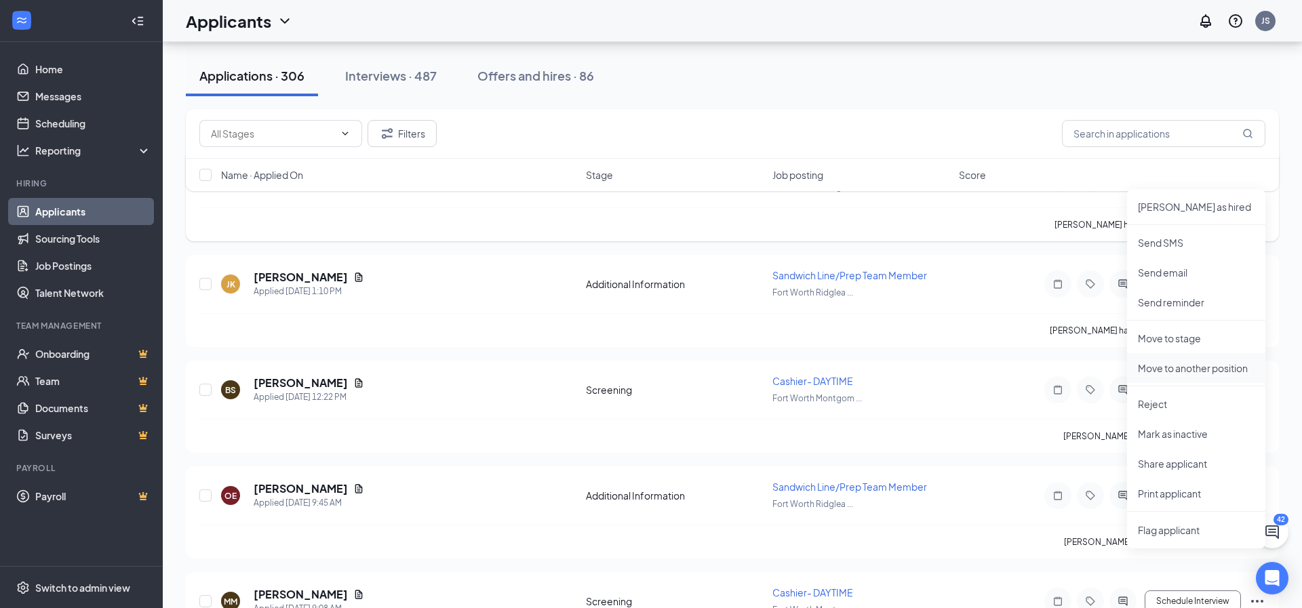
click at [1214, 370] on p "Move to another position" at bounding box center [1196, 368] width 117 height 14
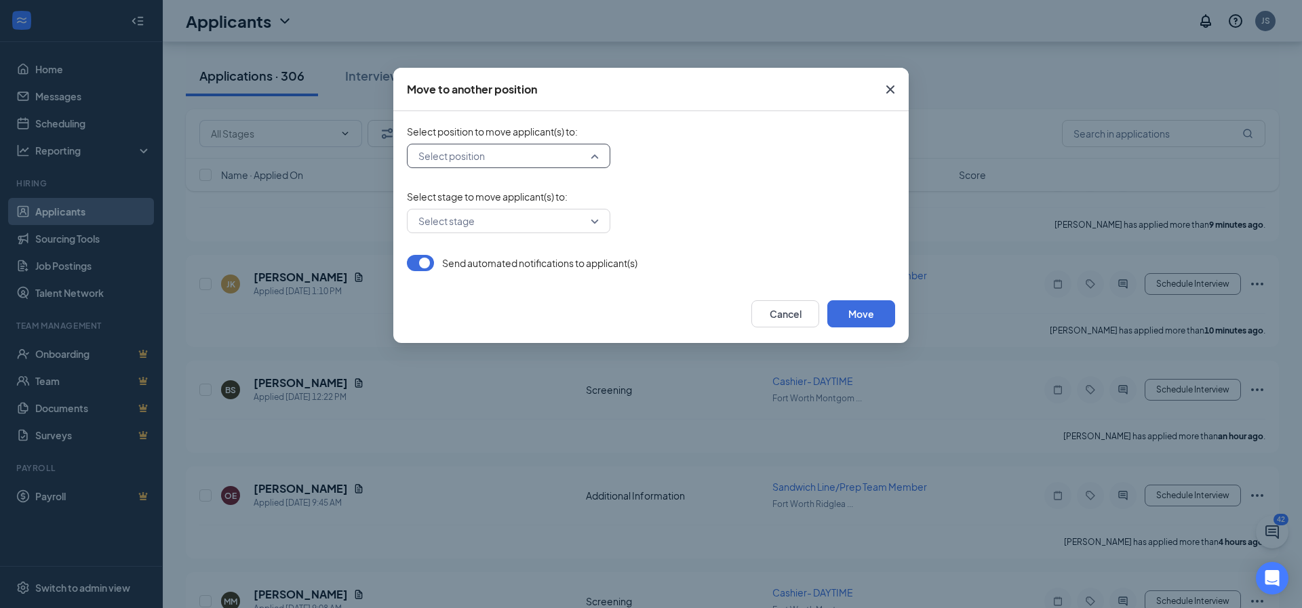
click at [530, 161] on input "search" at bounding box center [504, 155] width 178 height 23
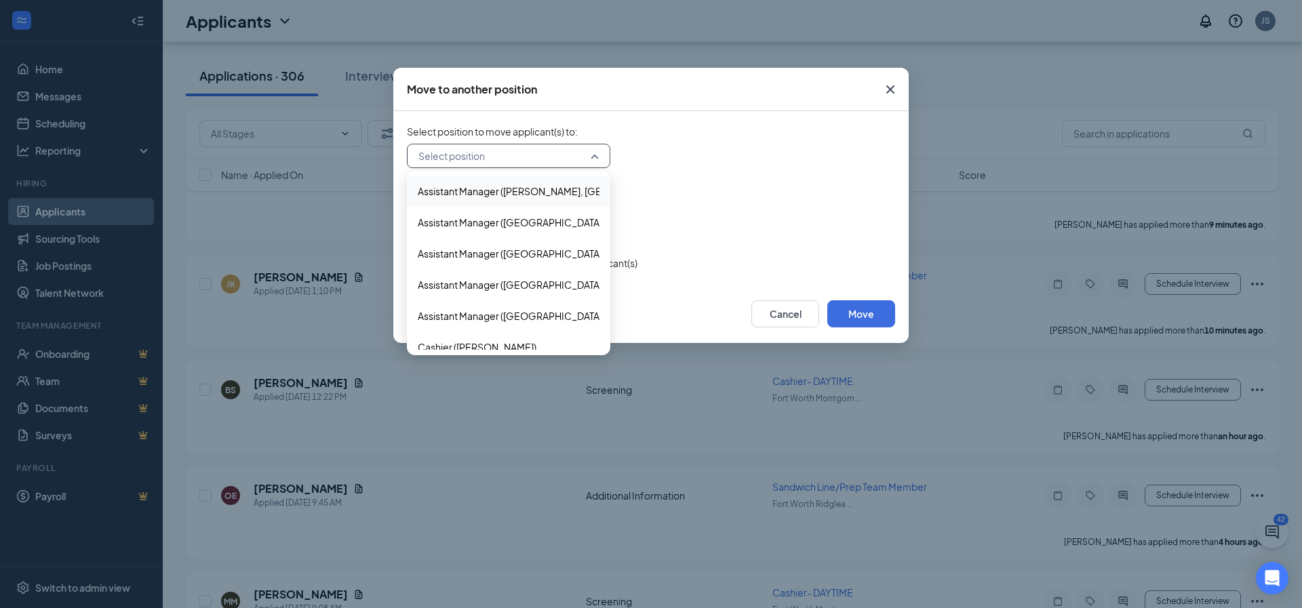
scroll to position [125, 0]
click at [663, 205] on div "Select stage to move applicant(s) to : Select stage" at bounding box center [651, 211] width 488 height 43
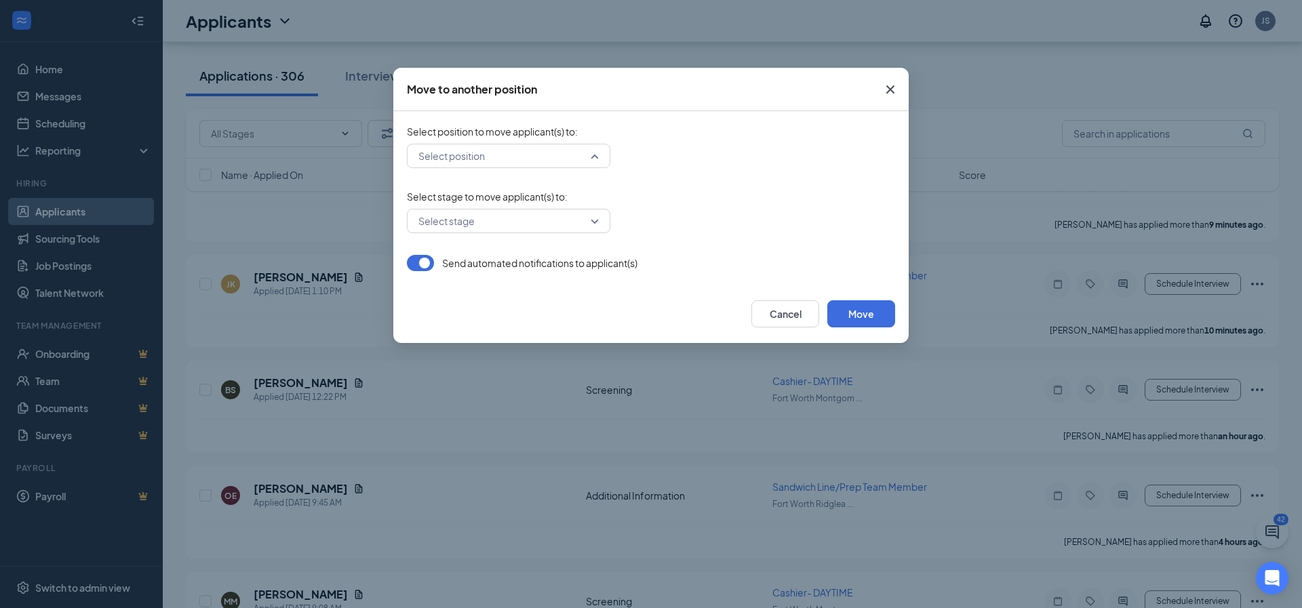
click at [567, 161] on input "search" at bounding box center [504, 155] width 178 height 23
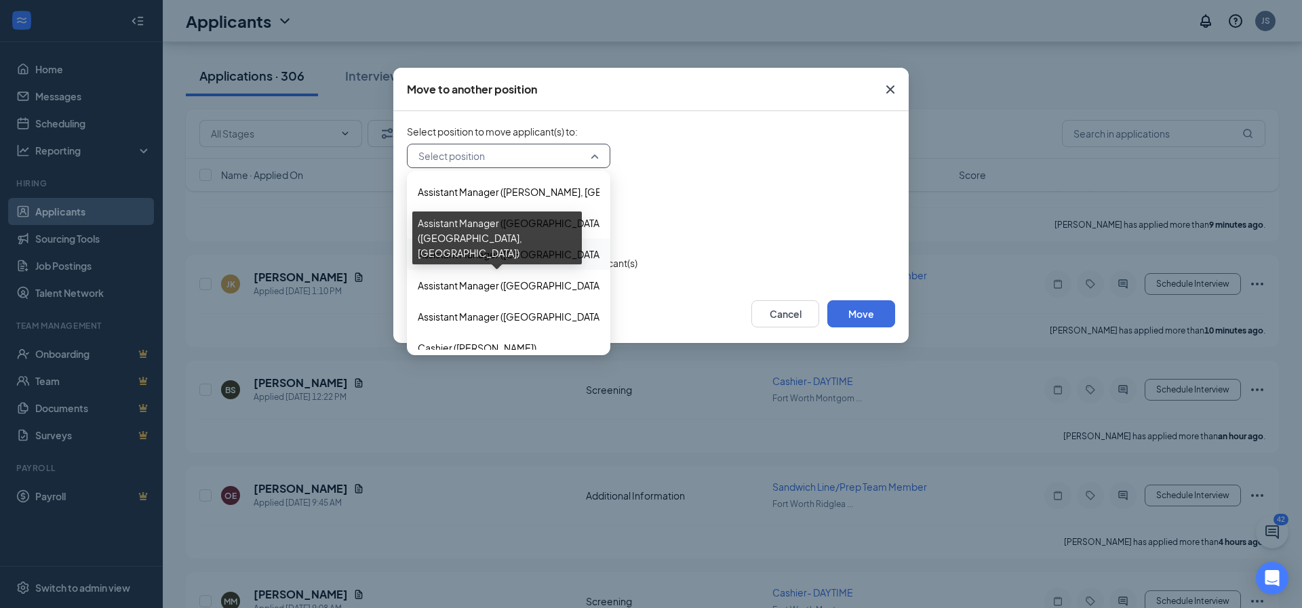
click at [494, 258] on span "Assistant Manager ([GEOGRAPHIC_DATA], [GEOGRAPHIC_DATA])" at bounding box center [563, 254] width 290 height 15
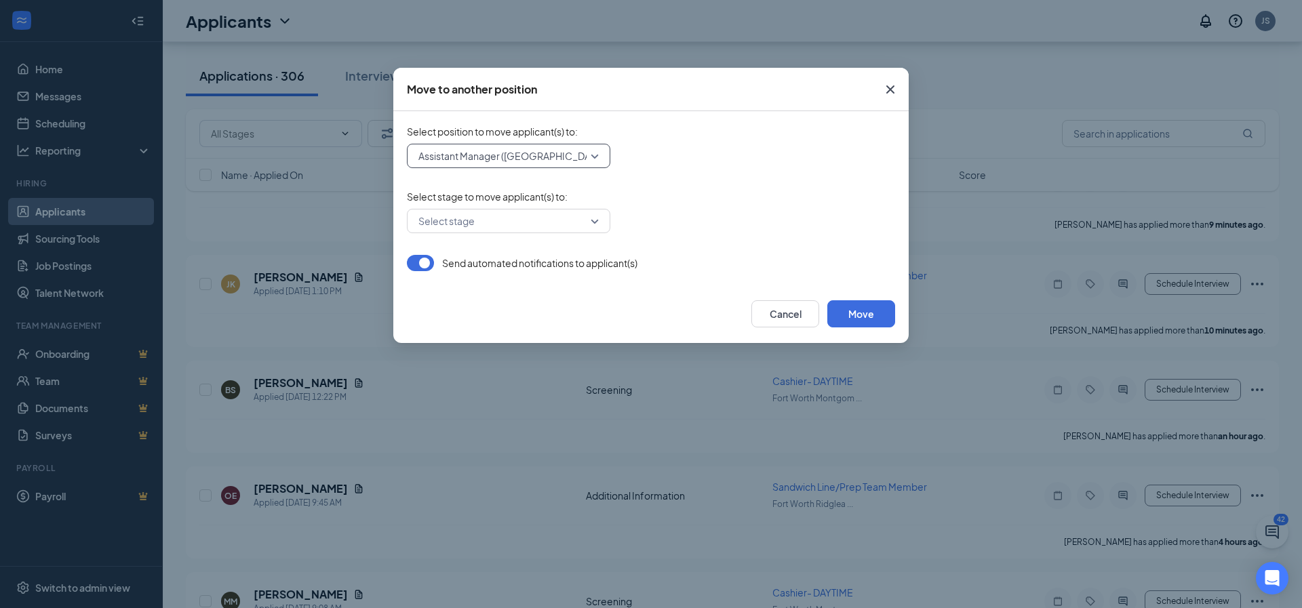
click at [508, 222] on input "search" at bounding box center [504, 220] width 178 height 23
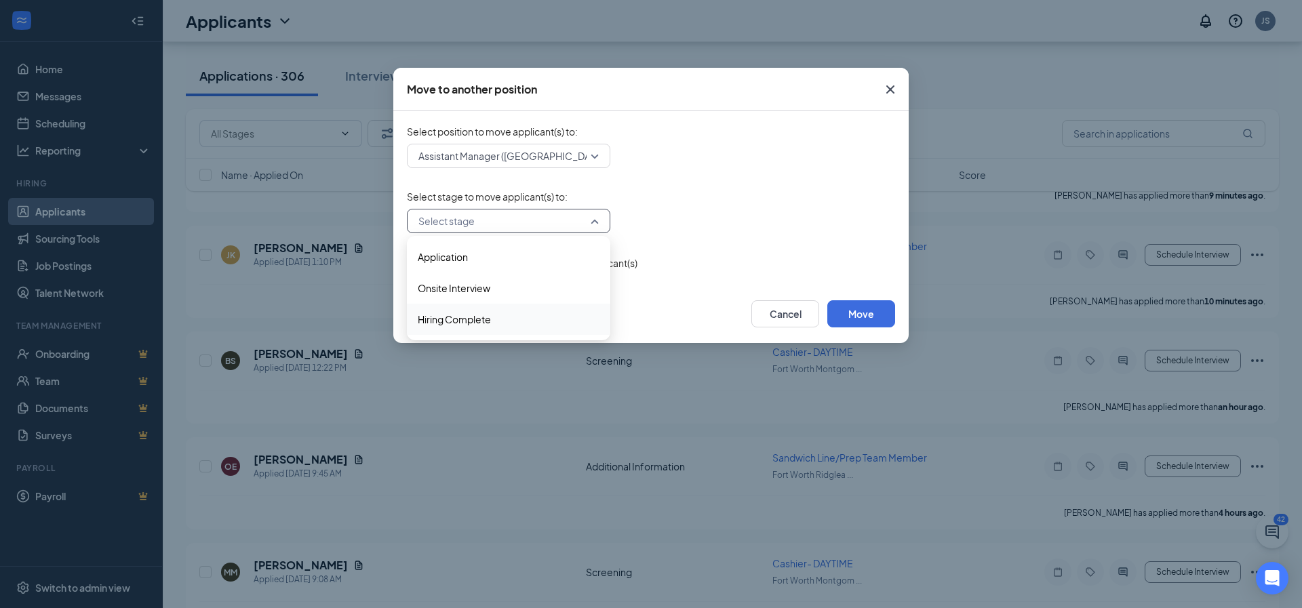
scroll to position [232, 0]
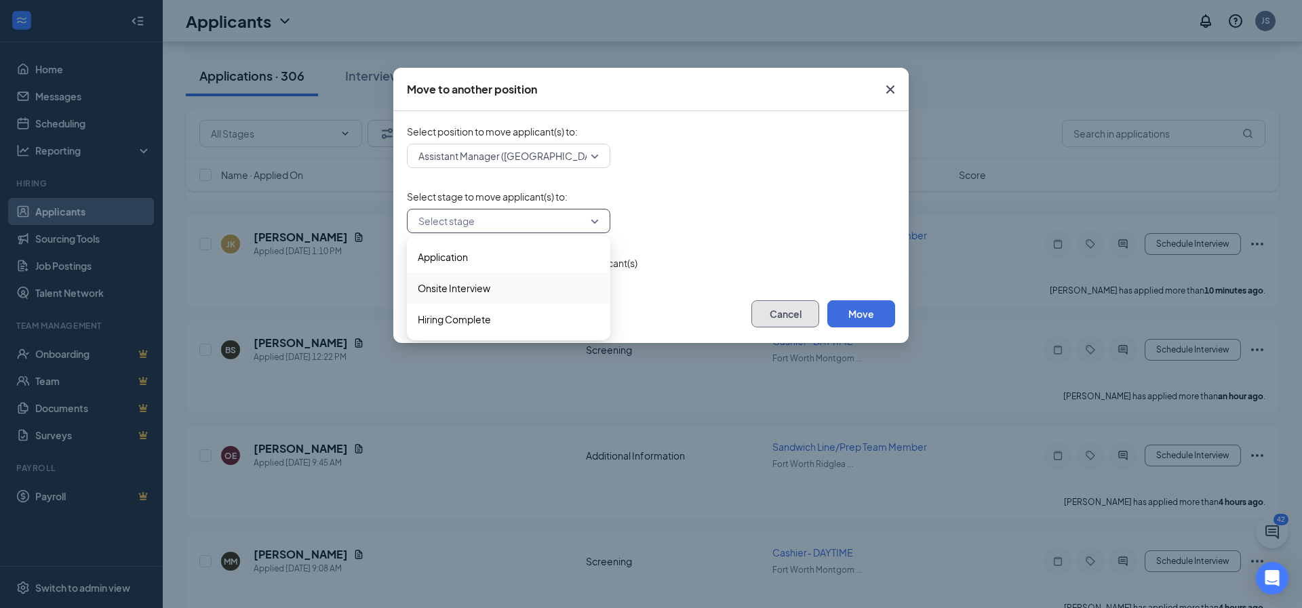
click at [788, 315] on button "Cancel" at bounding box center [785, 313] width 68 height 27
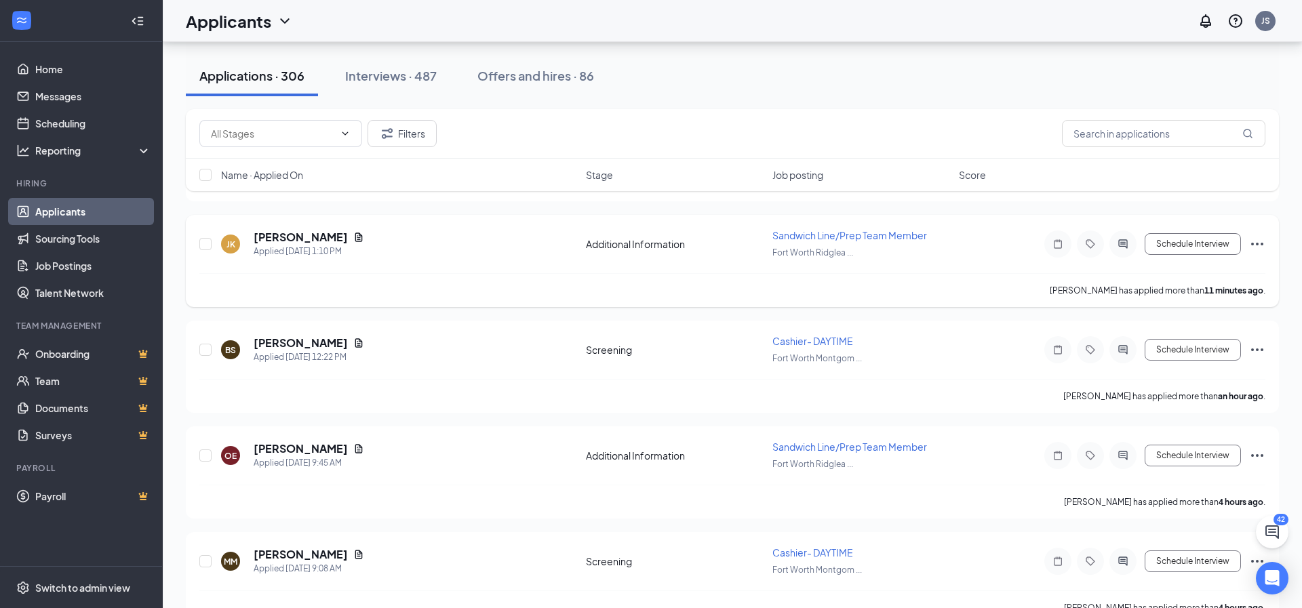
click at [1259, 243] on icon "Ellipses" at bounding box center [1257, 244] width 16 height 16
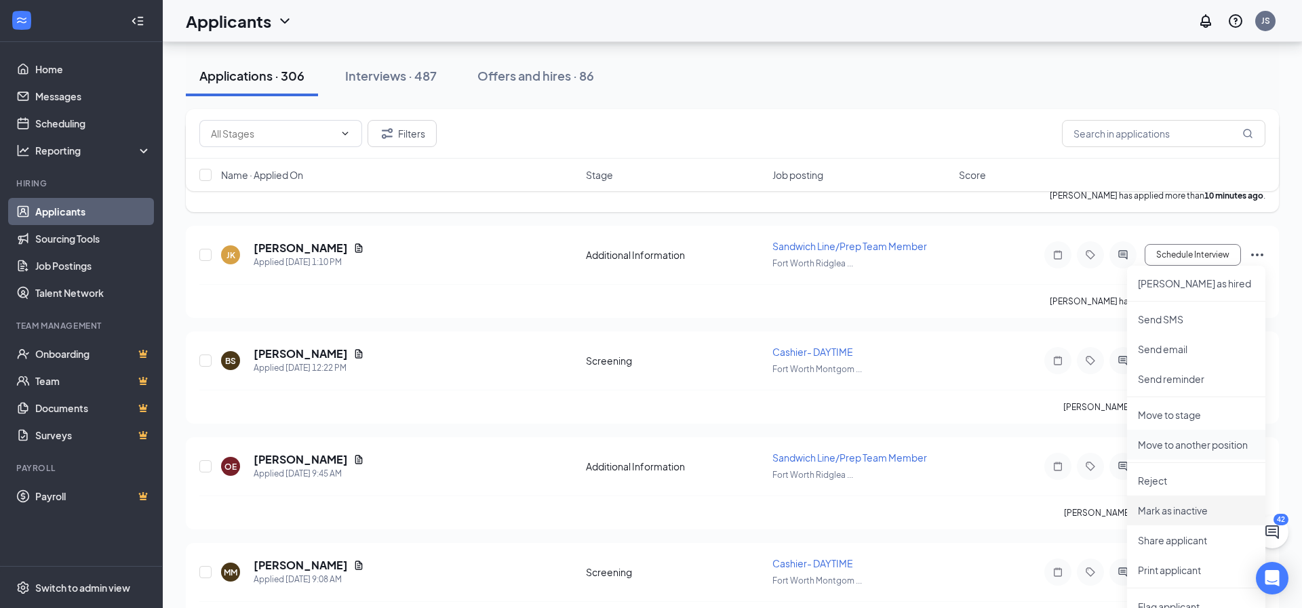
scroll to position [219, 0]
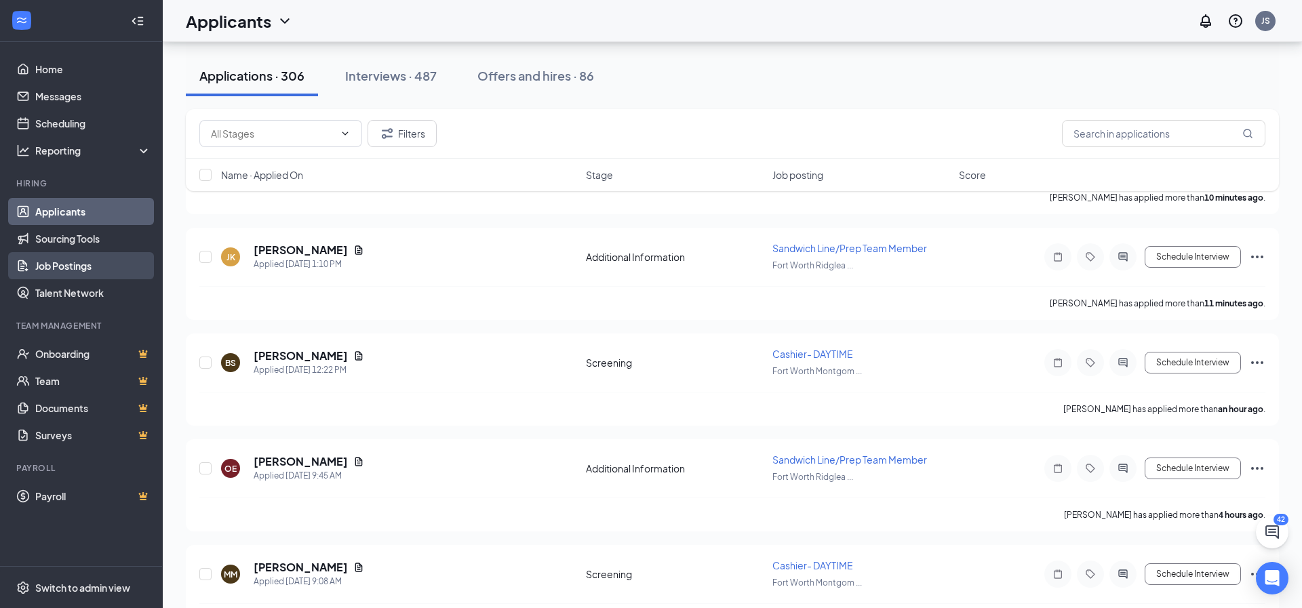
click at [76, 269] on link "Job Postings" at bounding box center [93, 265] width 116 height 27
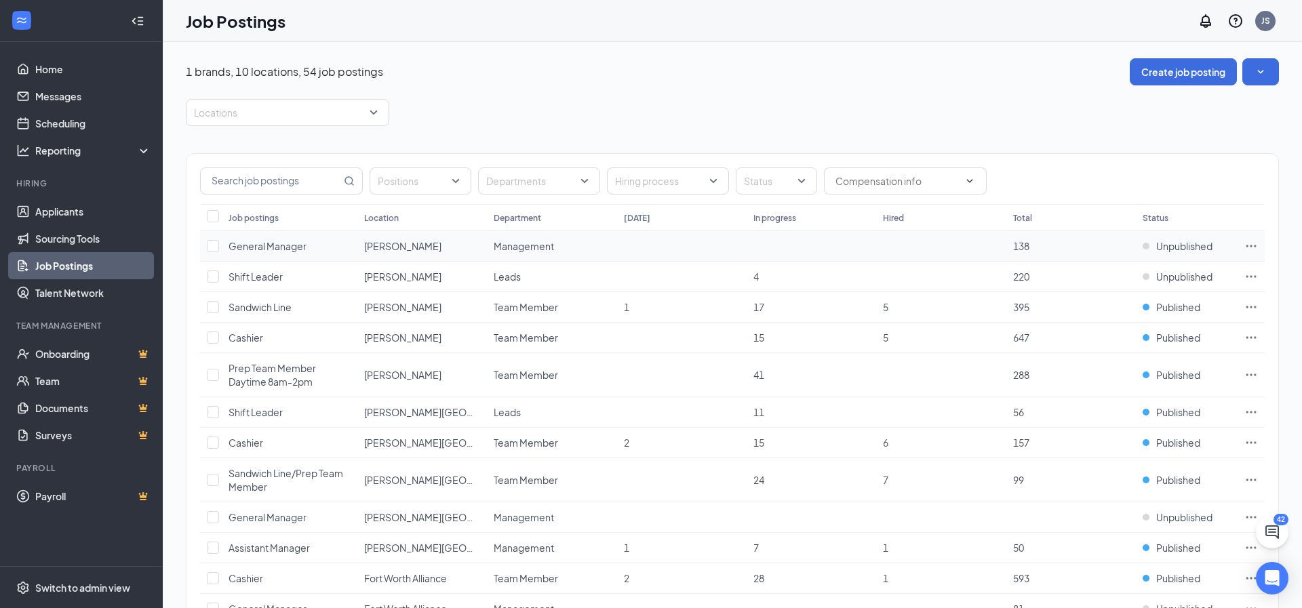
click at [1251, 245] on icon "Ellipses" at bounding box center [1251, 246] width 10 height 2
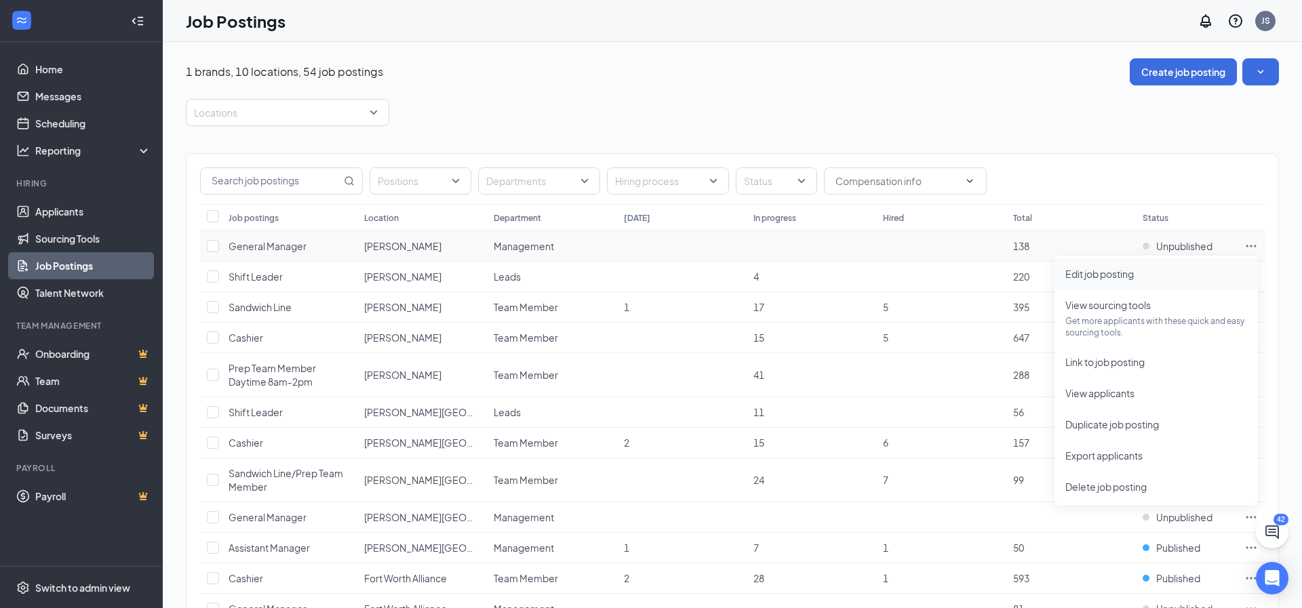
click at [1121, 279] on span "Edit job posting" at bounding box center [1099, 274] width 68 height 12
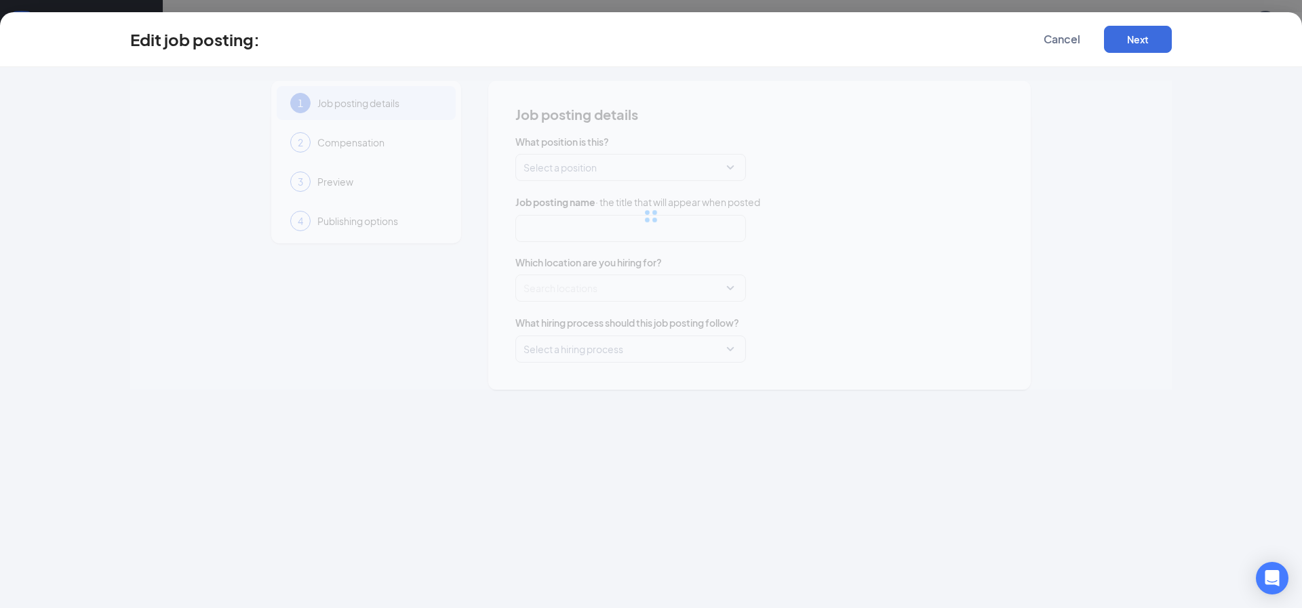
type input "General Manager"
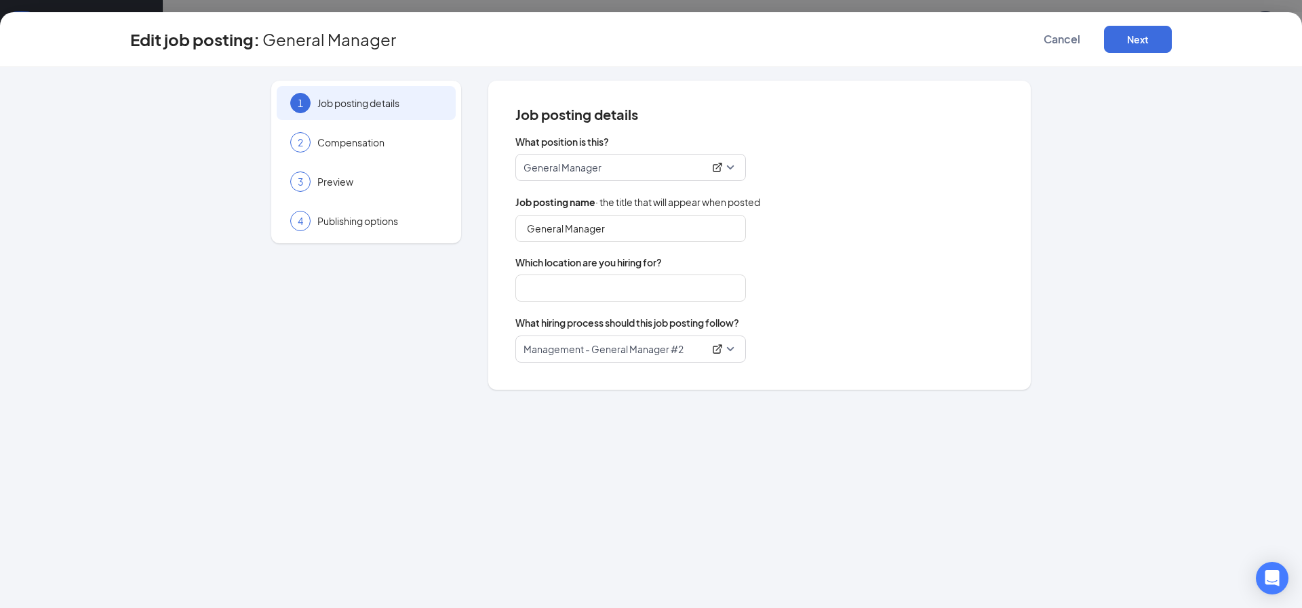
type input "[PERSON_NAME]"
click at [1047, 41] on span "Cancel" at bounding box center [1061, 40] width 37 height 14
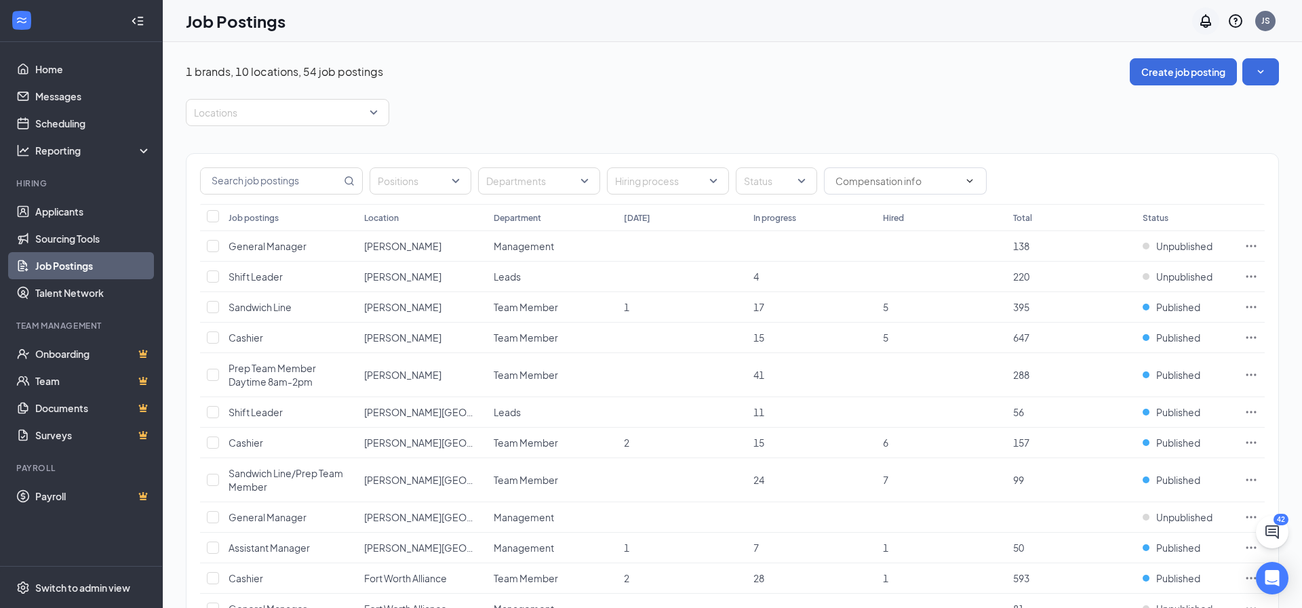
click at [1201, 24] on icon "Notifications" at bounding box center [1205, 21] width 11 height 14
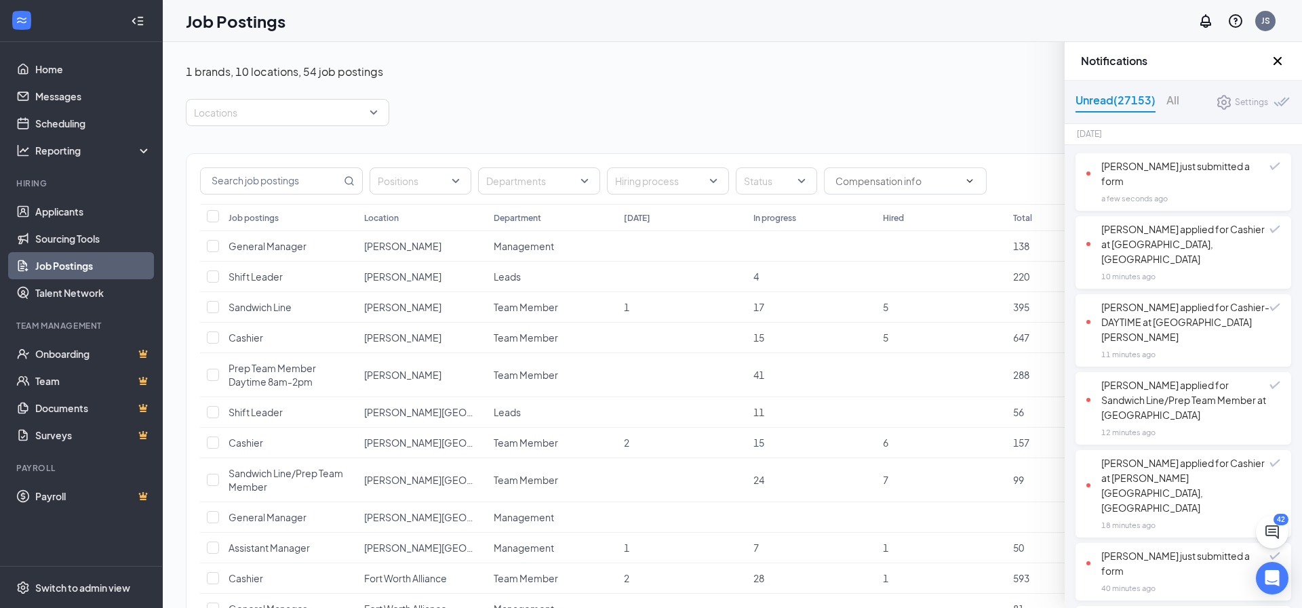
click at [1279, 60] on icon "Cross" at bounding box center [1277, 61] width 16 height 16
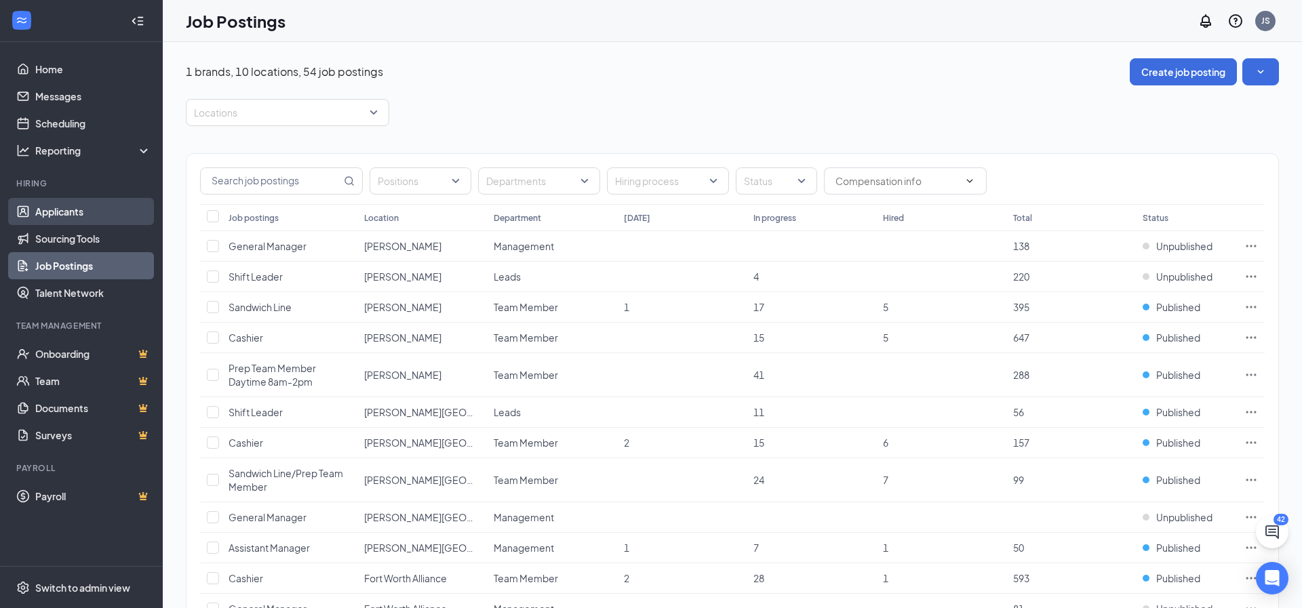
click at [64, 207] on link "Applicants" at bounding box center [93, 211] width 116 height 27
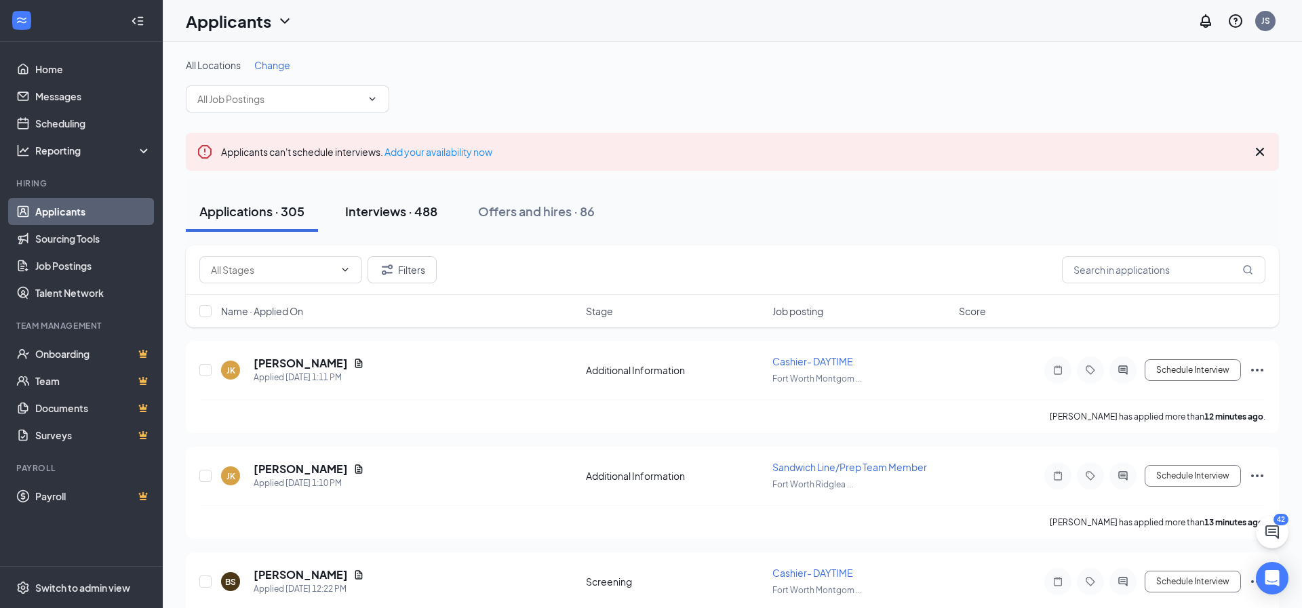
click at [393, 209] on div "Interviews · 488" at bounding box center [391, 211] width 92 height 17
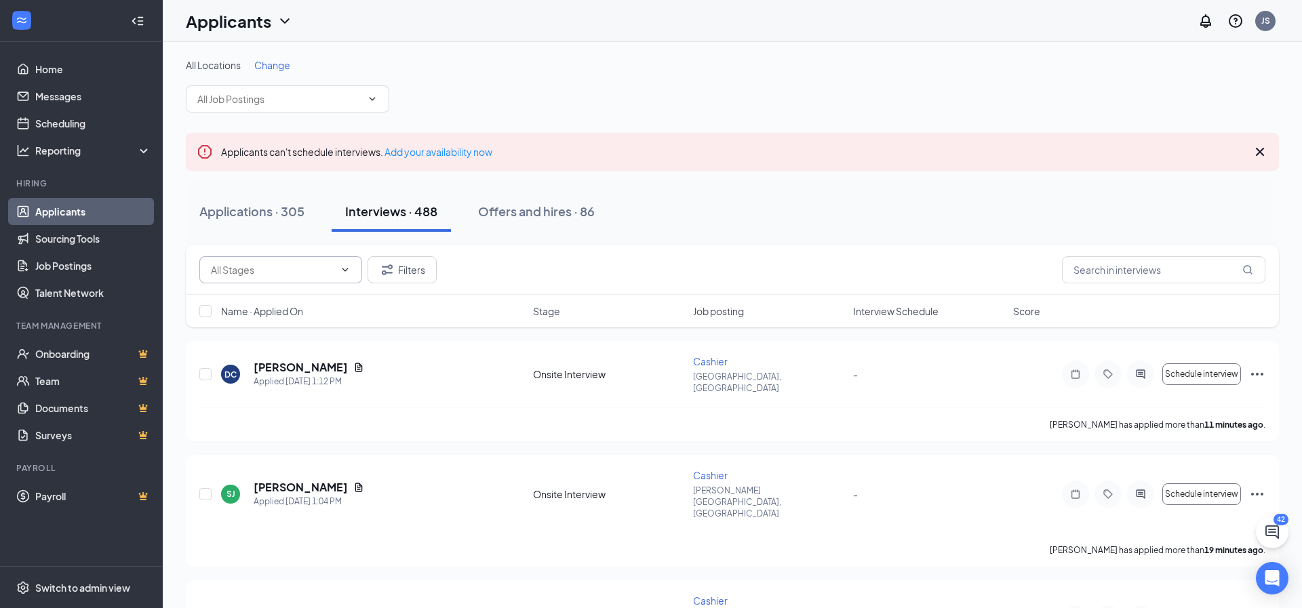
click at [348, 270] on icon "ChevronDown" at bounding box center [345, 269] width 11 height 11
click at [479, 272] on div "Onsite Interview (488) Filters" at bounding box center [732, 269] width 1066 height 27
click at [404, 264] on button "Filters" at bounding box center [401, 269] width 69 height 27
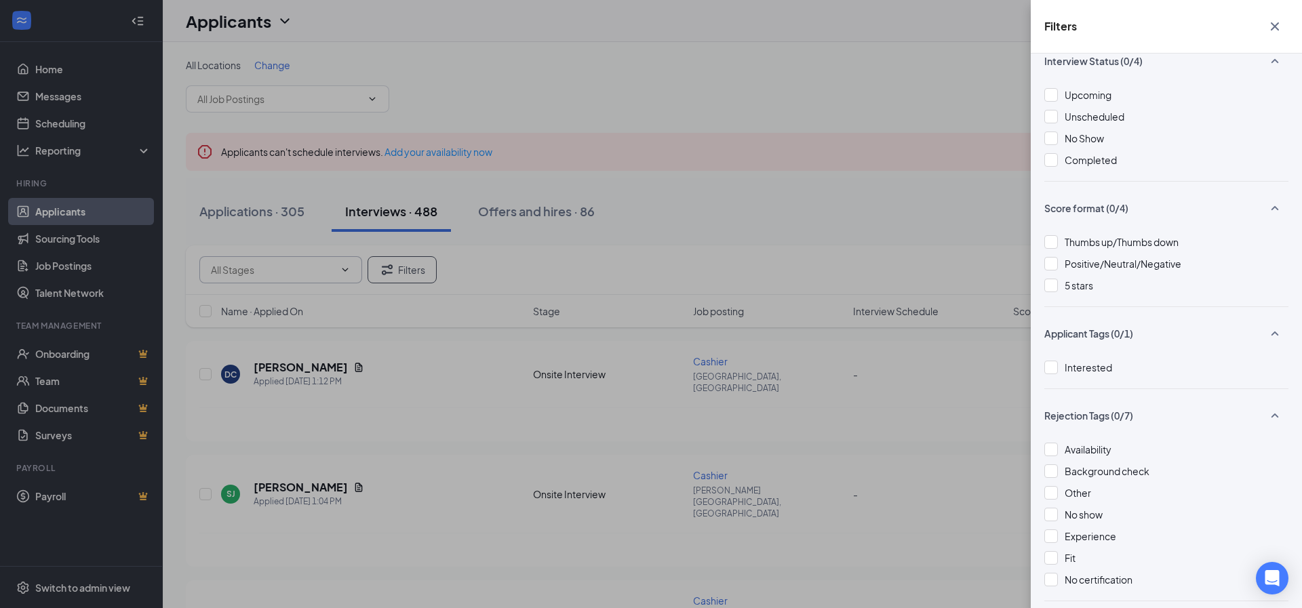
scroll to position [237, 0]
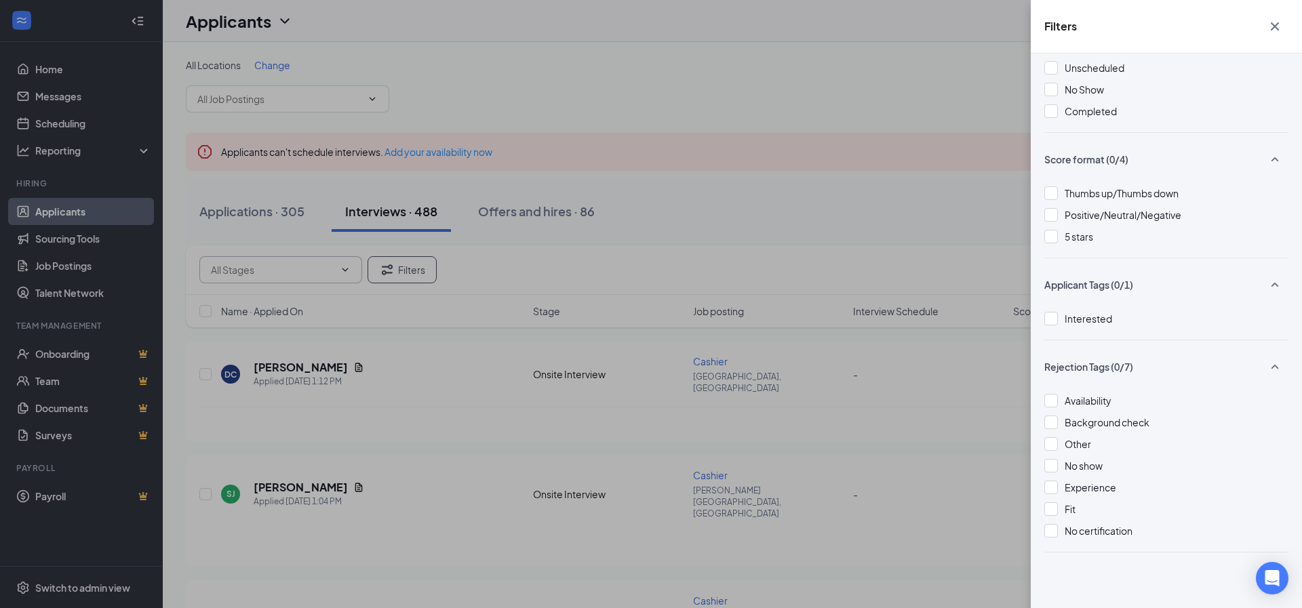
click at [1270, 26] on icon "Cross" at bounding box center [1274, 26] width 16 height 16
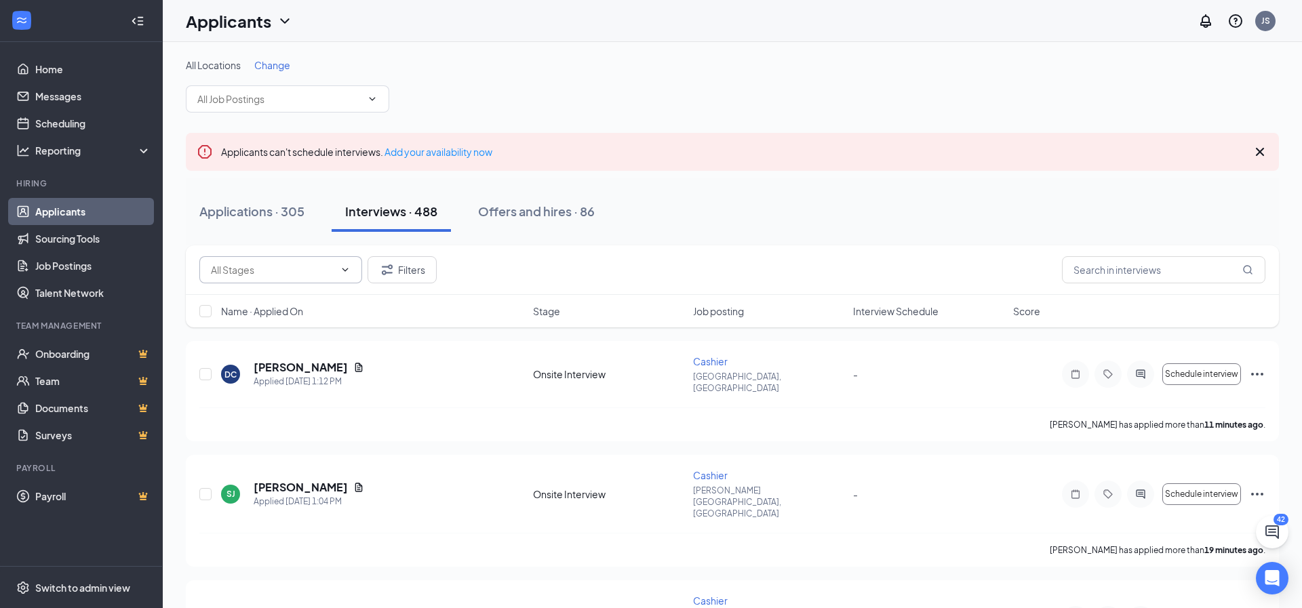
click at [416, 64] on div "All Locations Change" at bounding box center [732, 65] width 1093 height 14
click at [224, 213] on div "Applications · 305" at bounding box center [251, 211] width 105 height 17
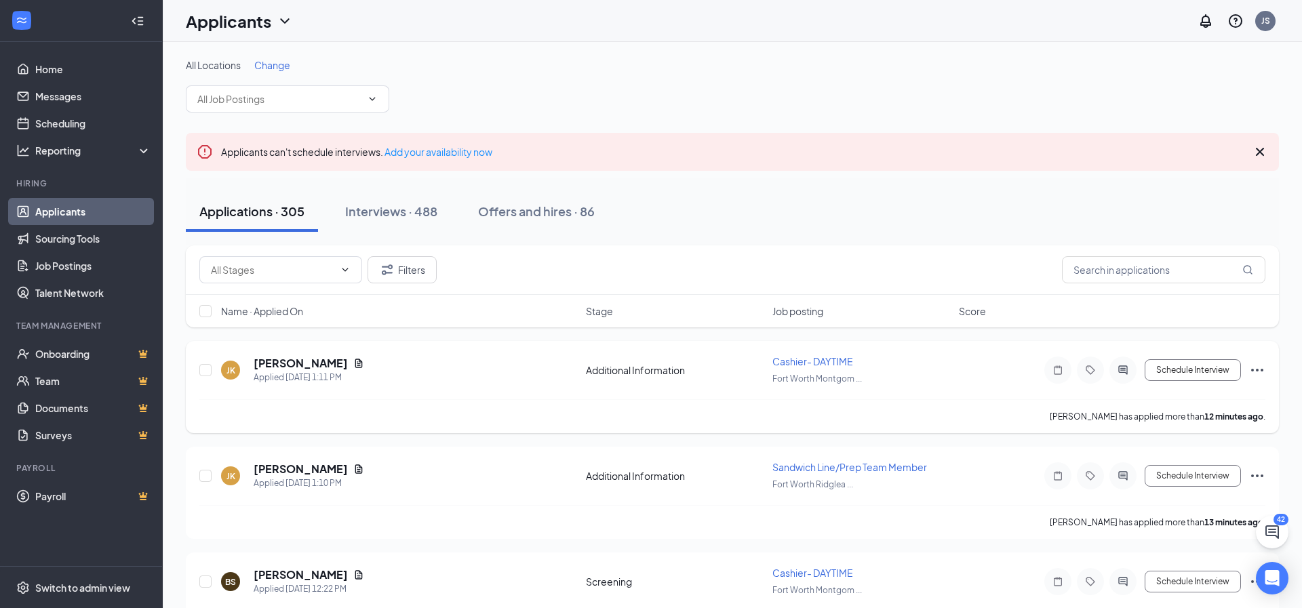
click at [1257, 366] on icon "Ellipses" at bounding box center [1257, 370] width 16 height 16
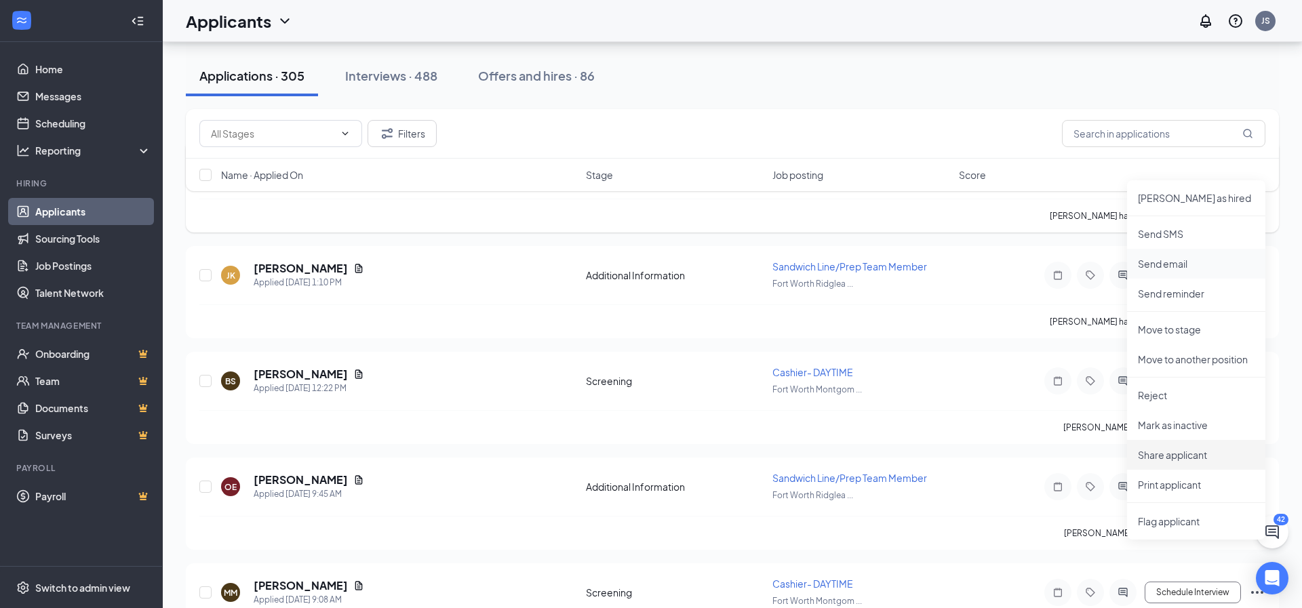
scroll to position [212, 0]
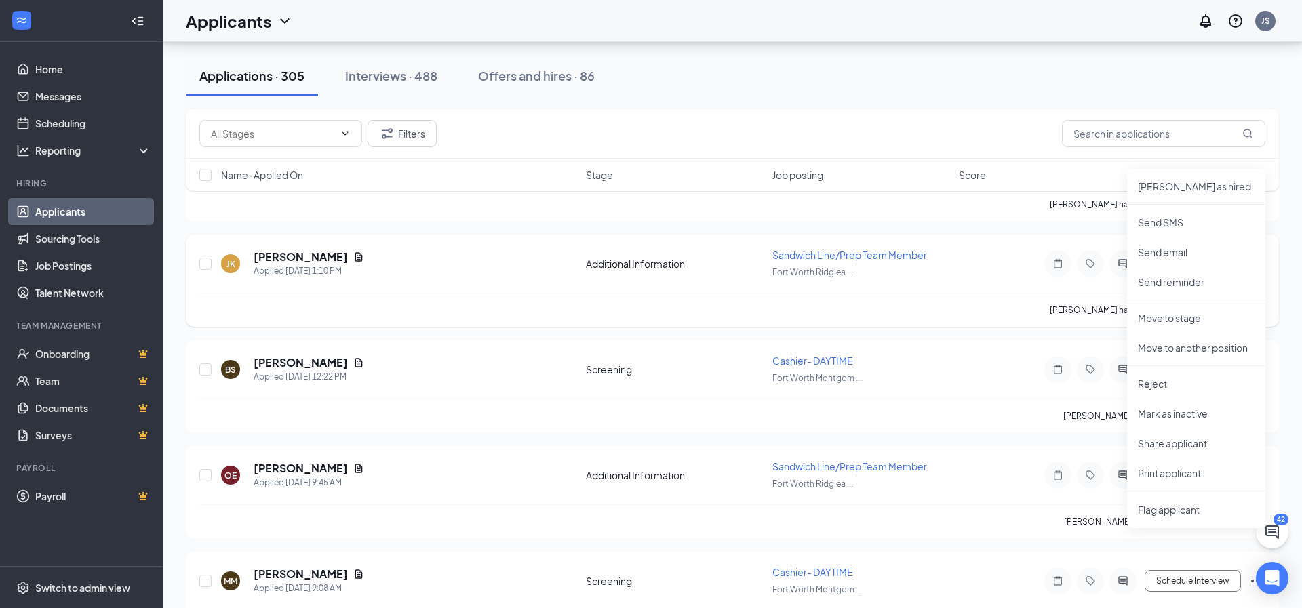
click at [959, 299] on div "JASMIN KING has applied more than 14 minutes ago ." at bounding box center [732, 310] width 1066 height 34
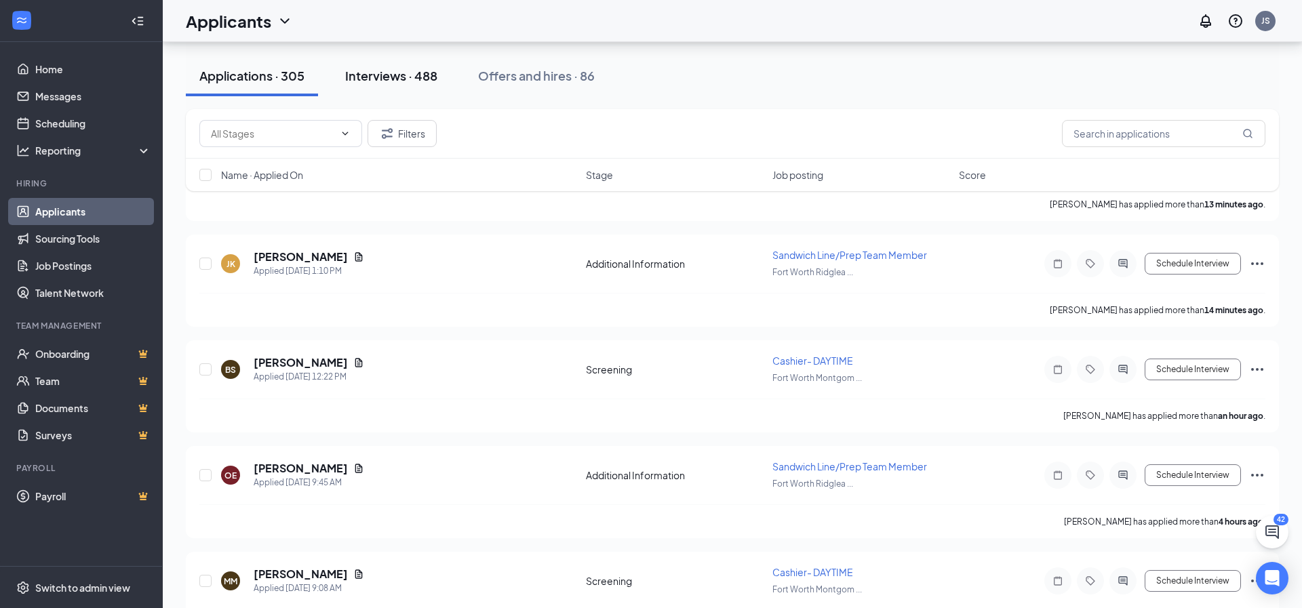
click at [389, 77] on div "Interviews · 488" at bounding box center [391, 75] width 92 height 17
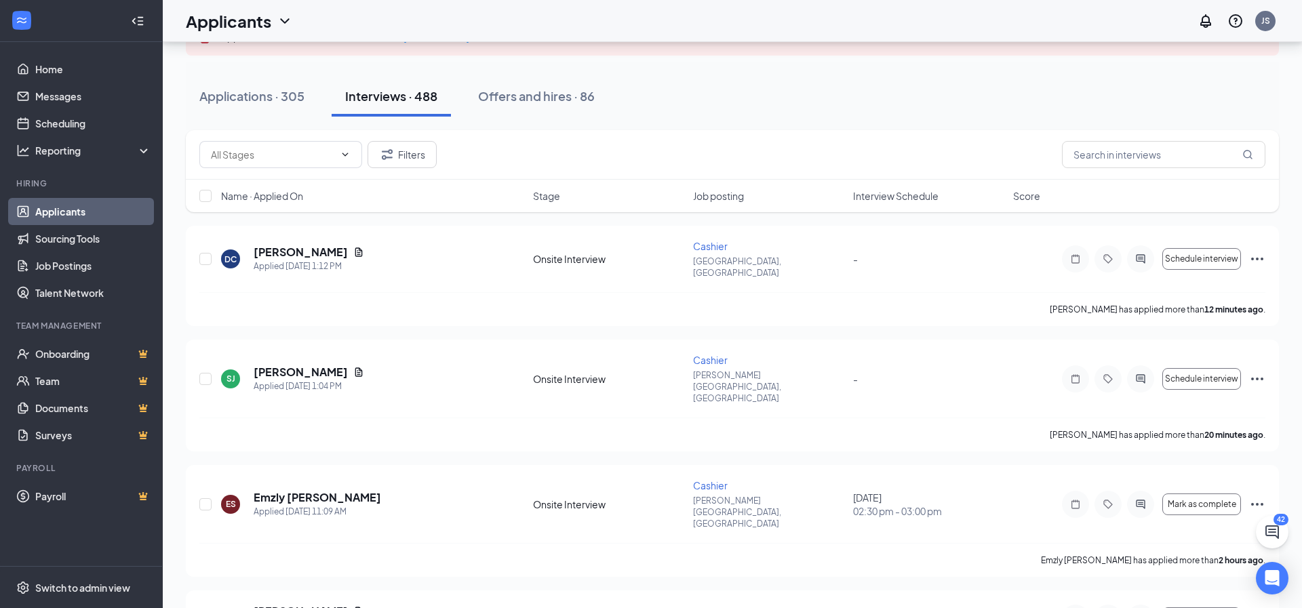
scroll to position [140, 0]
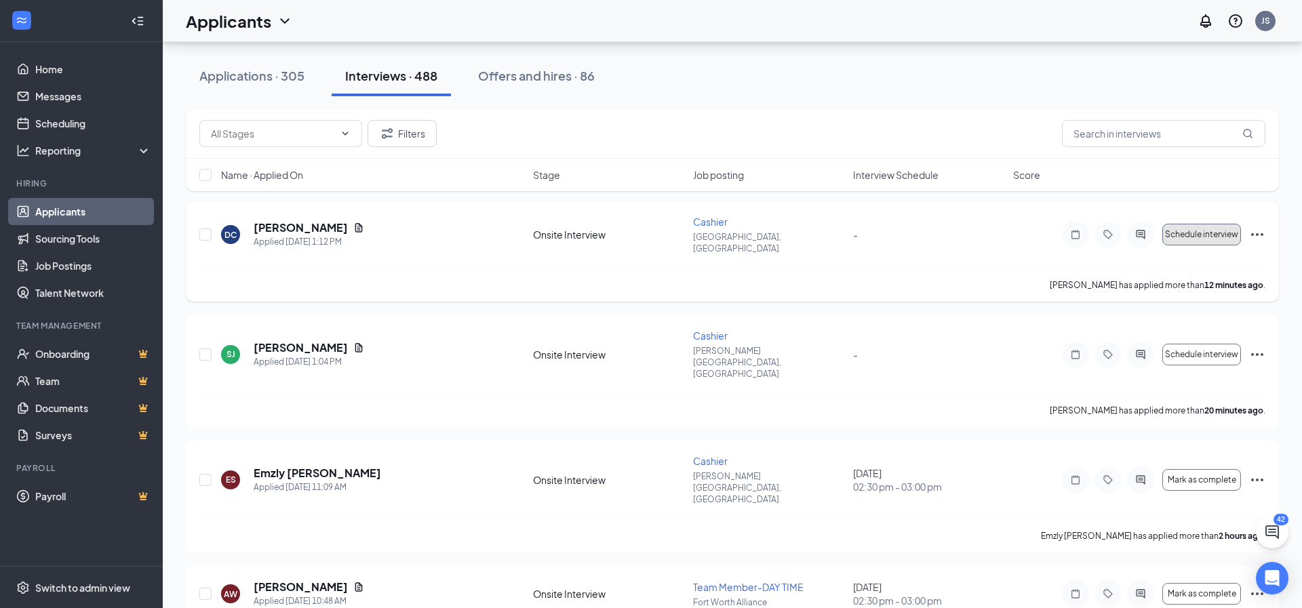
click at [1214, 232] on span "Schedule interview" at bounding box center [1201, 234] width 73 height 9
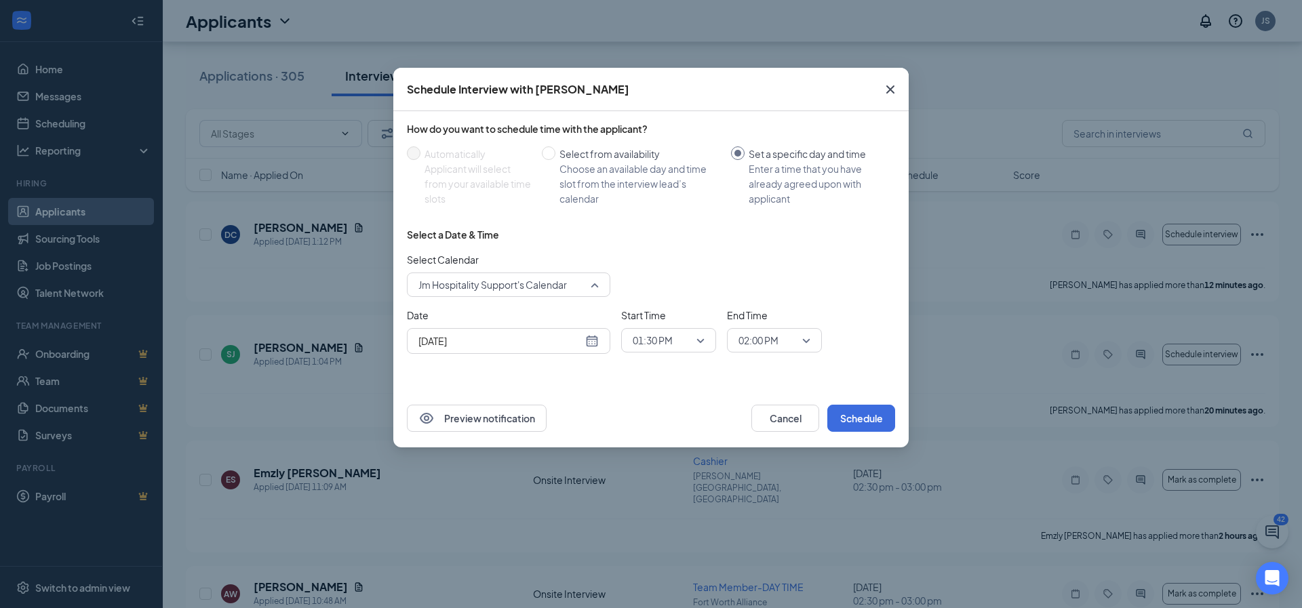
click at [522, 287] on span "Jm Hospitality Support's Calendar" at bounding box center [492, 285] width 148 height 20
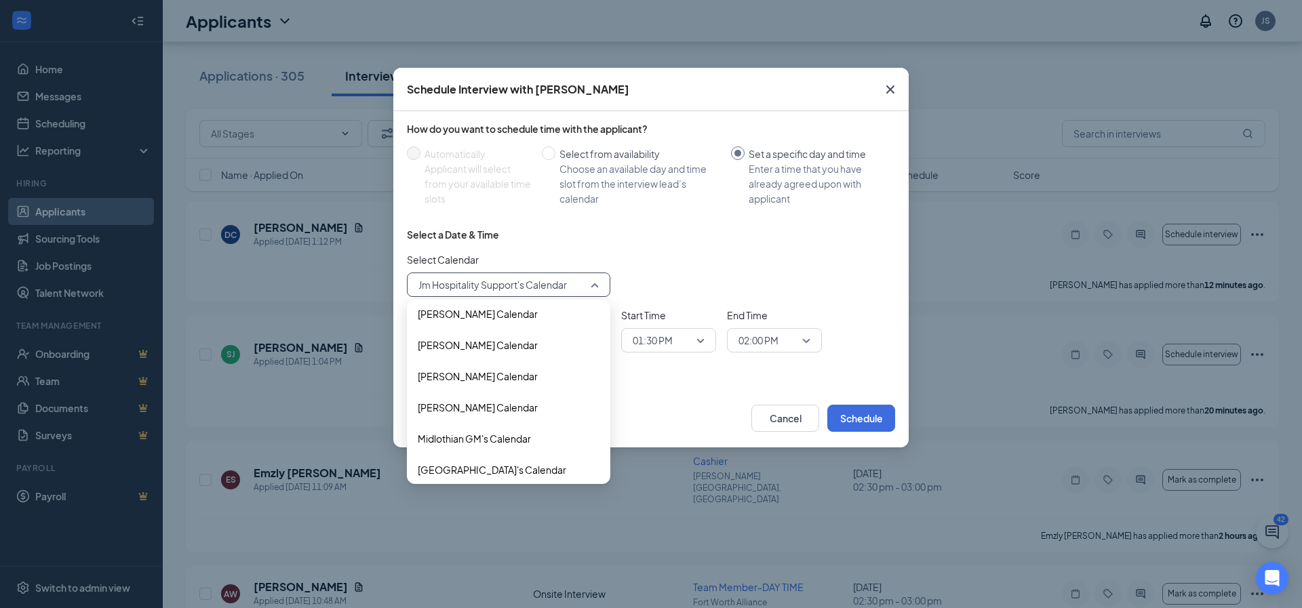
scroll to position [358, 0]
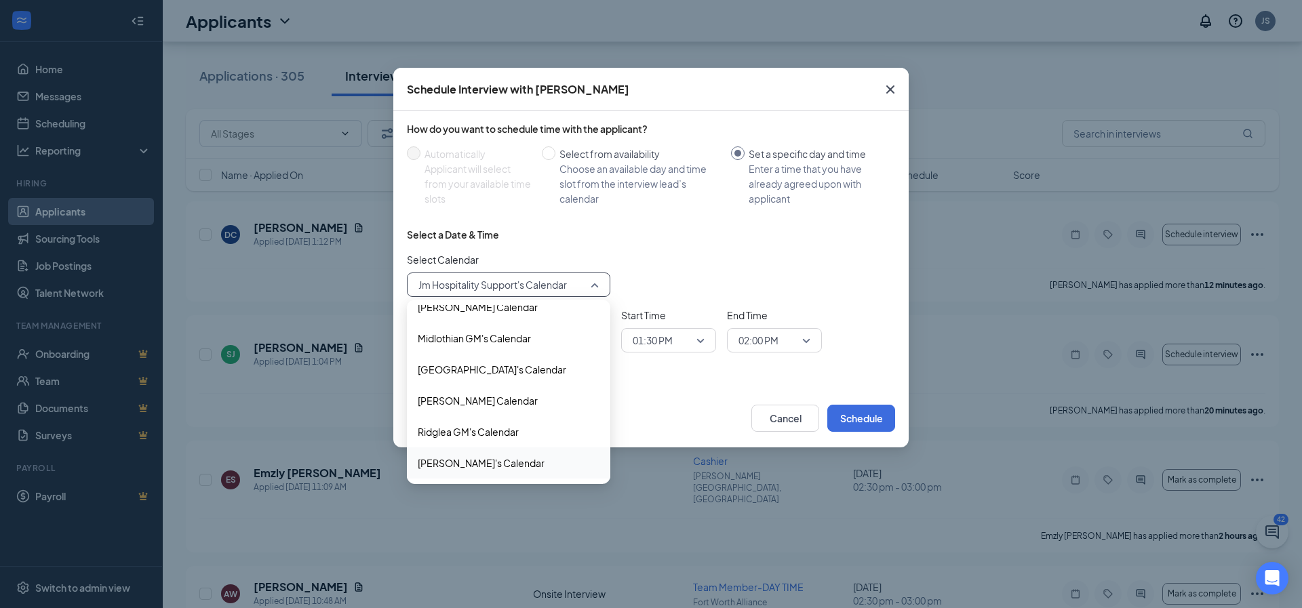
click at [463, 464] on span "Sharee McClockey's Calendar" at bounding box center [481, 463] width 127 height 15
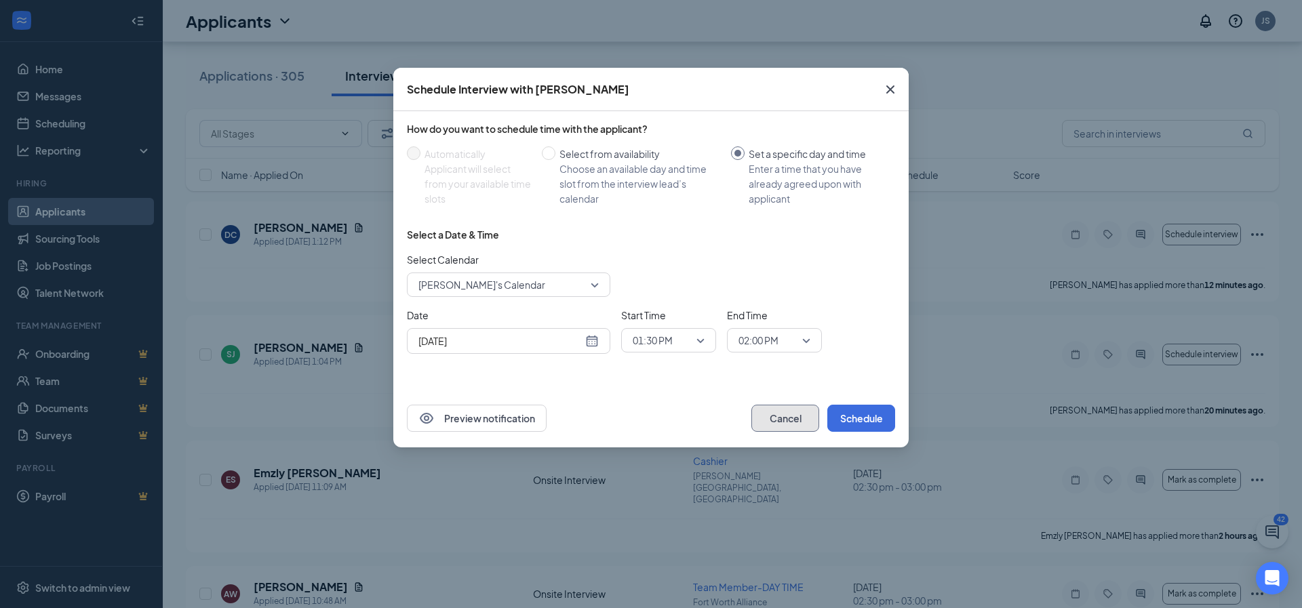
click at [786, 417] on button "Cancel" at bounding box center [785, 418] width 68 height 27
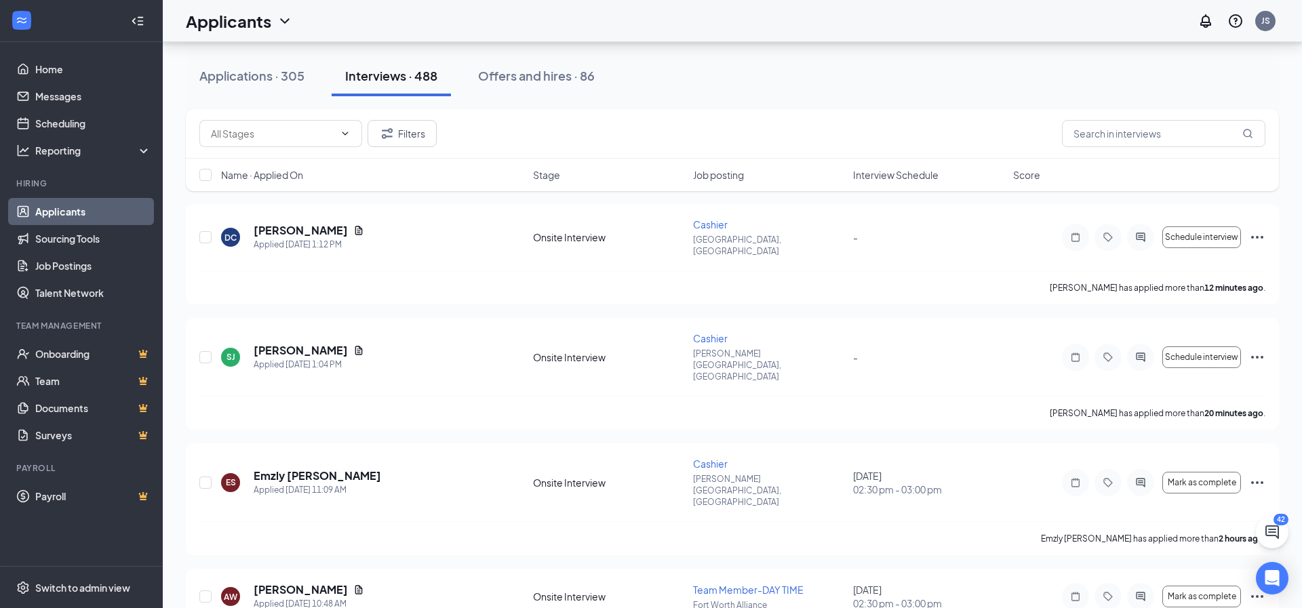
scroll to position [132, 0]
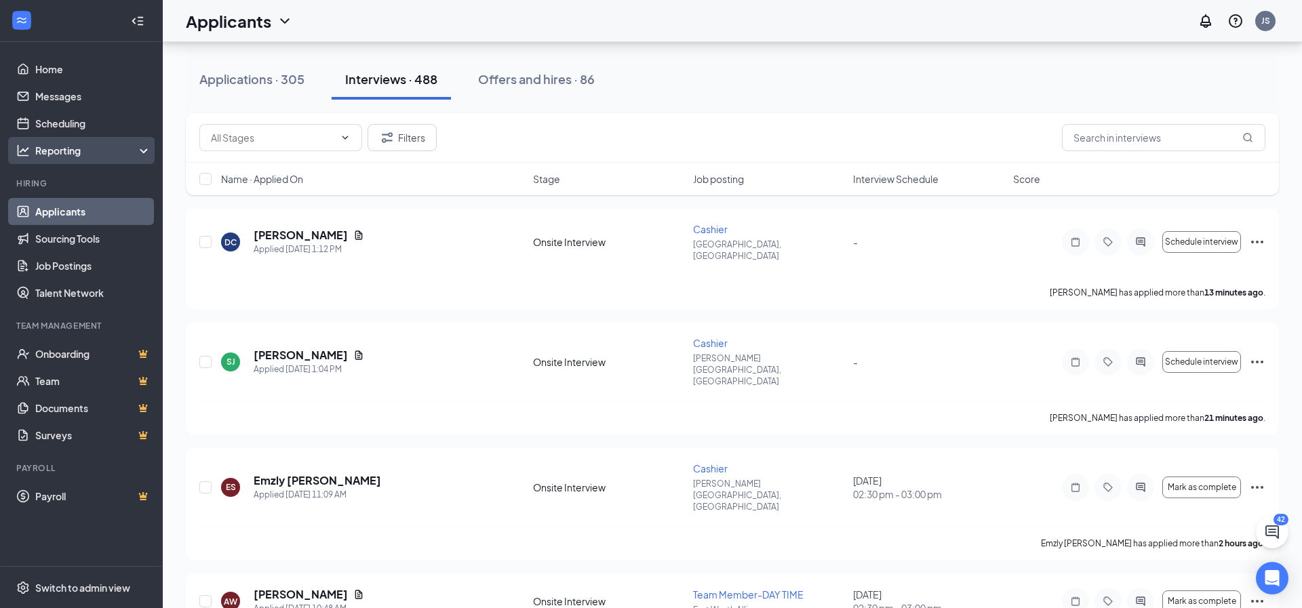
click at [100, 153] on div "Reporting" at bounding box center [93, 151] width 117 height 14
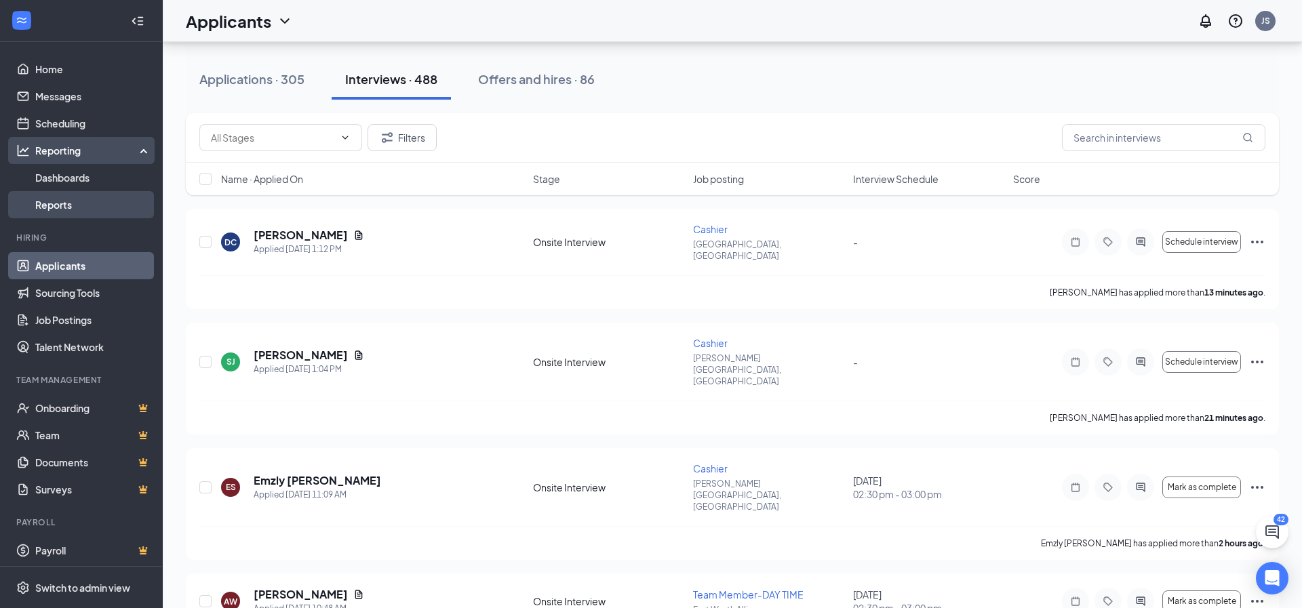
click at [68, 203] on link "Reports" at bounding box center [93, 204] width 116 height 27
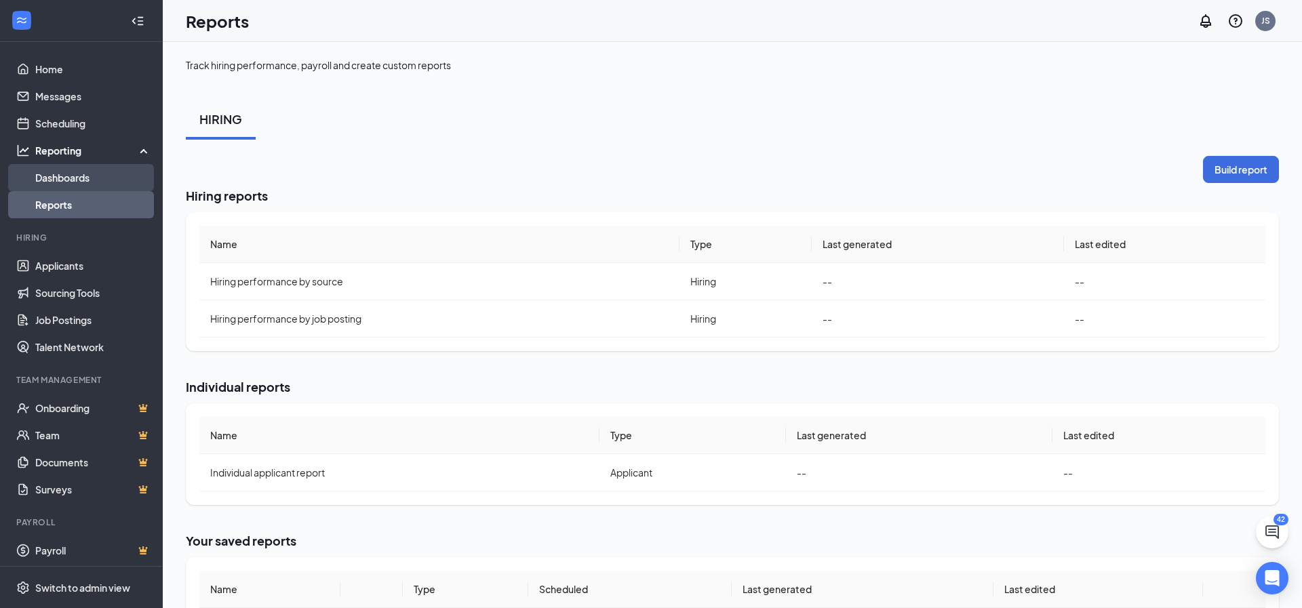
click at [88, 177] on link "Dashboards" at bounding box center [93, 177] width 116 height 27
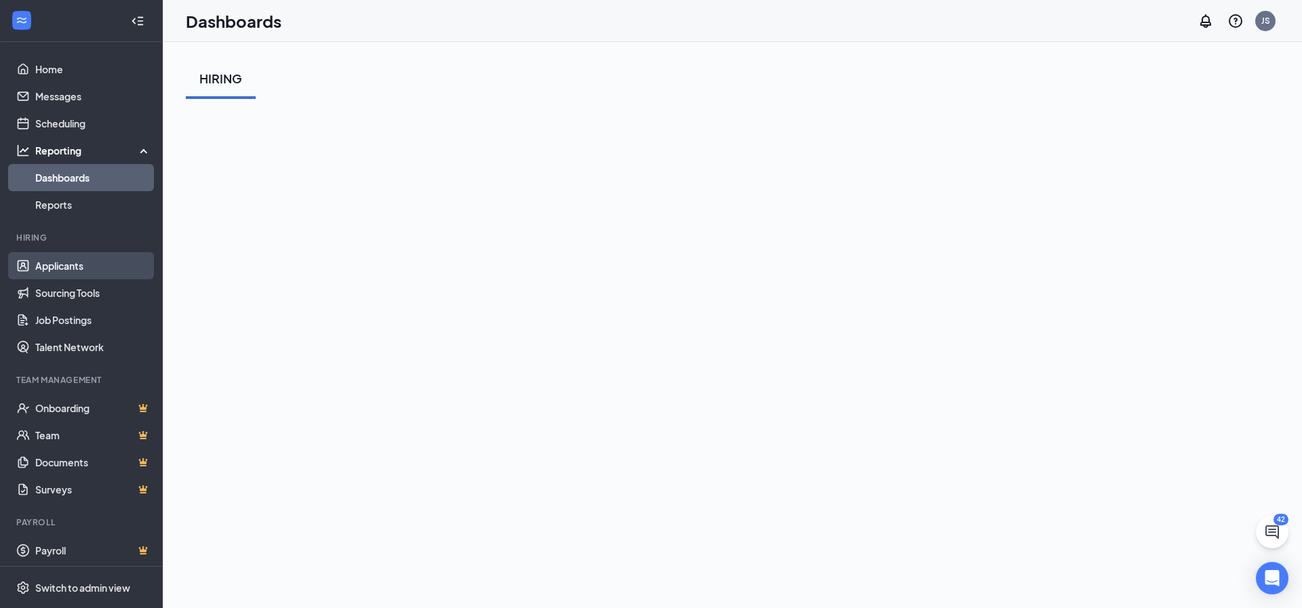
click at [64, 266] on link "Applicants" at bounding box center [93, 265] width 116 height 27
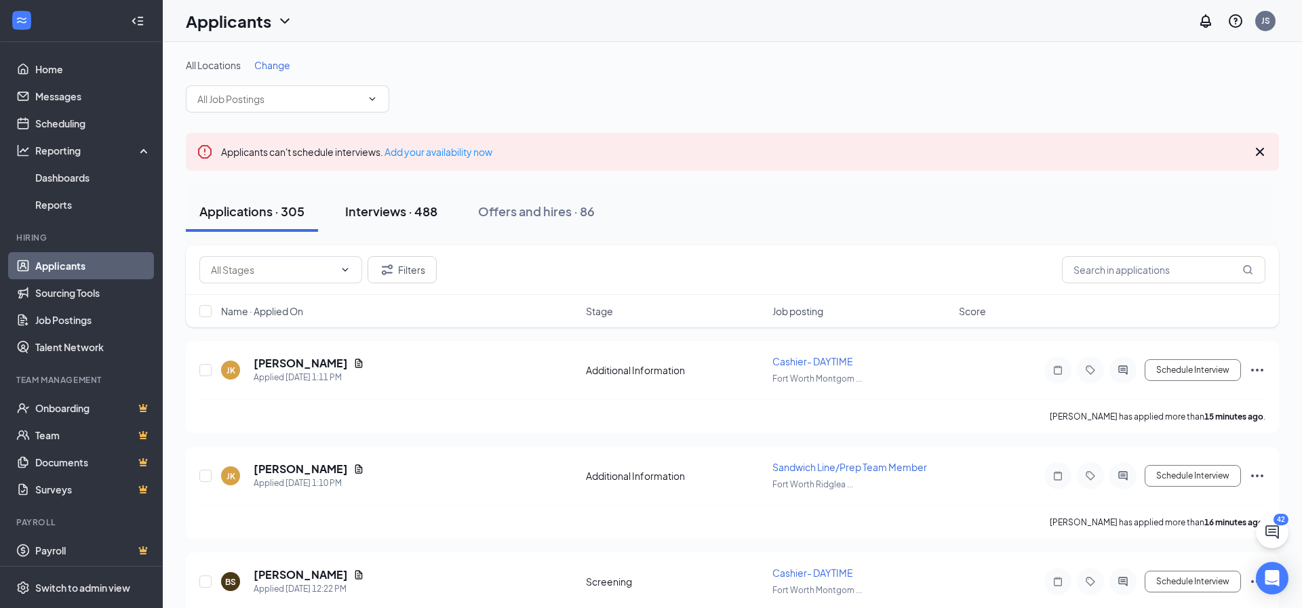
click at [392, 212] on div "Interviews · 488" at bounding box center [391, 211] width 92 height 17
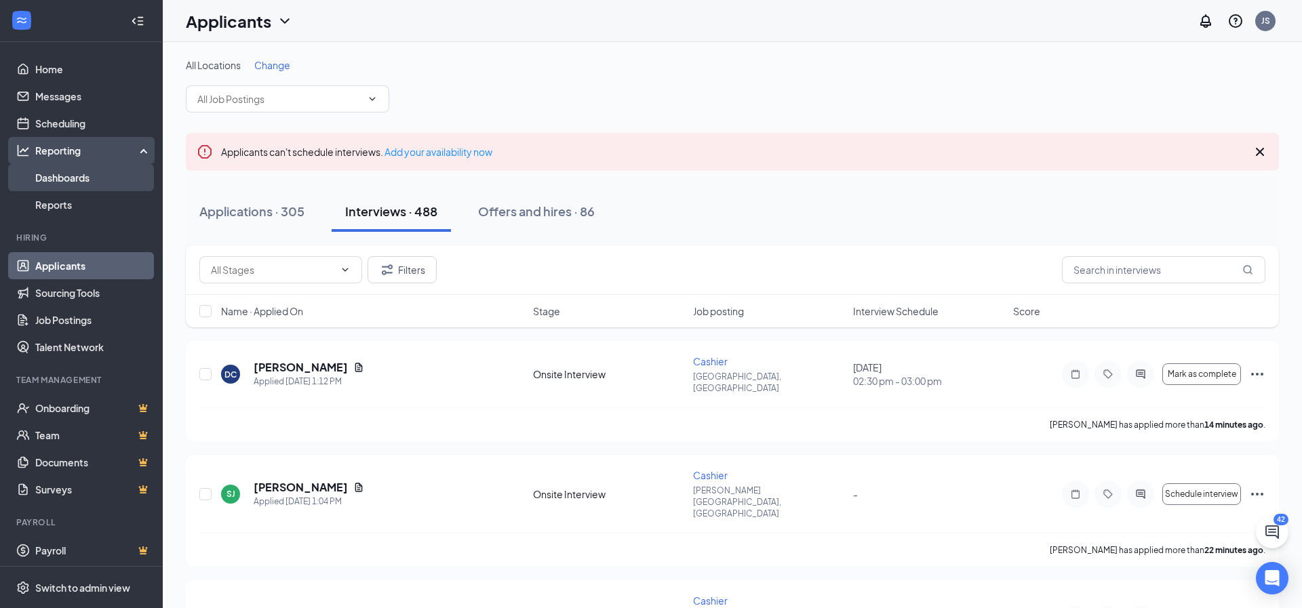
click at [54, 184] on link "Dashboards" at bounding box center [93, 177] width 116 height 27
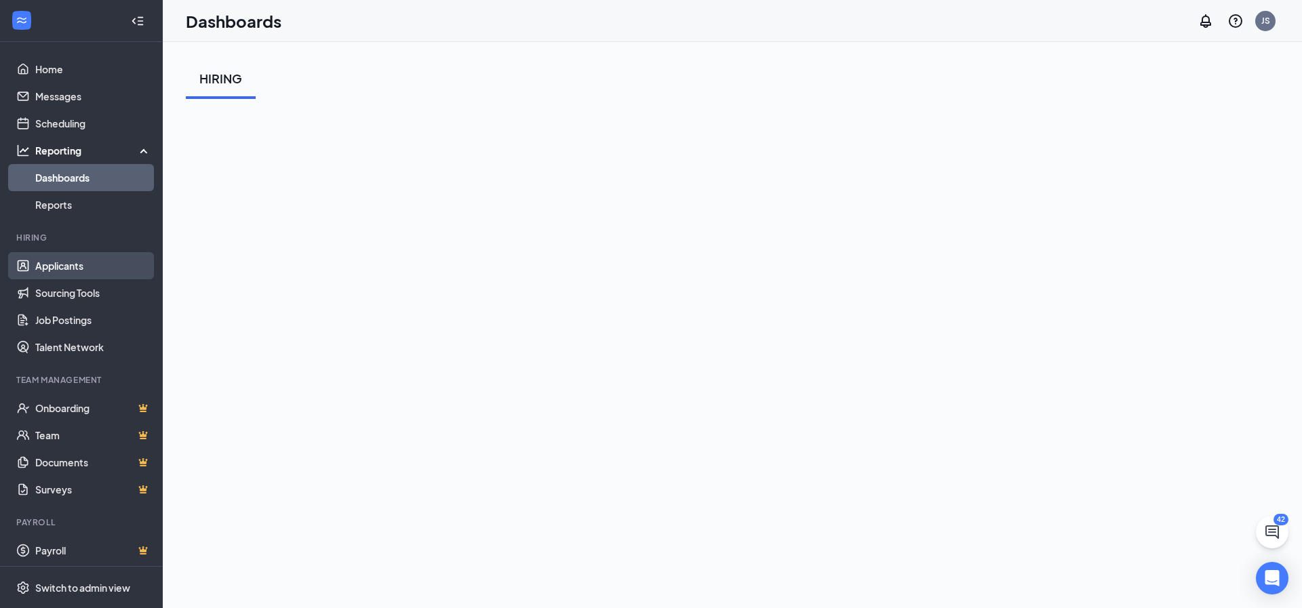
click at [91, 271] on link "Applicants" at bounding box center [93, 265] width 116 height 27
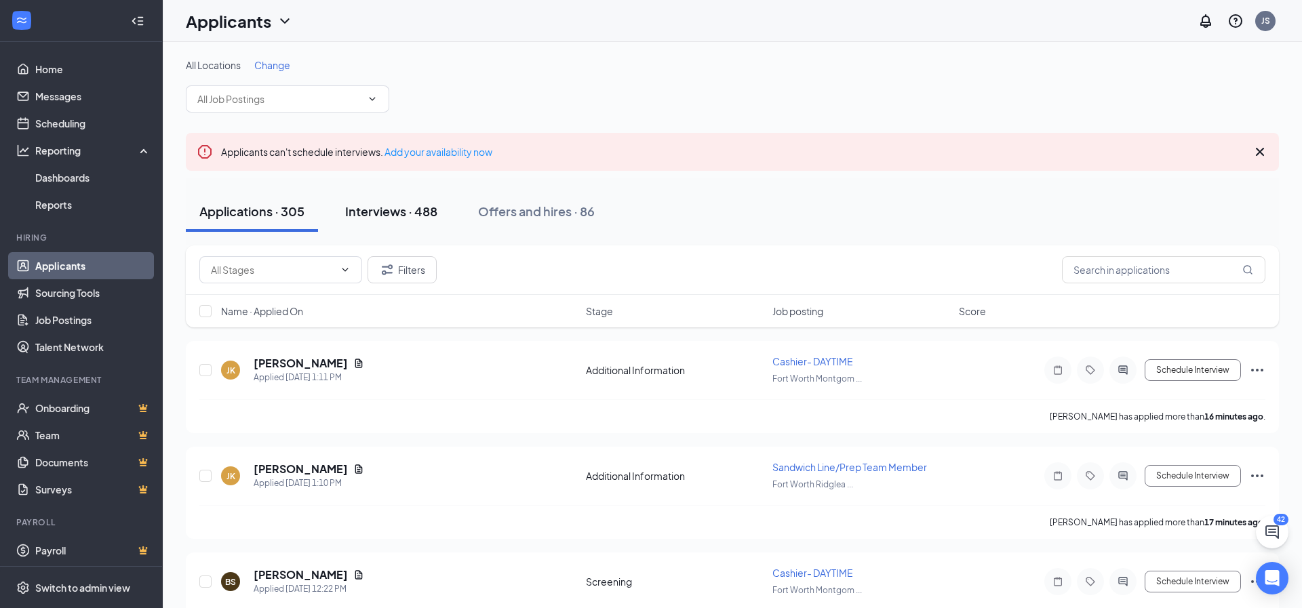
click at [398, 208] on div "Interviews · 488" at bounding box center [391, 211] width 92 height 17
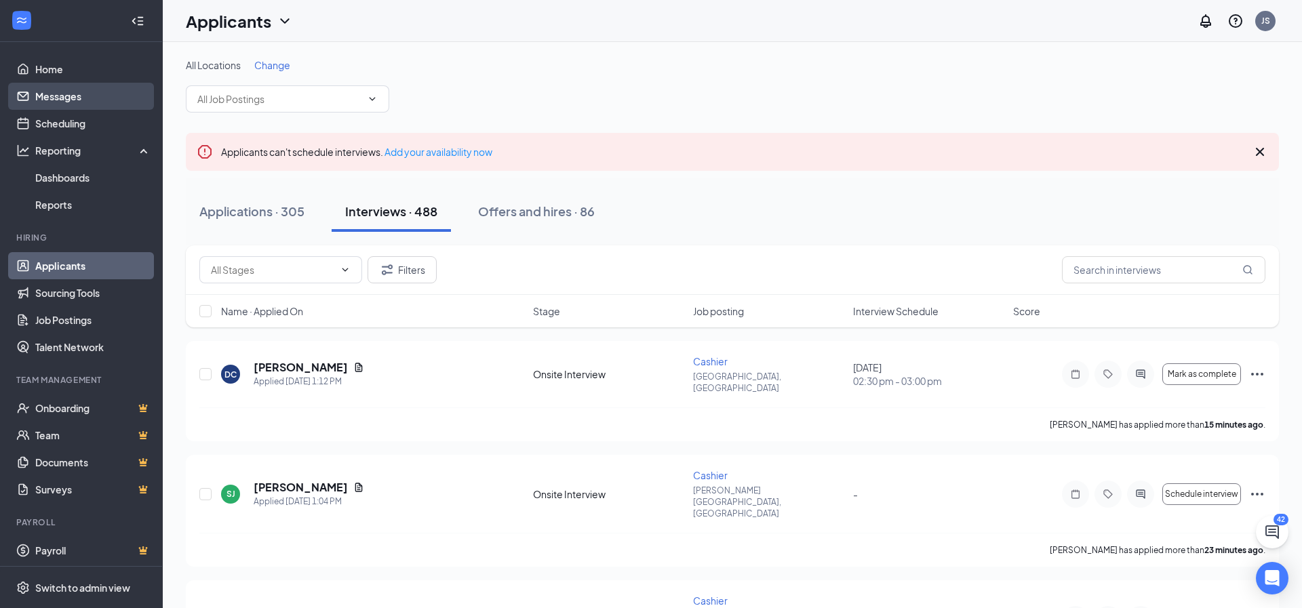
click at [56, 100] on link "Messages" at bounding box center [93, 96] width 116 height 27
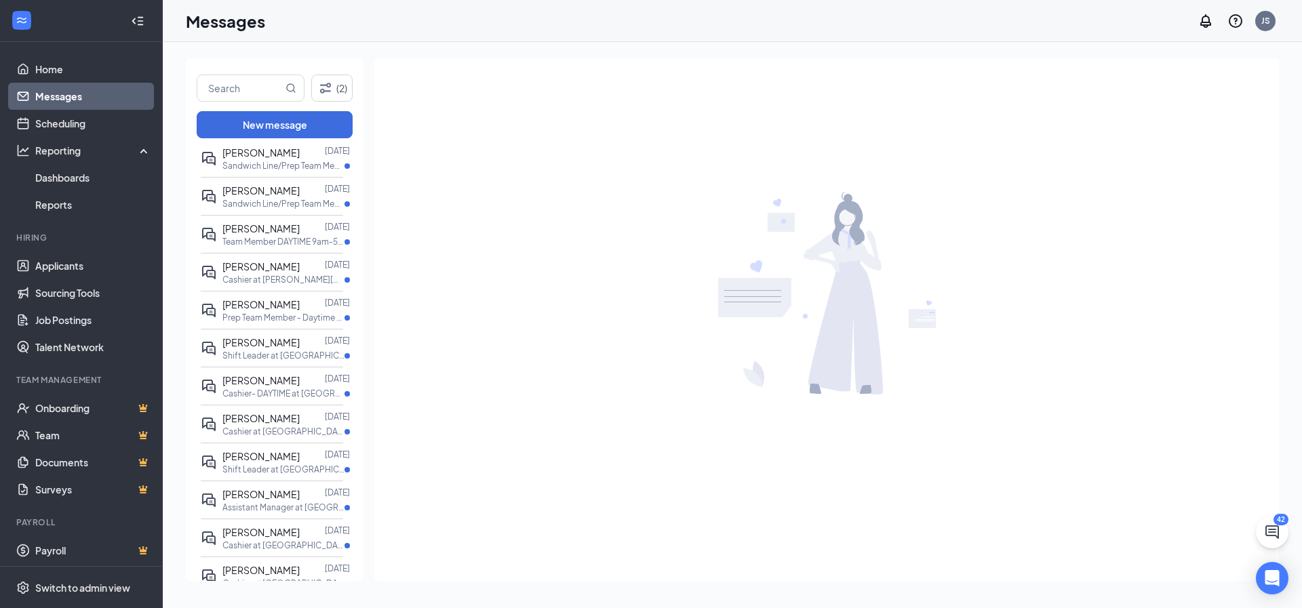
scroll to position [1542, 0]
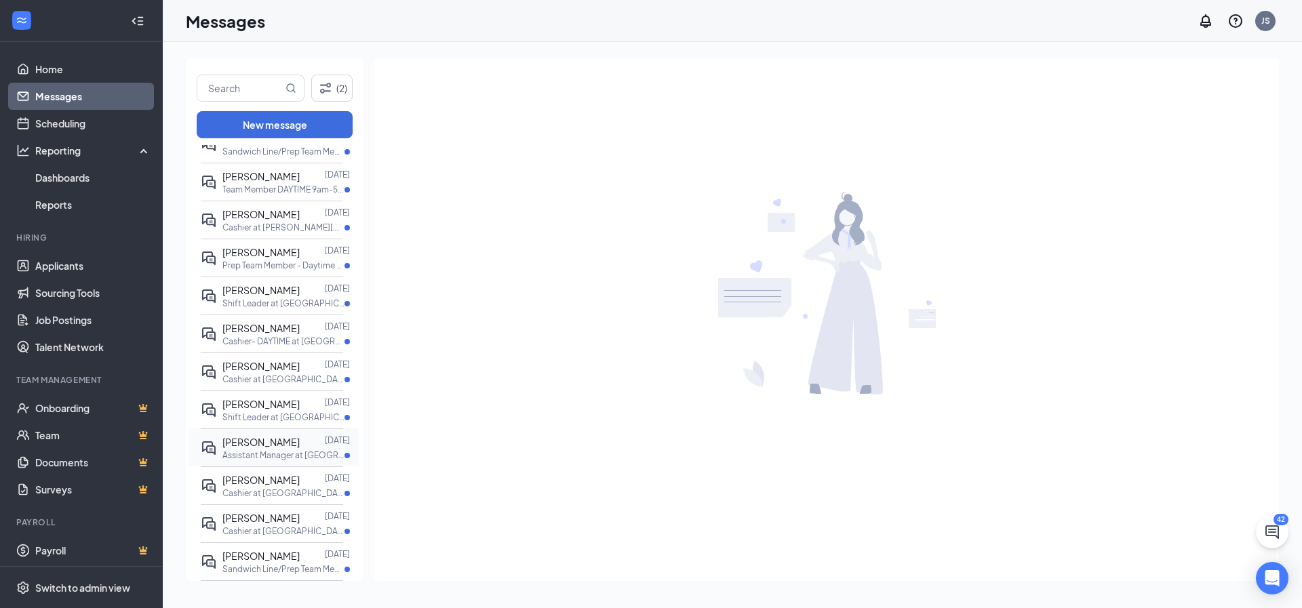
click at [275, 436] on span "Mariam Abaskhroun" at bounding box center [260, 442] width 77 height 12
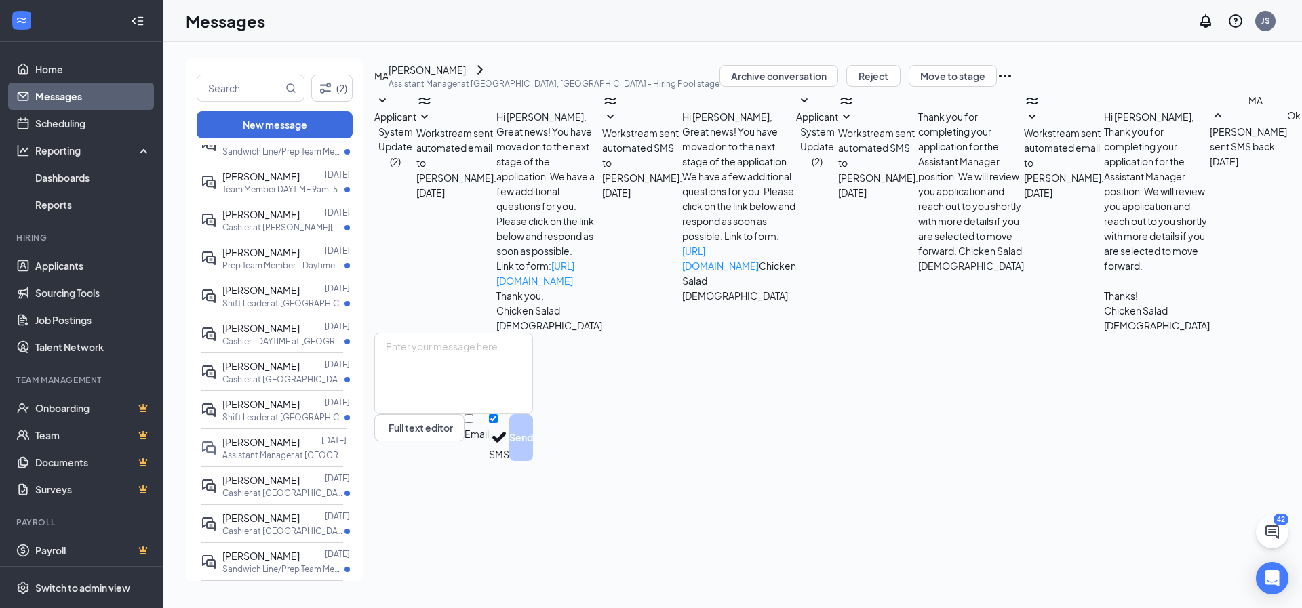
scroll to position [31, 0]
click at [1024, 125] on icon "SmallChevronDown" at bounding box center [1032, 117] width 16 height 16
click at [1024, 125] on icon "SmallChevronUp" at bounding box center [1032, 117] width 16 height 16
click at [1203, 22] on icon "Notifications" at bounding box center [1205, 21] width 11 height 14
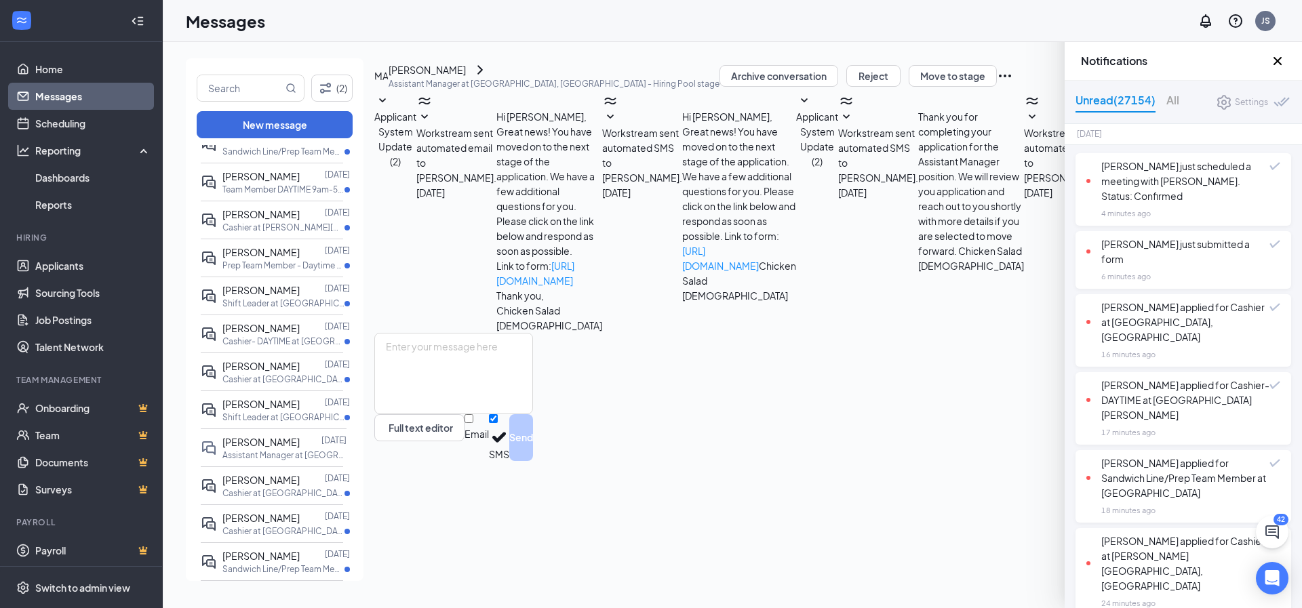
click at [1278, 62] on icon "Cross" at bounding box center [1277, 61] width 8 height 8
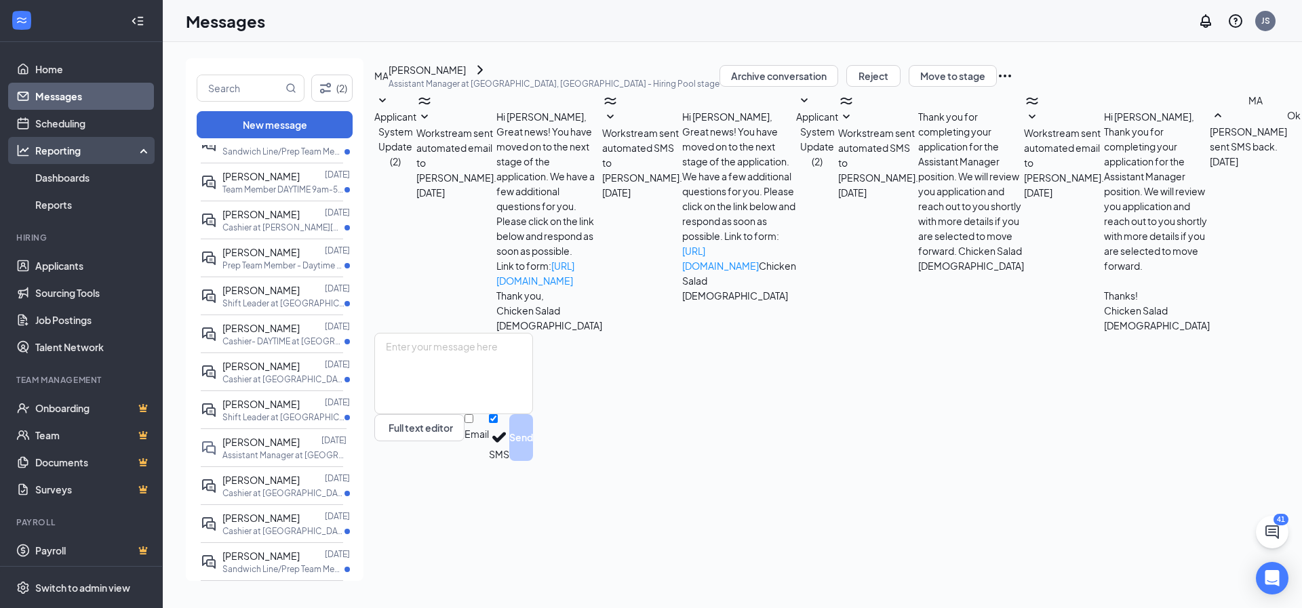
click at [142, 149] on icon at bounding box center [146, 149] width 11 height 0
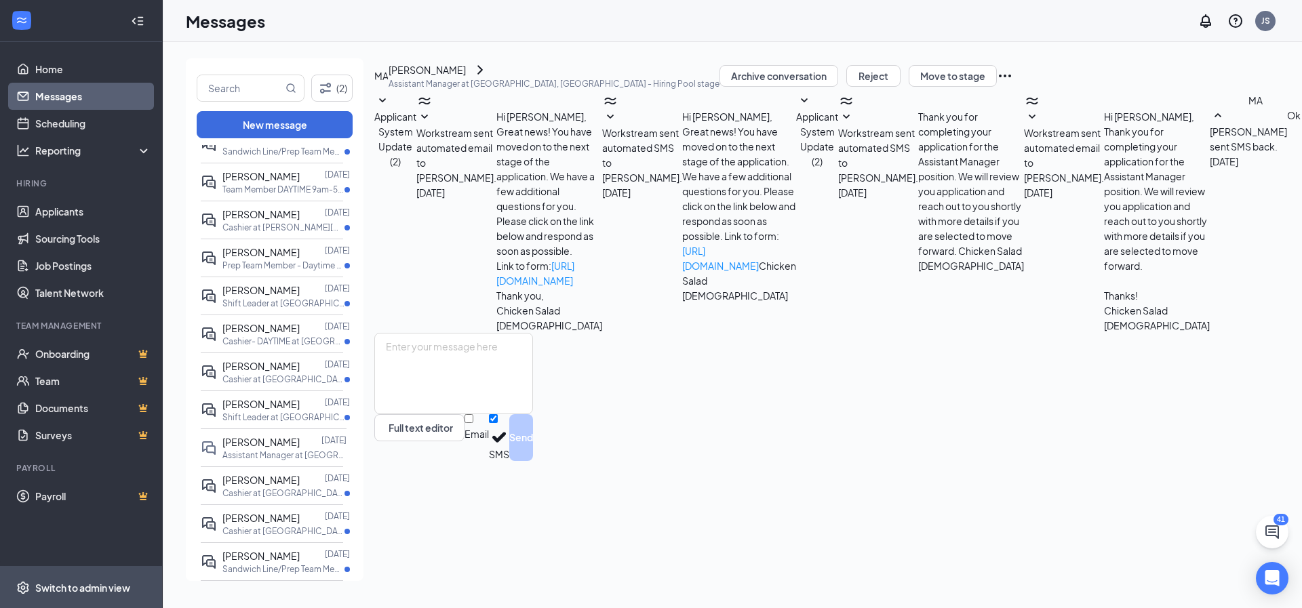
click at [72, 581] on div "Switch to admin view" at bounding box center [82, 588] width 95 height 14
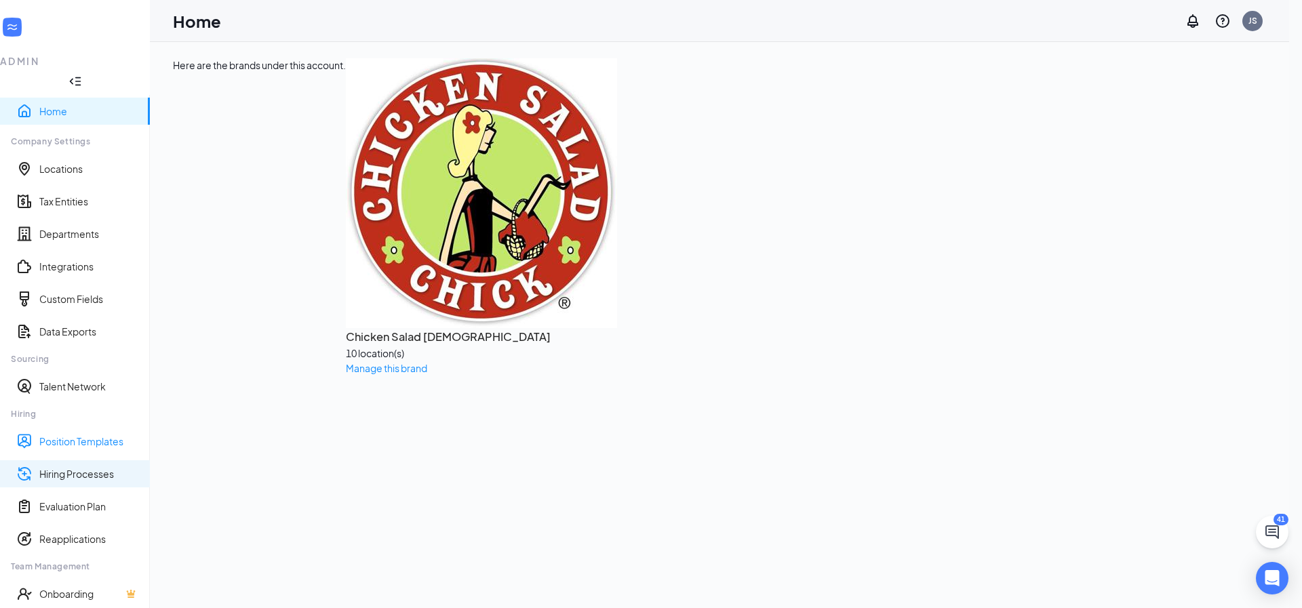
scroll to position [26, 0]
click at [71, 532] on link "Reapplications" at bounding box center [89, 539] width 100 height 14
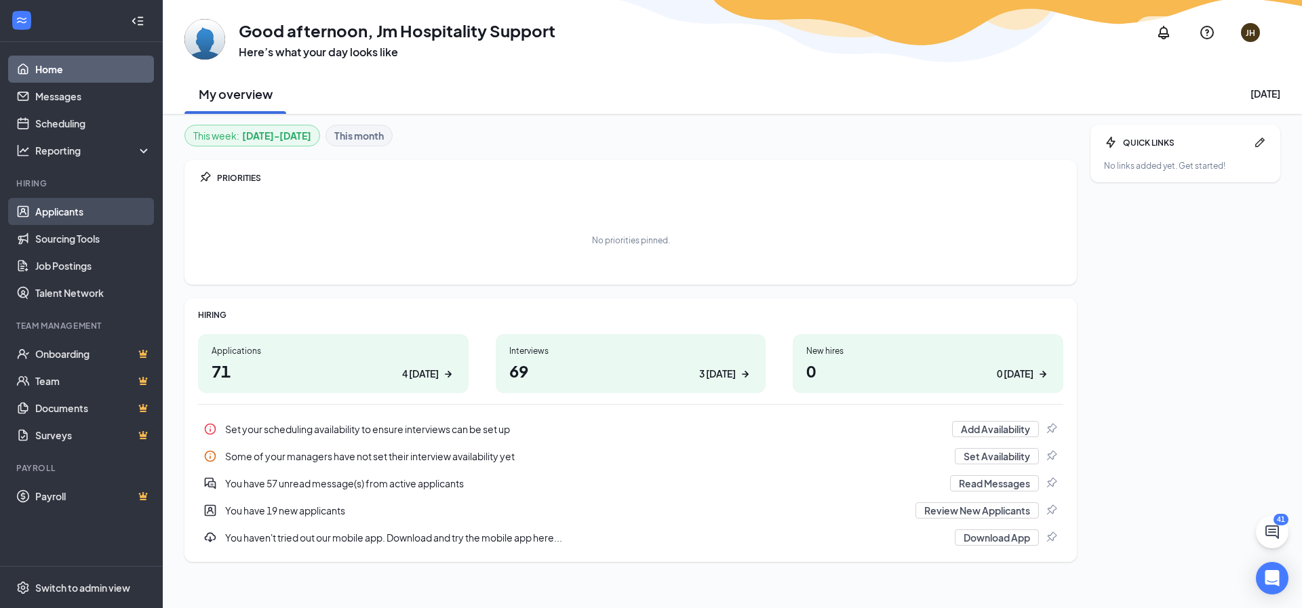
click at [69, 212] on link "Applicants" at bounding box center [93, 211] width 116 height 27
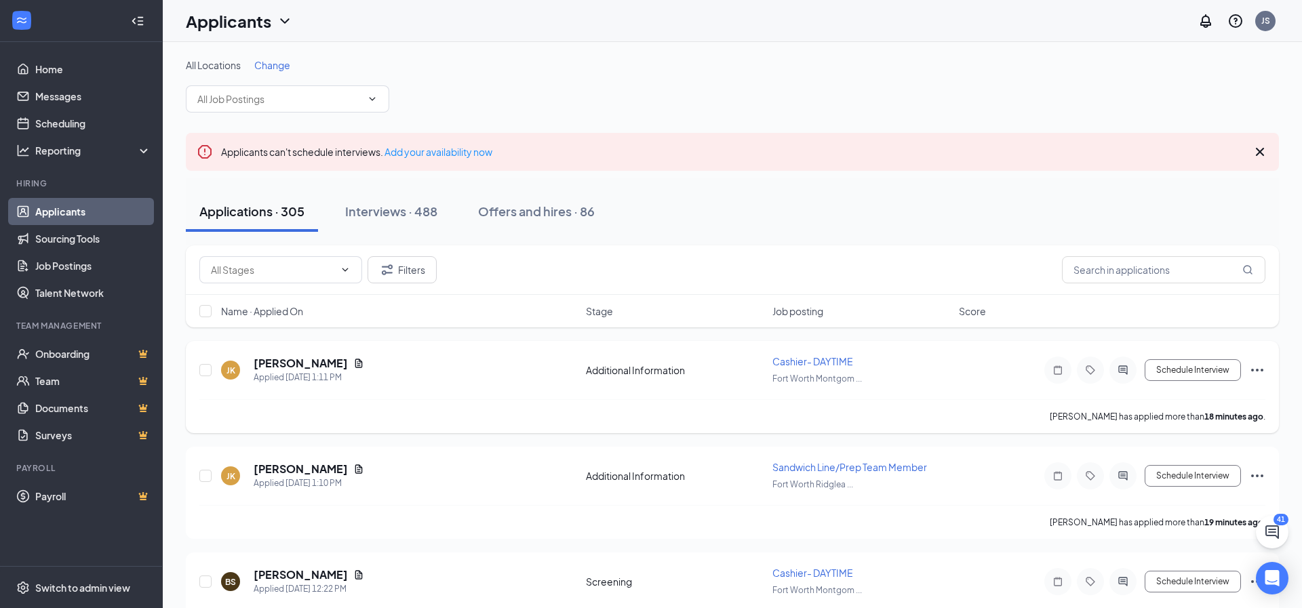
click at [1255, 367] on icon "Ellipses" at bounding box center [1257, 370] width 16 height 16
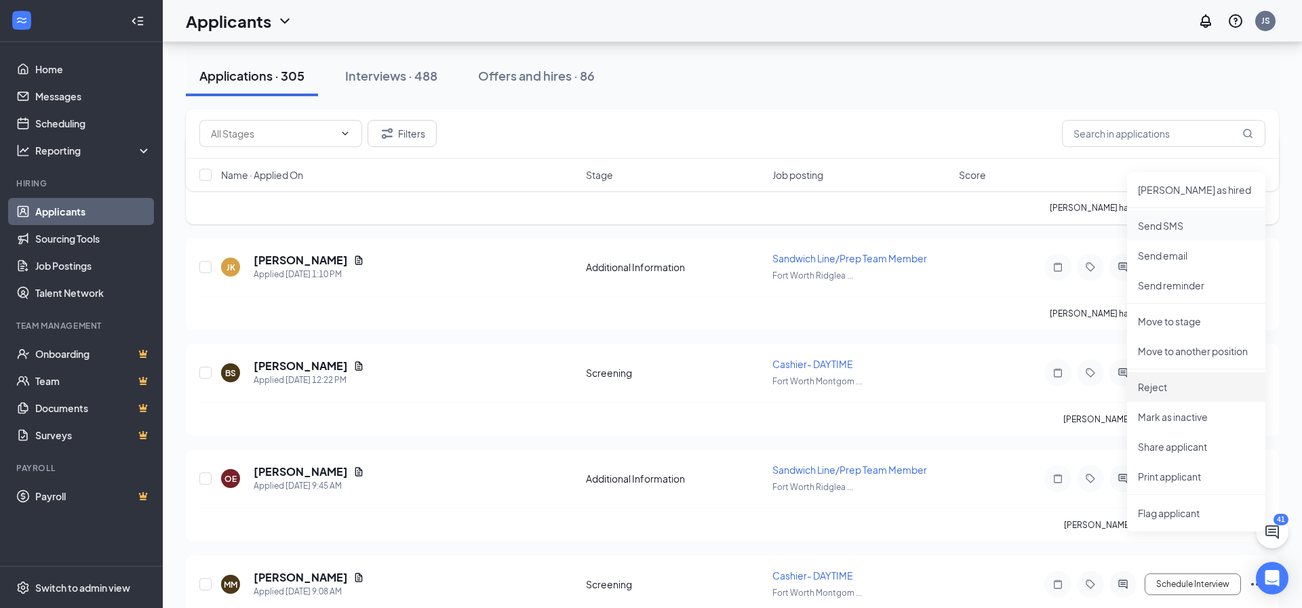
scroll to position [217, 0]
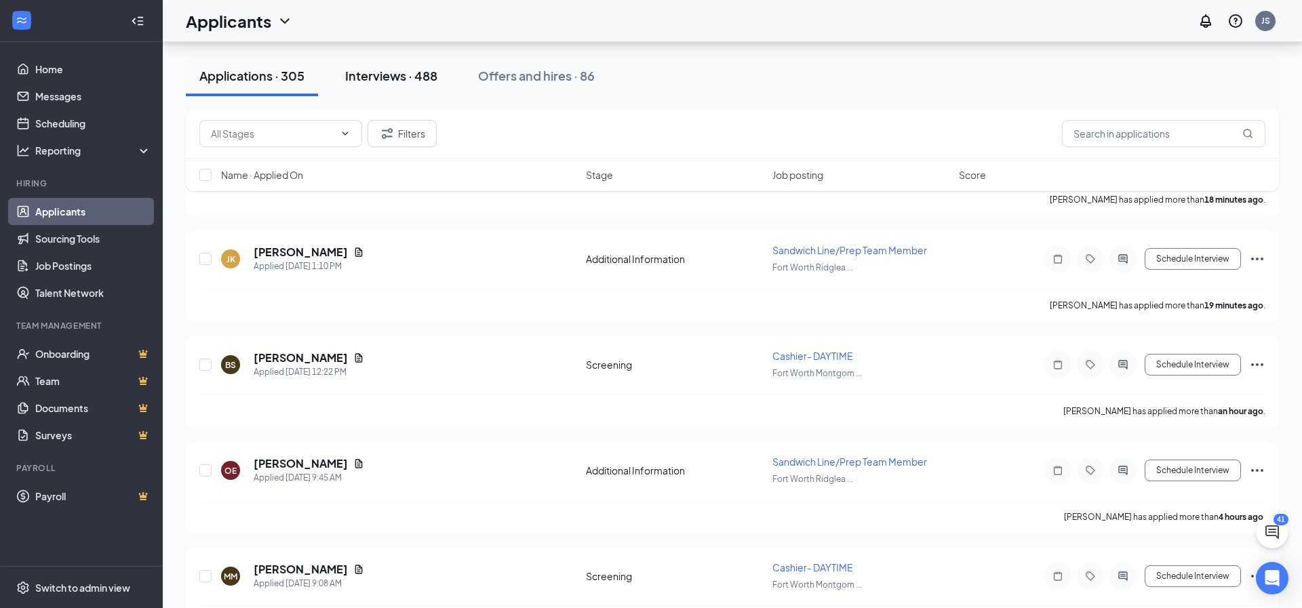
click at [386, 81] on div "Interviews · 488" at bounding box center [391, 75] width 92 height 17
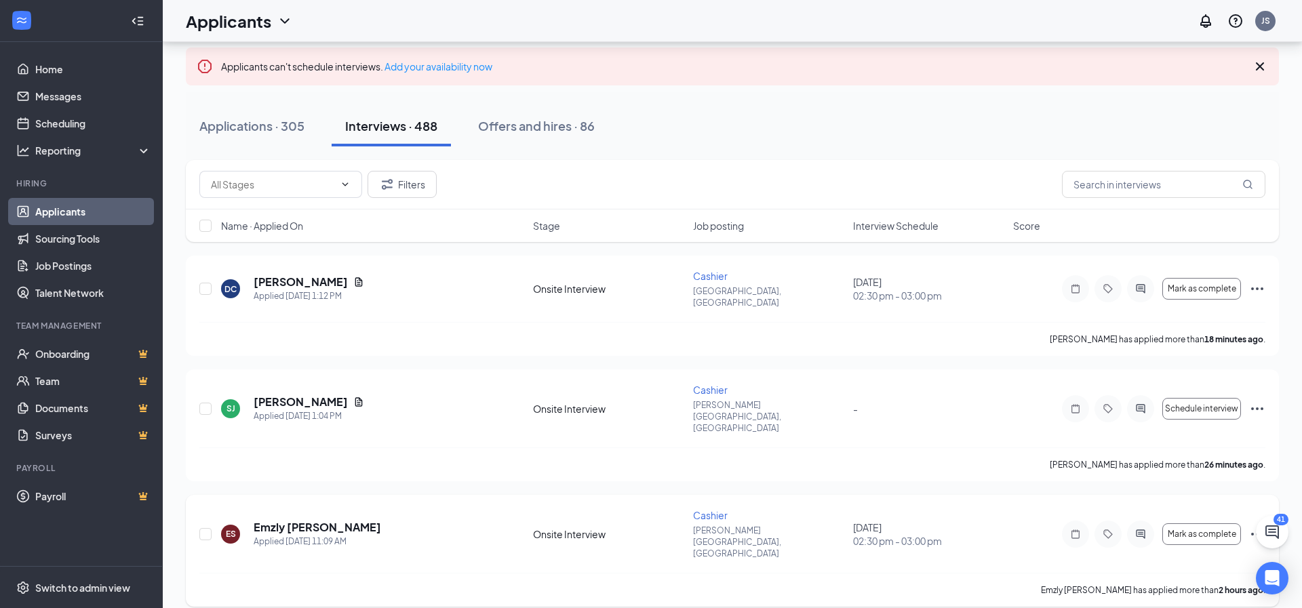
scroll to position [98, 0]
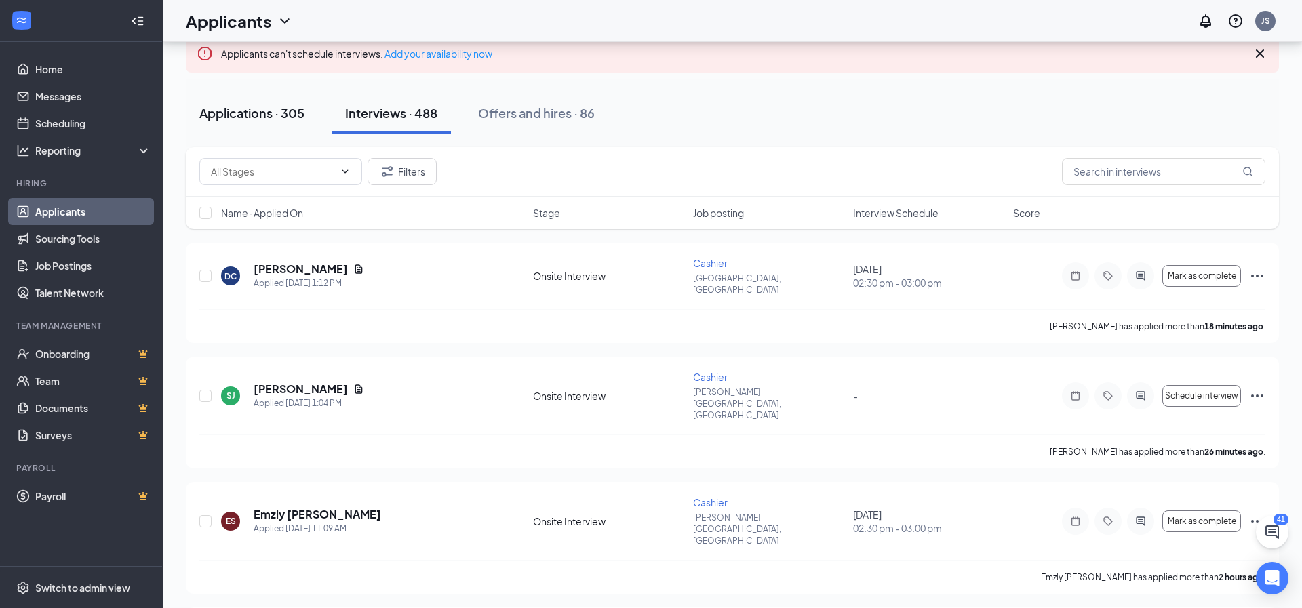
click at [275, 117] on div "Applications · 305" at bounding box center [251, 112] width 105 height 17
